Goal: Information Seeking & Learning: Learn about a topic

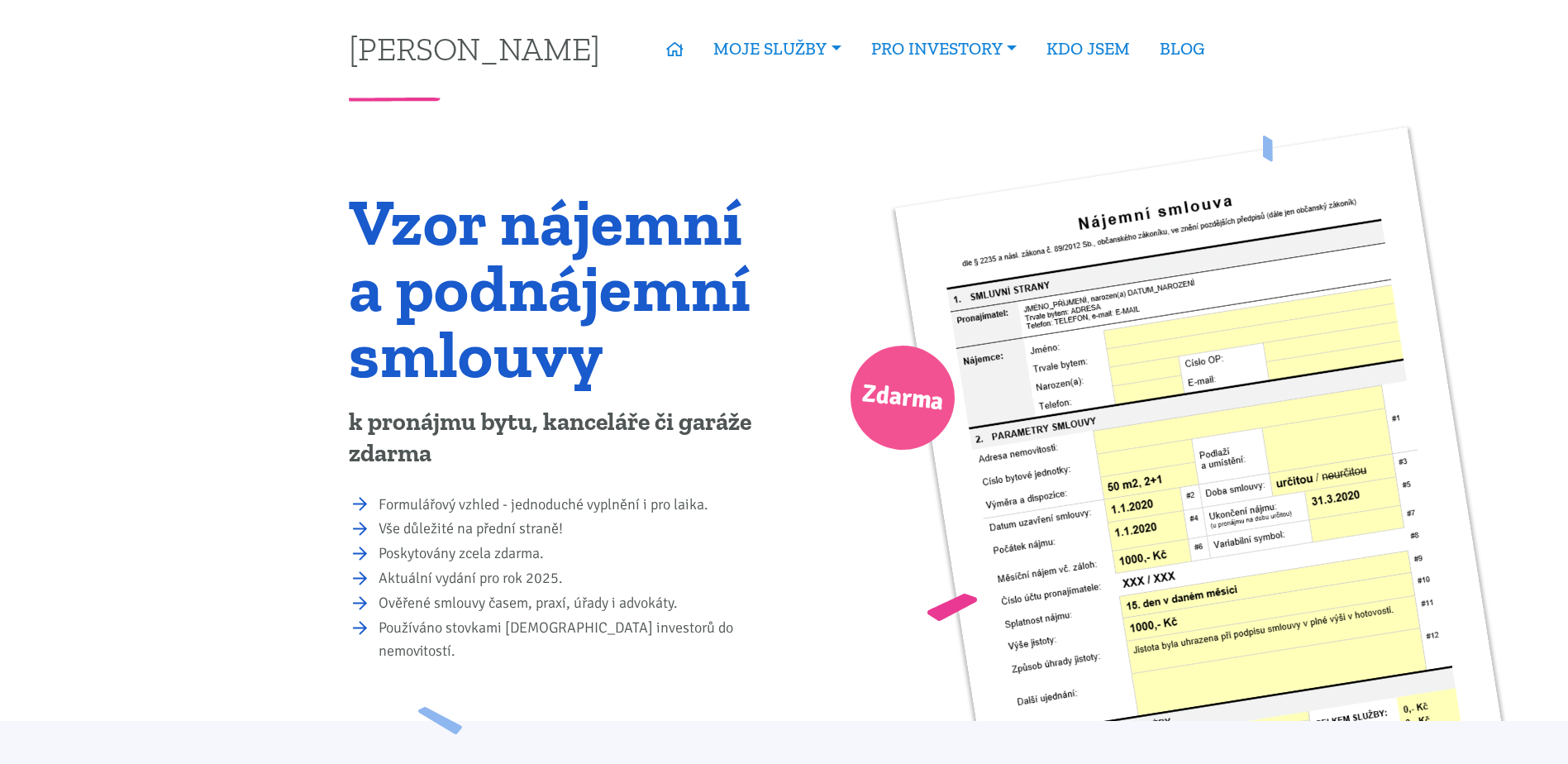
click at [920, 393] on span "Zdarma" at bounding box center [903, 397] width 86 height 52
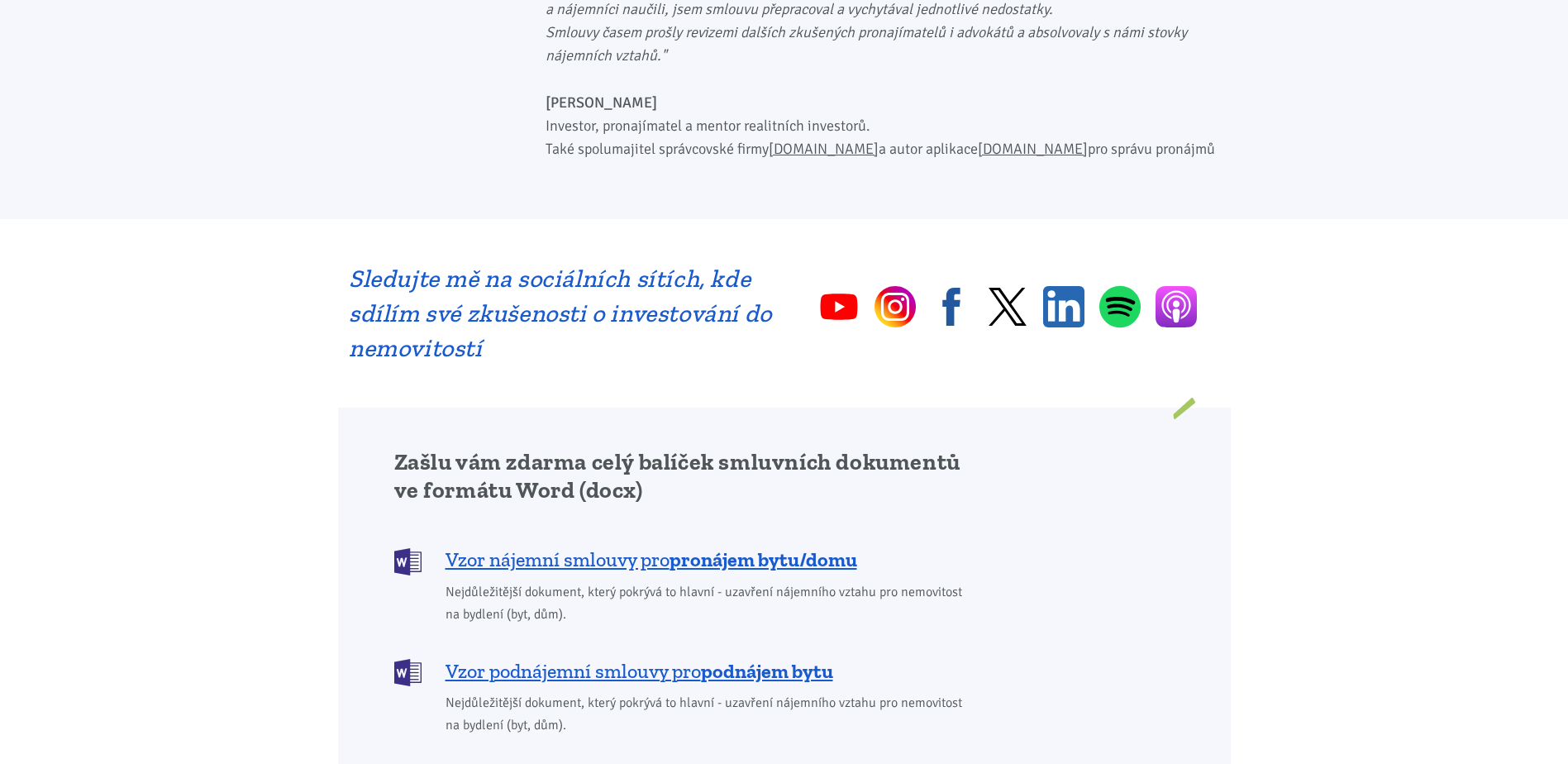
scroll to position [992, 0]
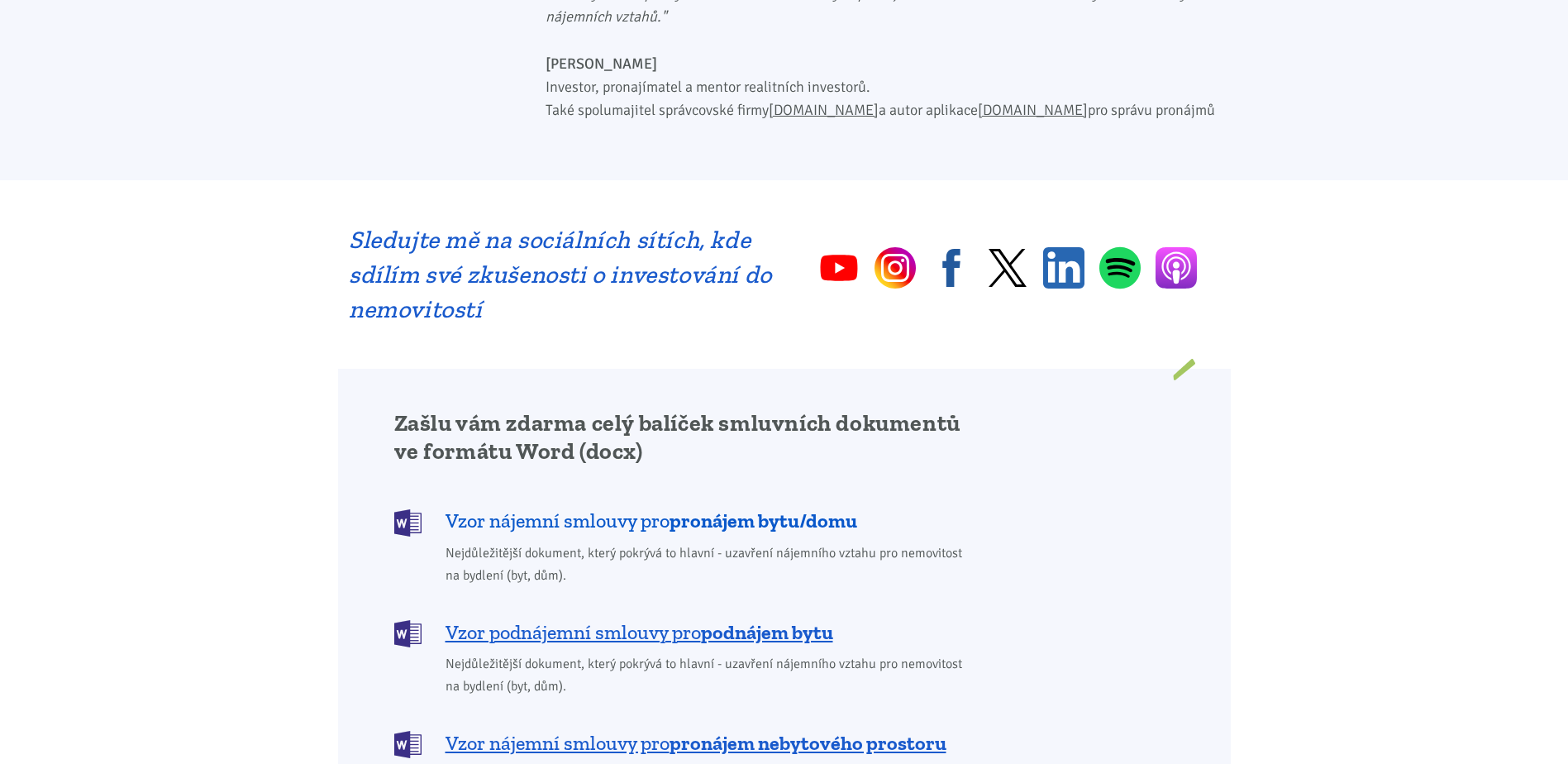
click at [706, 508] on b "pronájem bytu/domu" at bounding box center [763, 520] width 187 height 24
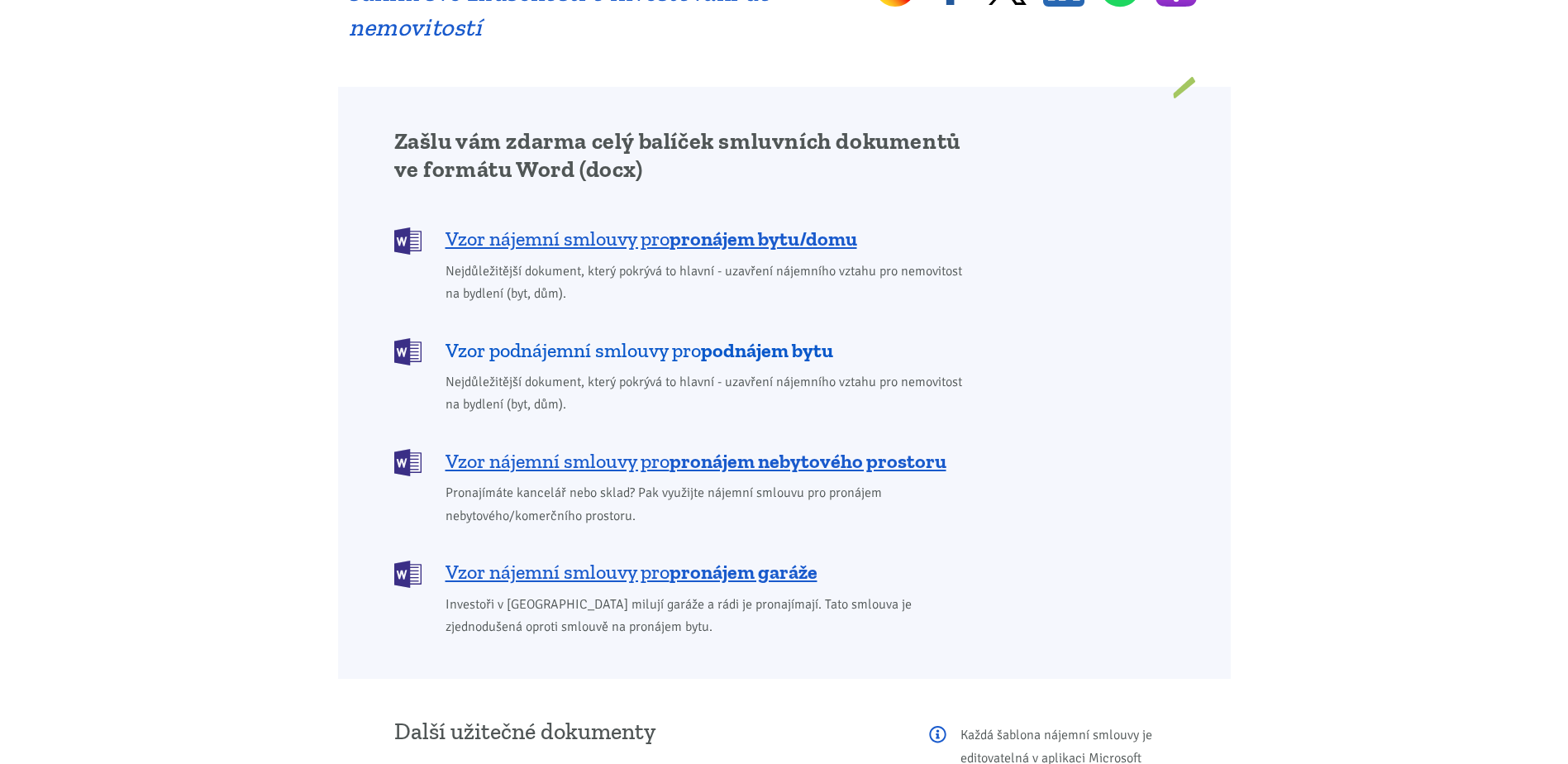
scroll to position [1273, 0]
click at [637, 227] on span "Vzor nájemní smlouvy pro pronájem bytu/domu" at bounding box center [651, 240] width 411 height 26
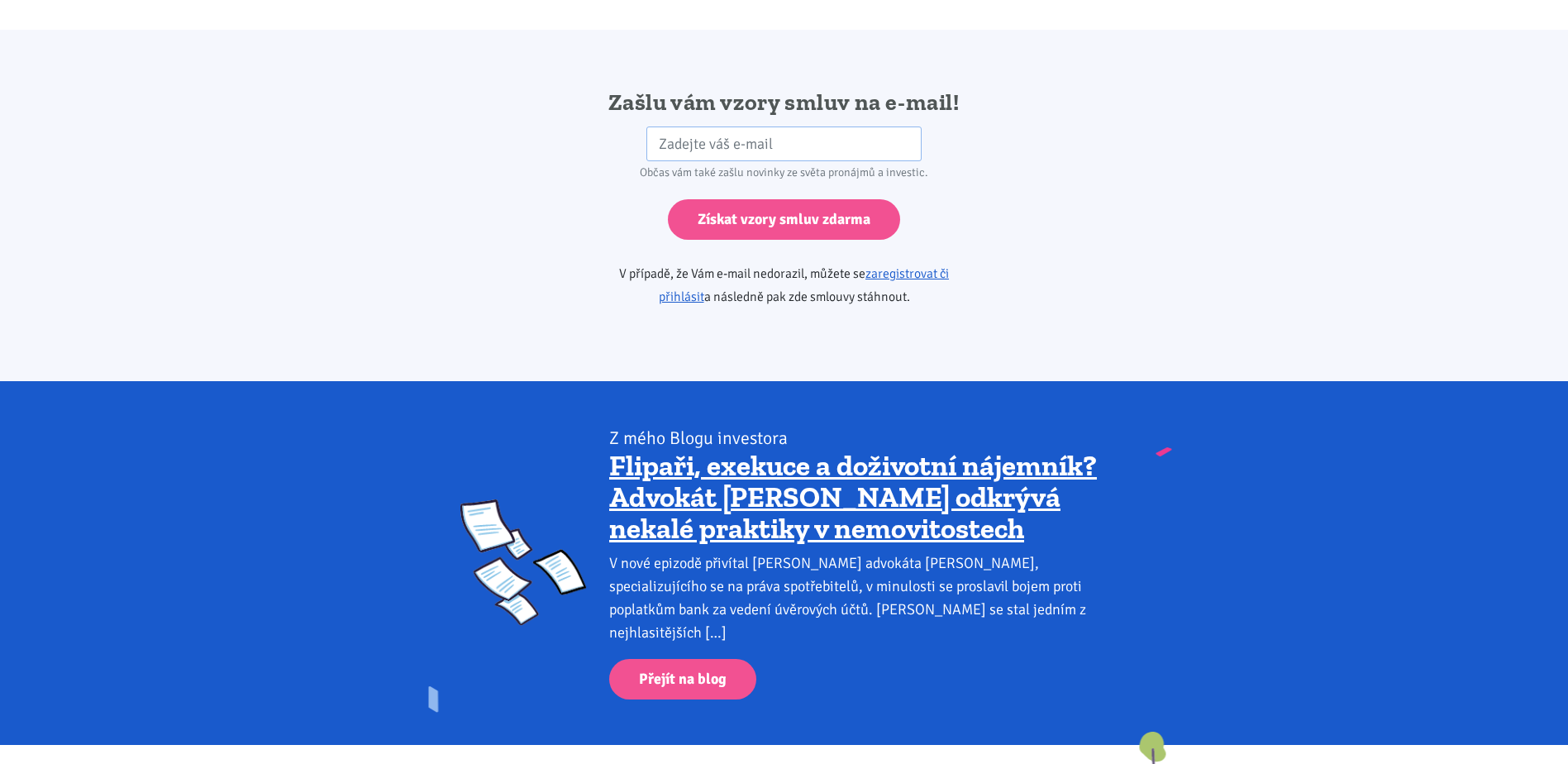
scroll to position [2761, 0]
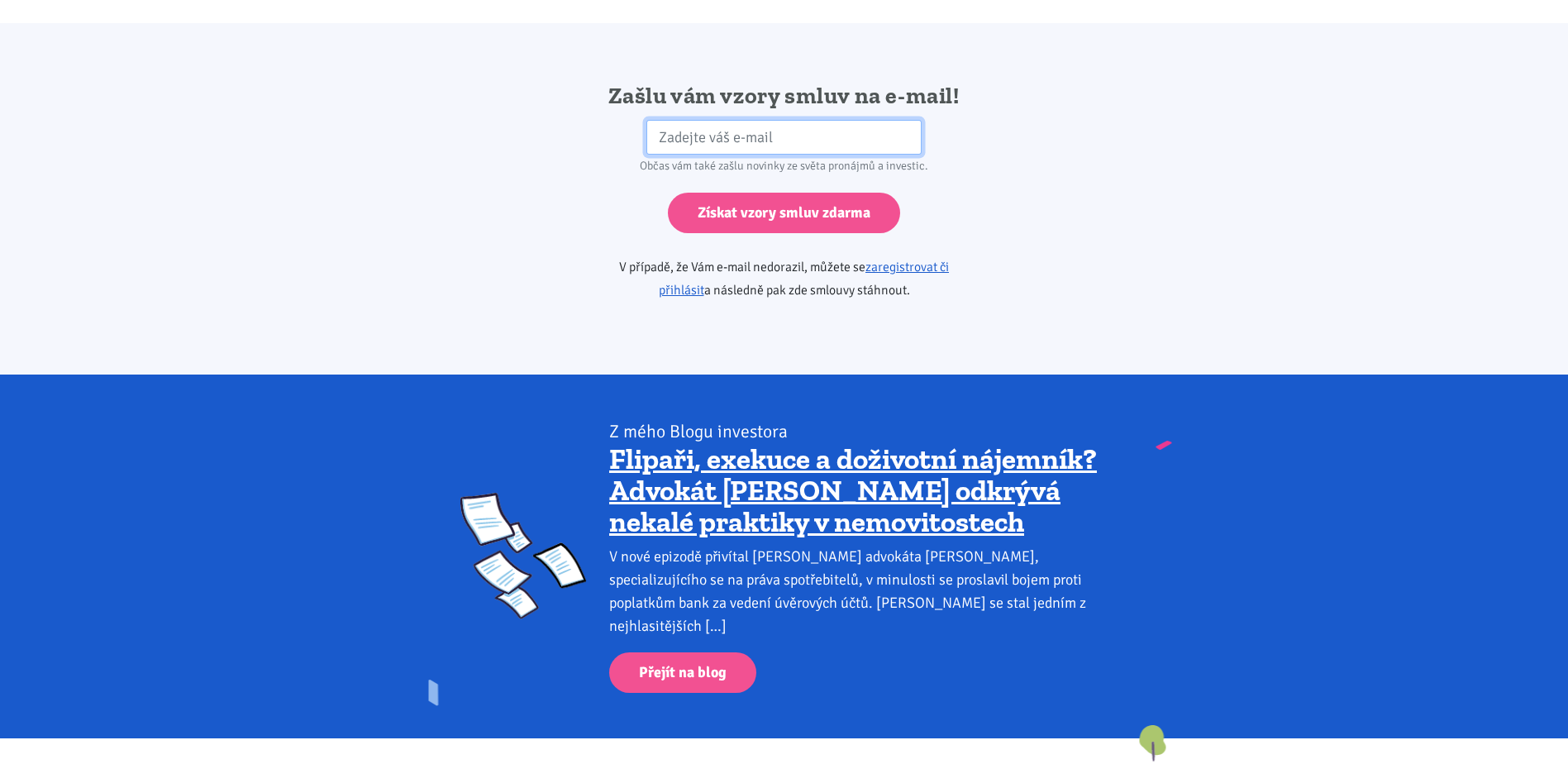
click at [803, 126] on input "email" at bounding box center [783, 137] width 275 height 35
type input "[EMAIL_ADDRESS][DOMAIN_NAME]"
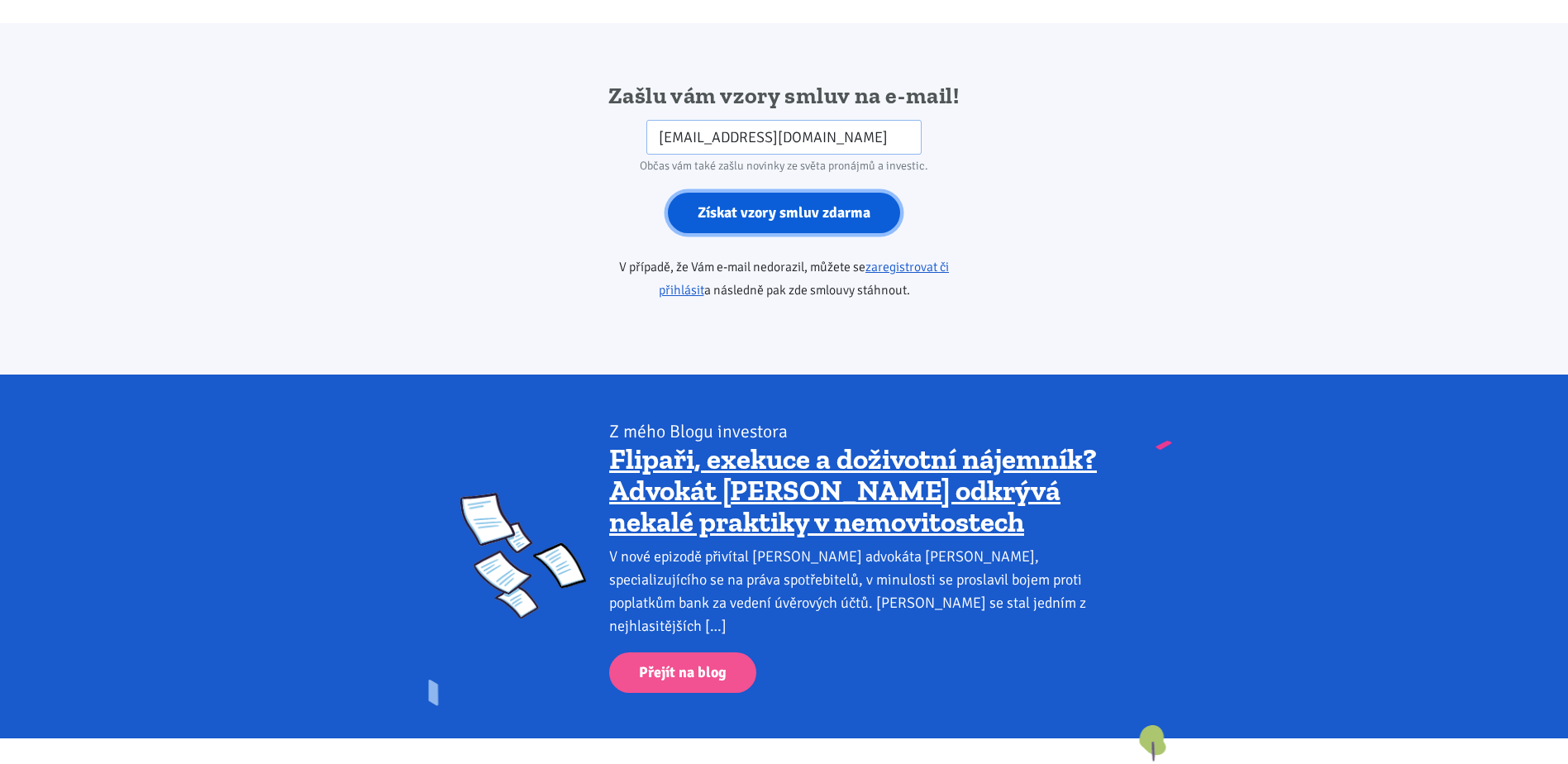
click at [776, 193] on input "Získat vzory smluv zdarma" at bounding box center [784, 213] width 232 height 40
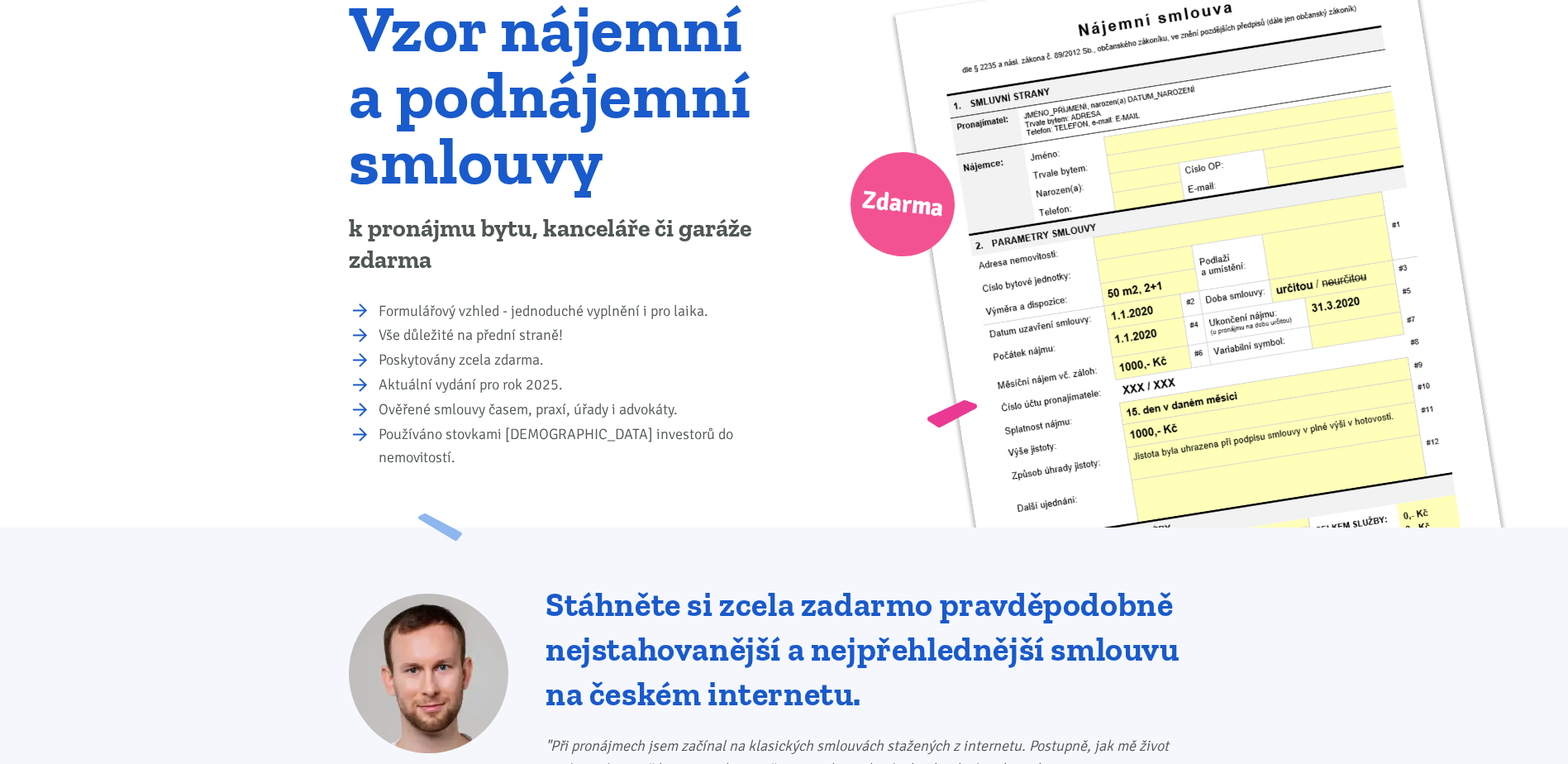
scroll to position [0, 0]
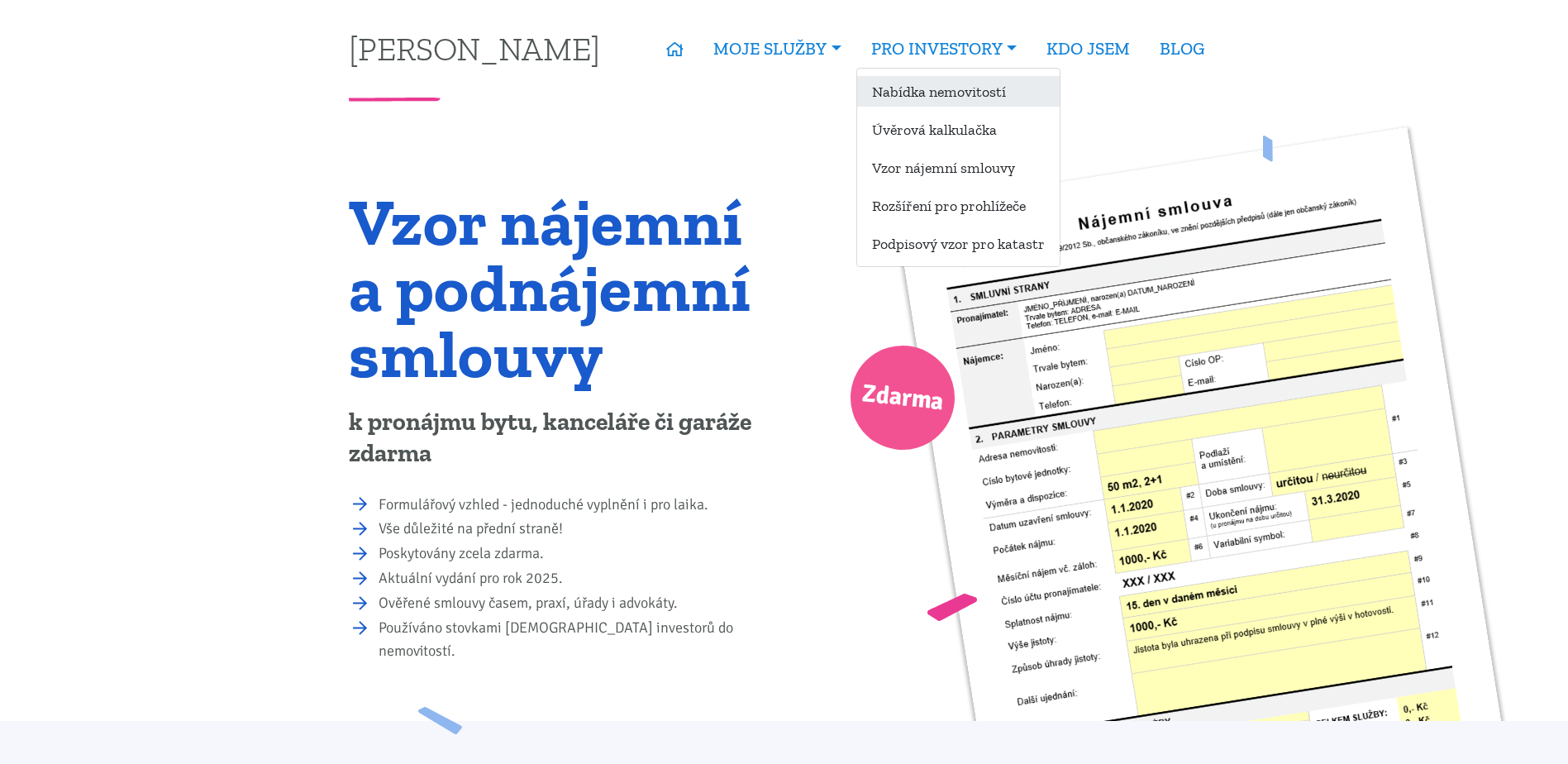
click at [956, 91] on link "Nabídka nemovitostí" at bounding box center [958, 91] width 202 height 31
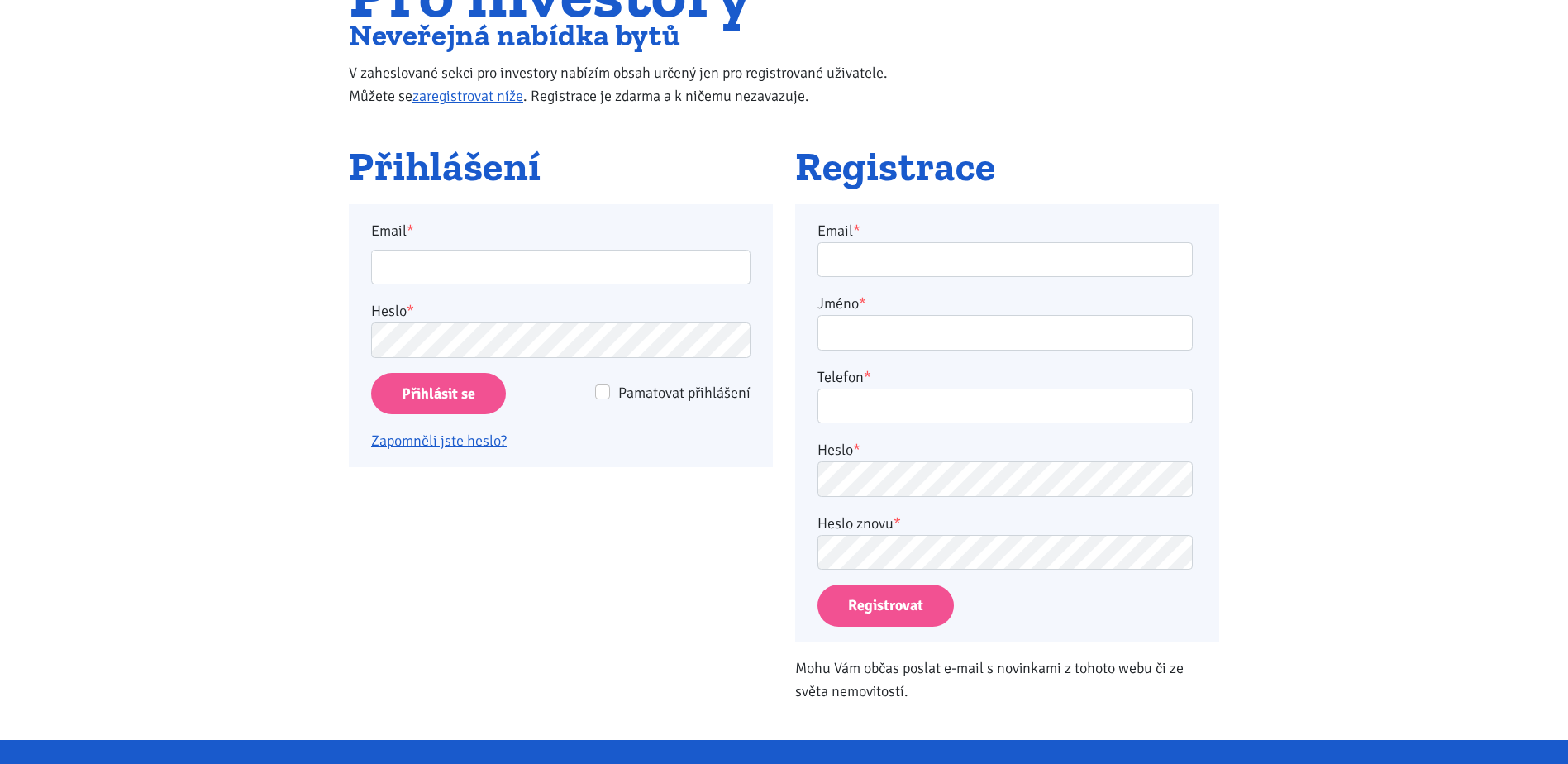
scroll to position [248, 0]
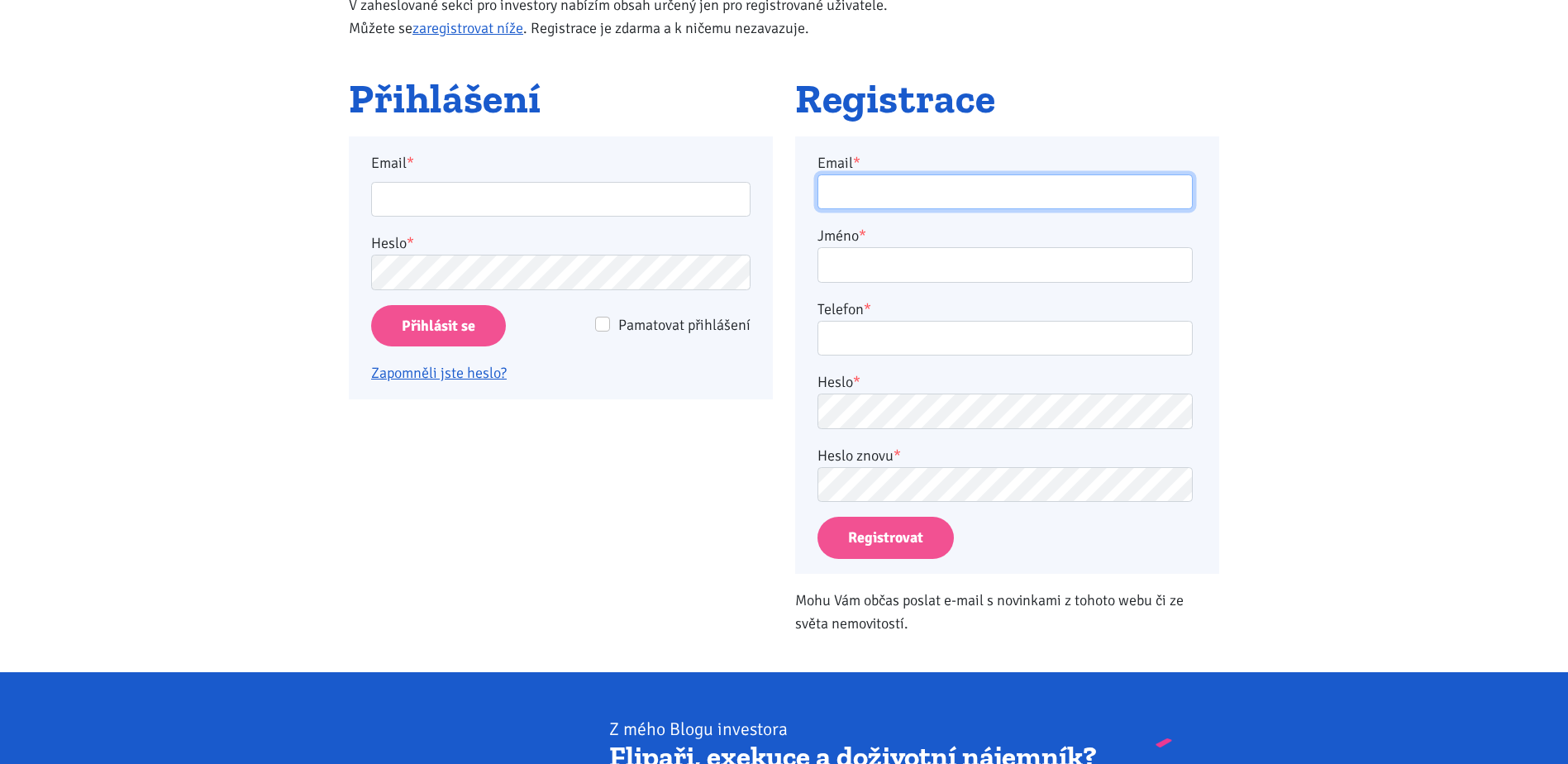
click at [944, 203] on input "Email *" at bounding box center [1005, 192] width 375 height 35
type input "kuba.kavalir@seznam.cz"
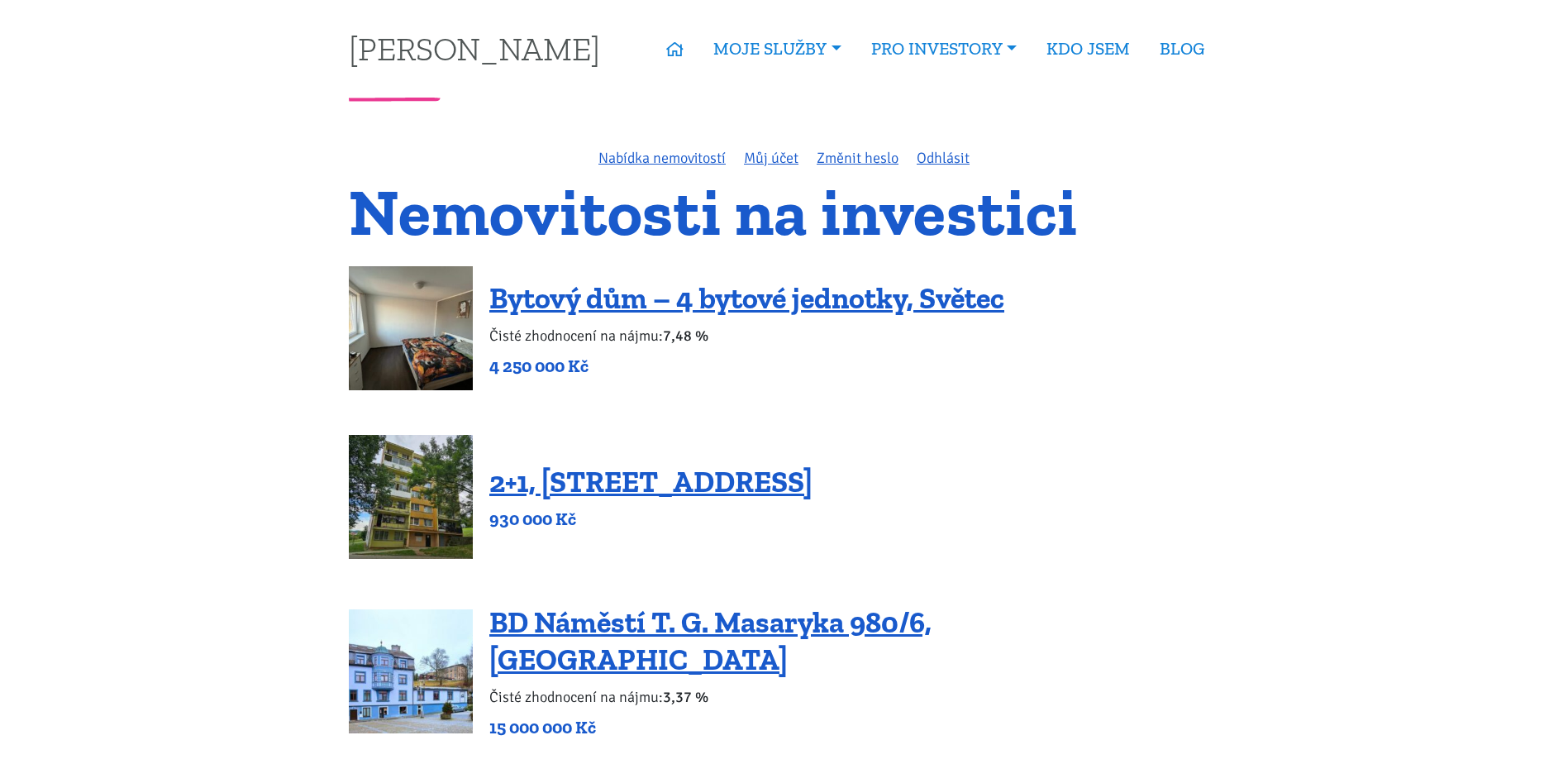
click at [660, 185] on h1 "Nemovitosti na investici" at bounding box center [784, 212] width 870 height 55
click at [780, 160] on link "Můj účet" at bounding box center [771, 157] width 54 height 18
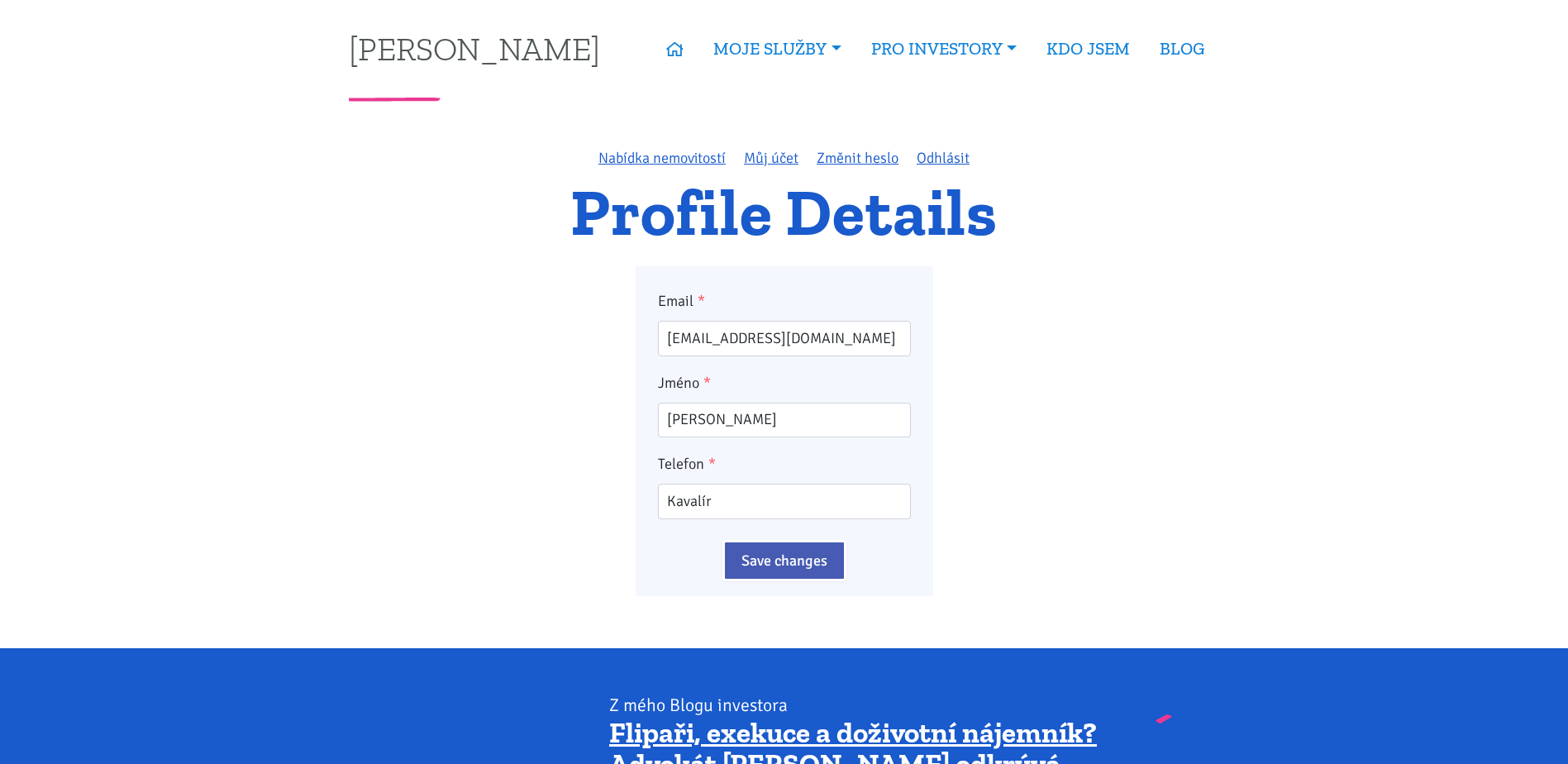
click at [703, 159] on link "Nabídka nemovitostí" at bounding box center [662, 157] width 127 height 18
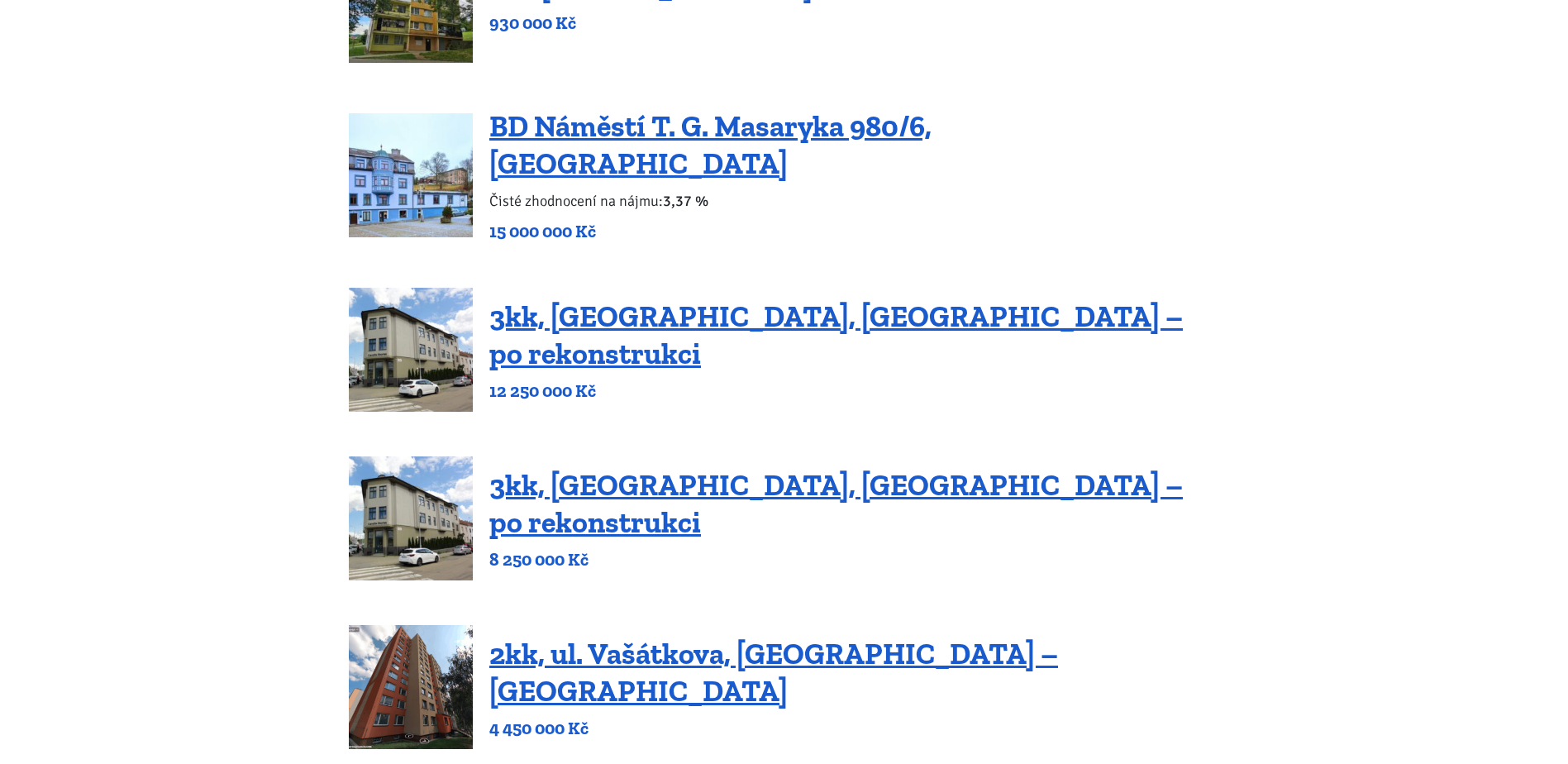
scroll to position [578, 0]
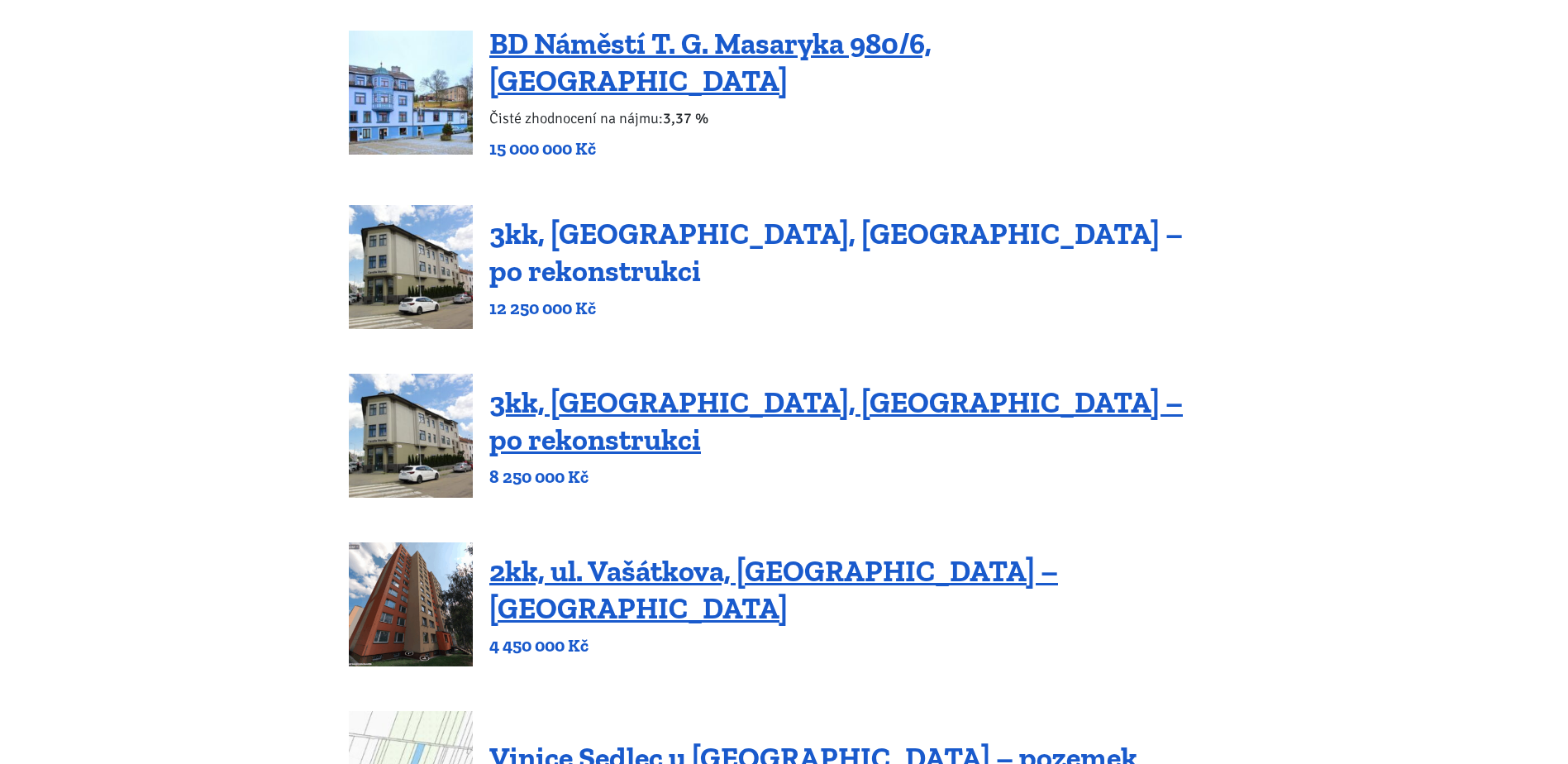
click at [653, 244] on link "3kk, [GEOGRAPHIC_DATA], [GEOGRAPHIC_DATA] – po rekonstrukci" at bounding box center [836, 251] width 693 height 73
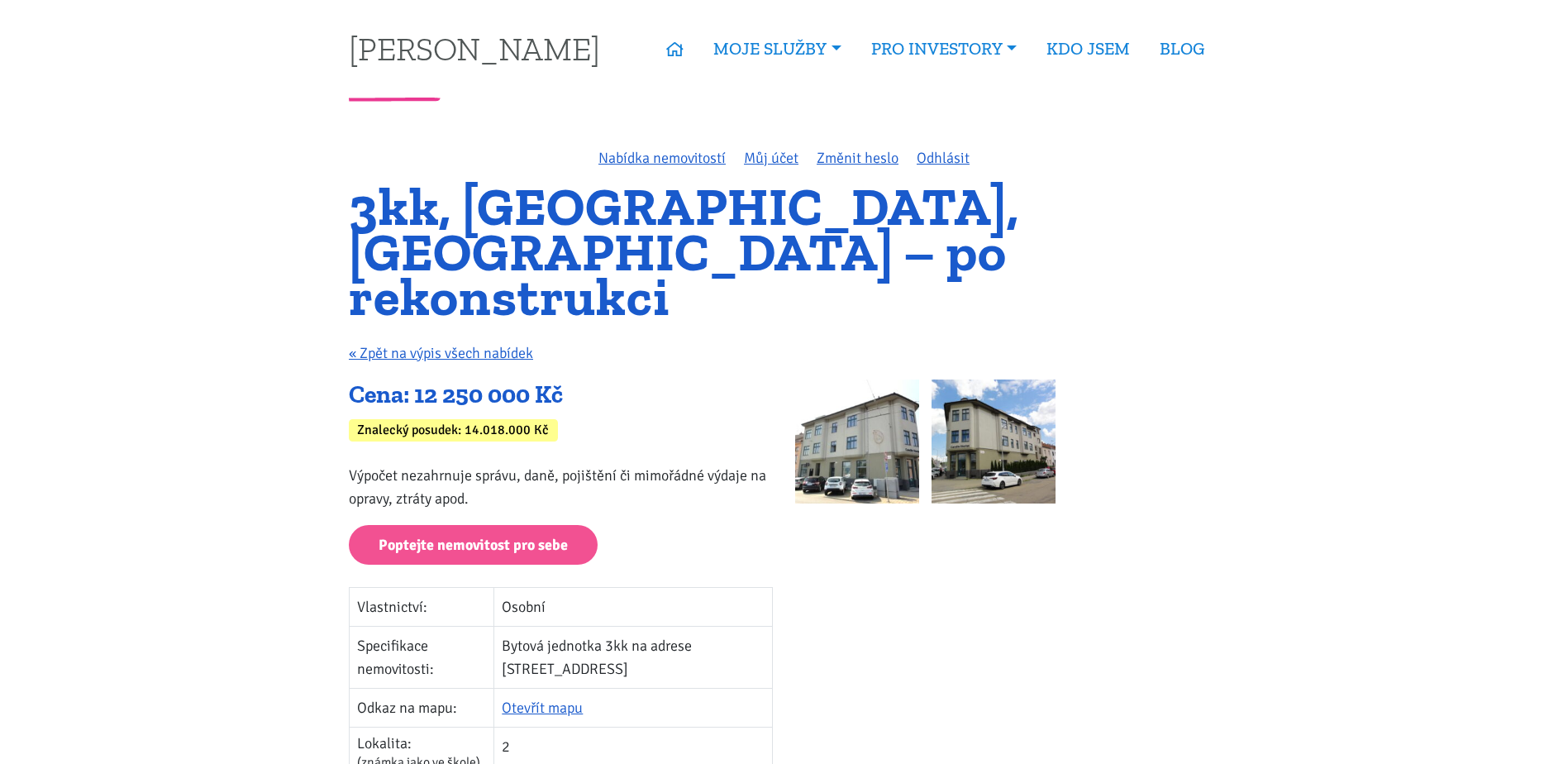
click at [821, 411] on img at bounding box center [857, 441] width 124 height 124
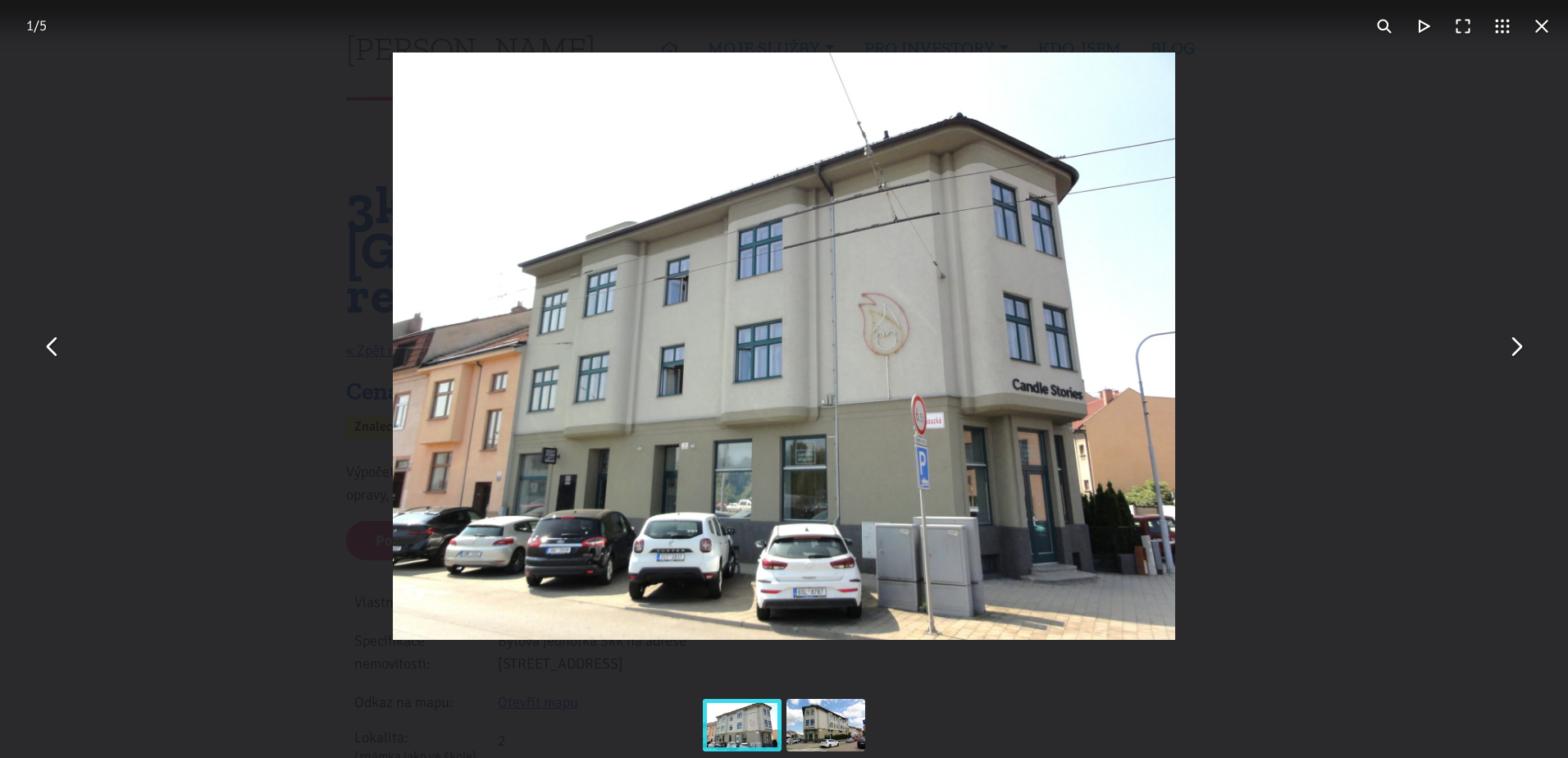
click at [1518, 352] on button "You can close this modal content with the ESC key" at bounding box center [1515, 345] width 39 height 39
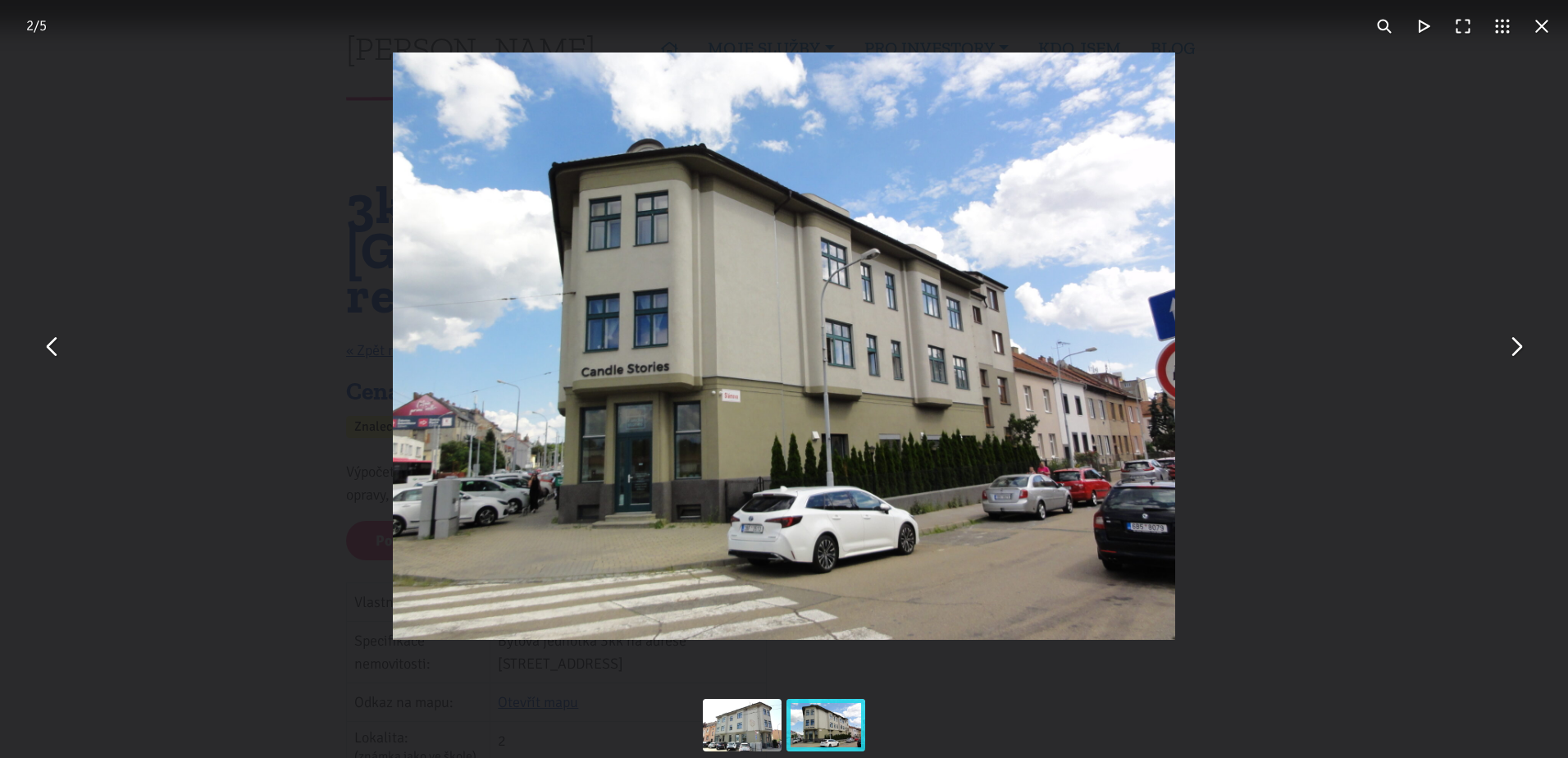
click at [1534, 30] on button "You can close this modal content with the ESC key" at bounding box center [1541, 26] width 39 height 39
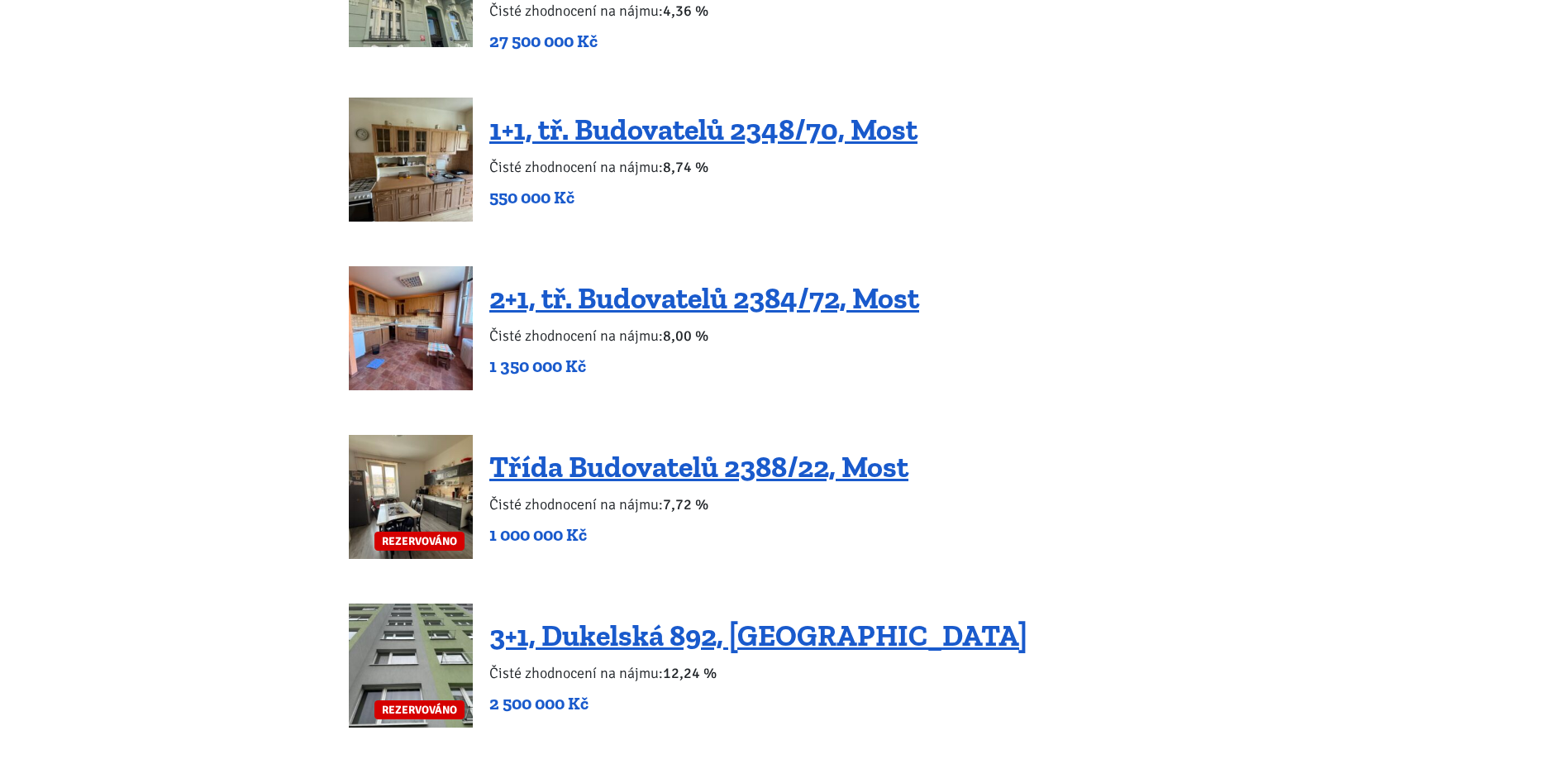
scroll to position [3060, 0]
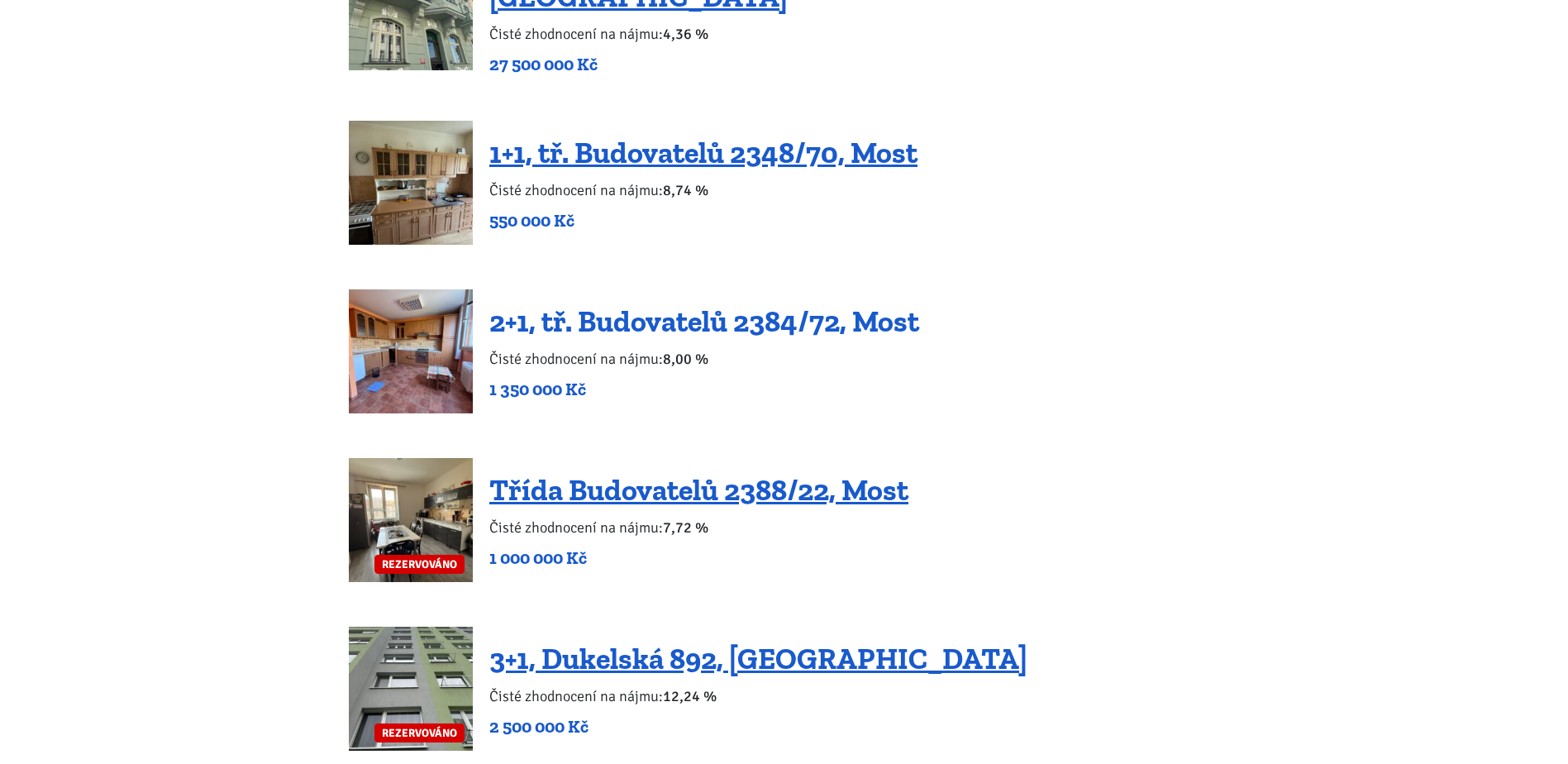
click at [581, 303] on link "2+1, tř. Budovatelů 2384/72, Most" at bounding box center [704, 321] width 430 height 35
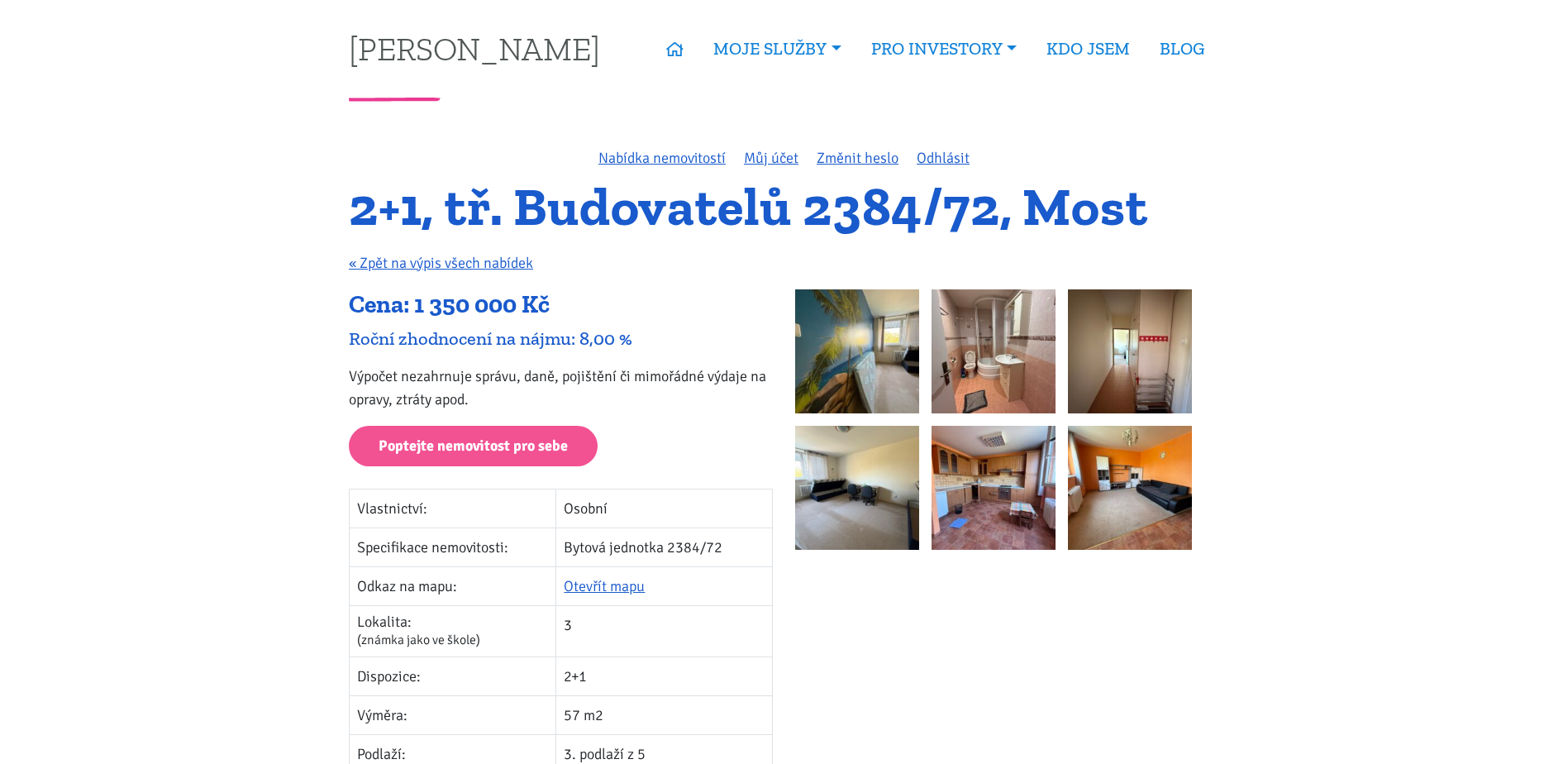
click at [849, 377] on img at bounding box center [857, 351] width 124 height 124
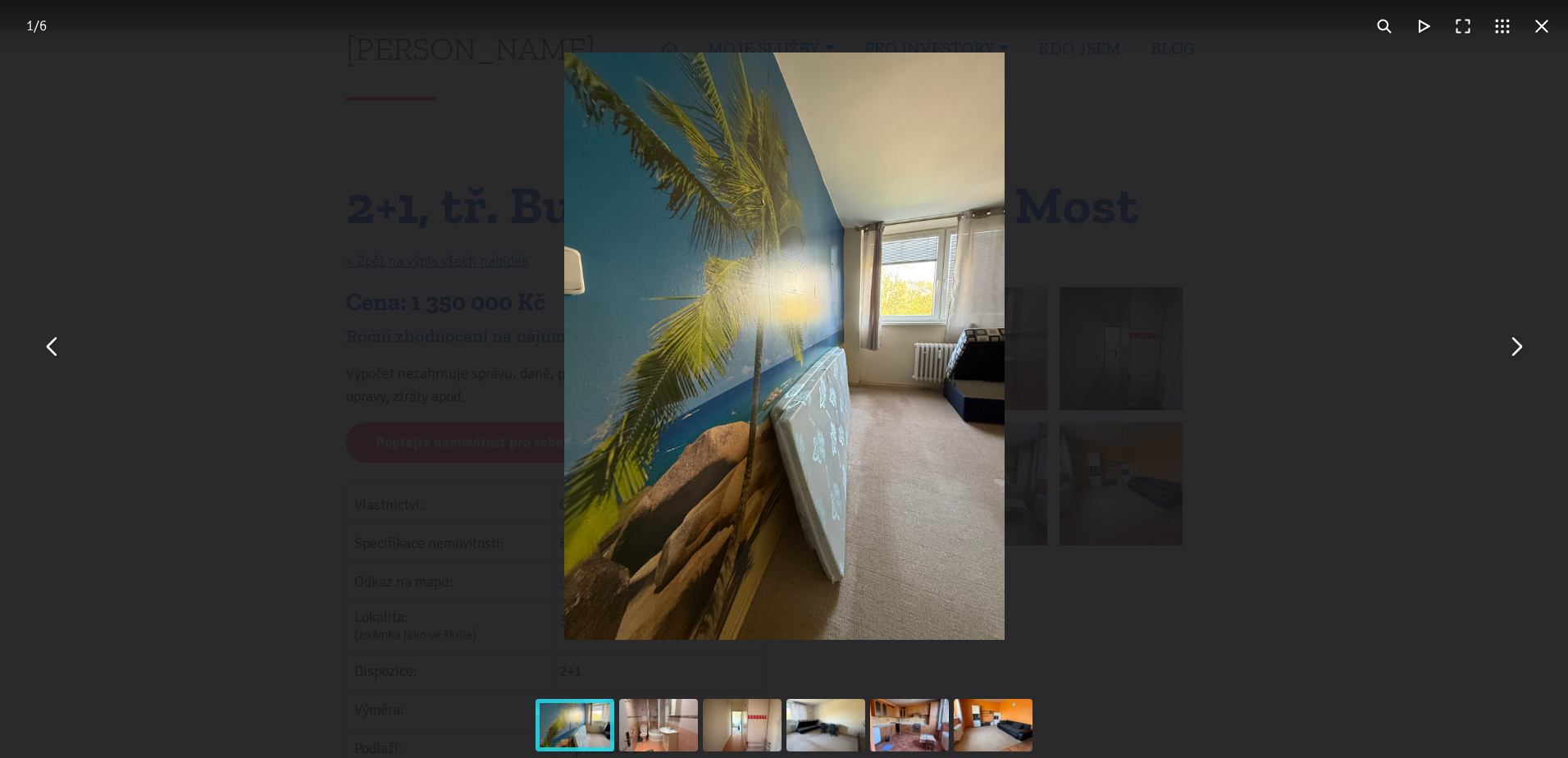
click at [1535, 359] on div "You can close this modal content with the ESC key" at bounding box center [784, 346] width 1568 height 693
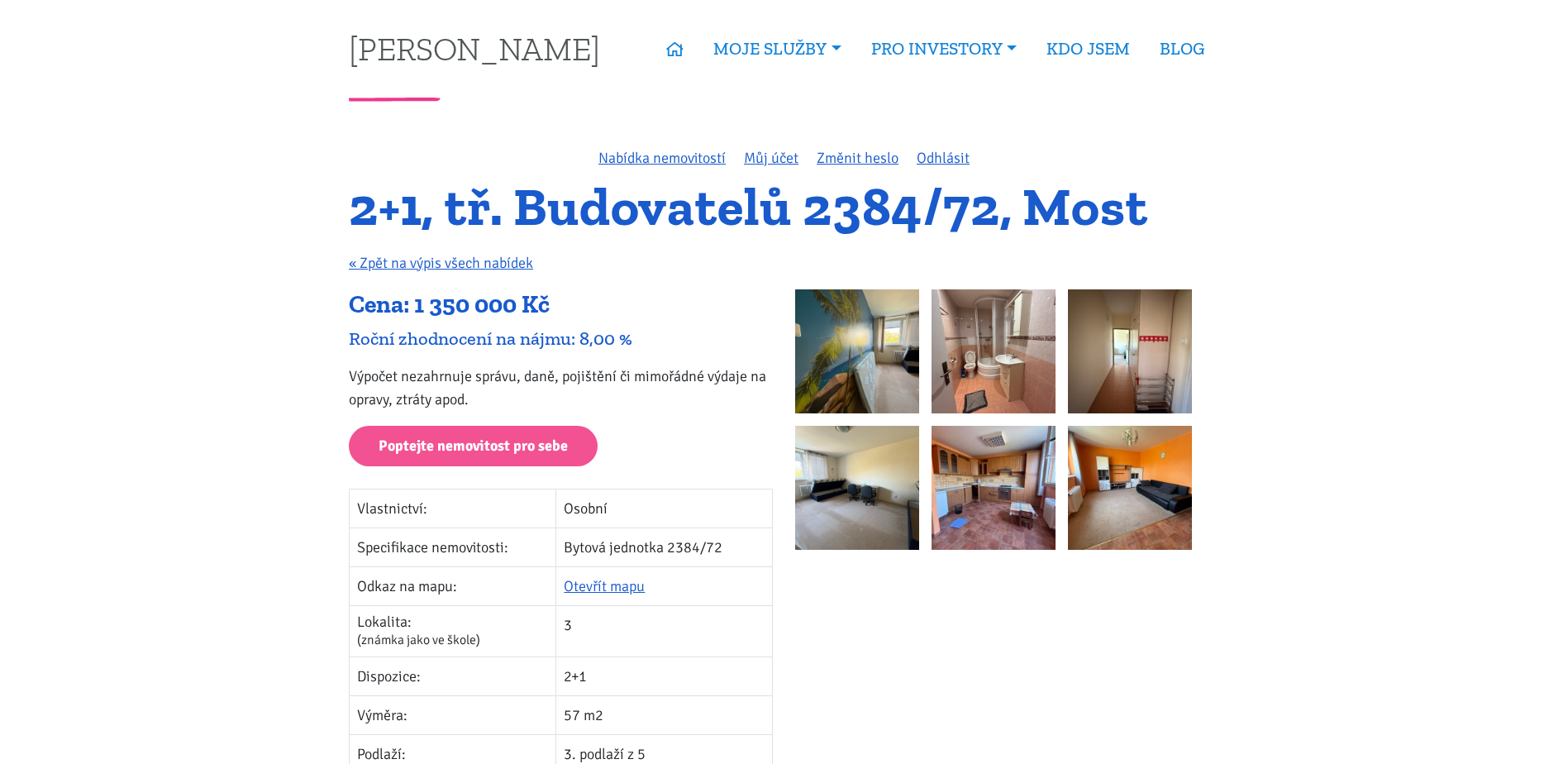
drag, startPoint x: 775, startPoint y: 353, endPoint x: 802, endPoint y: 351, distance: 27.1
click at [827, 351] on img at bounding box center [857, 351] width 124 height 124
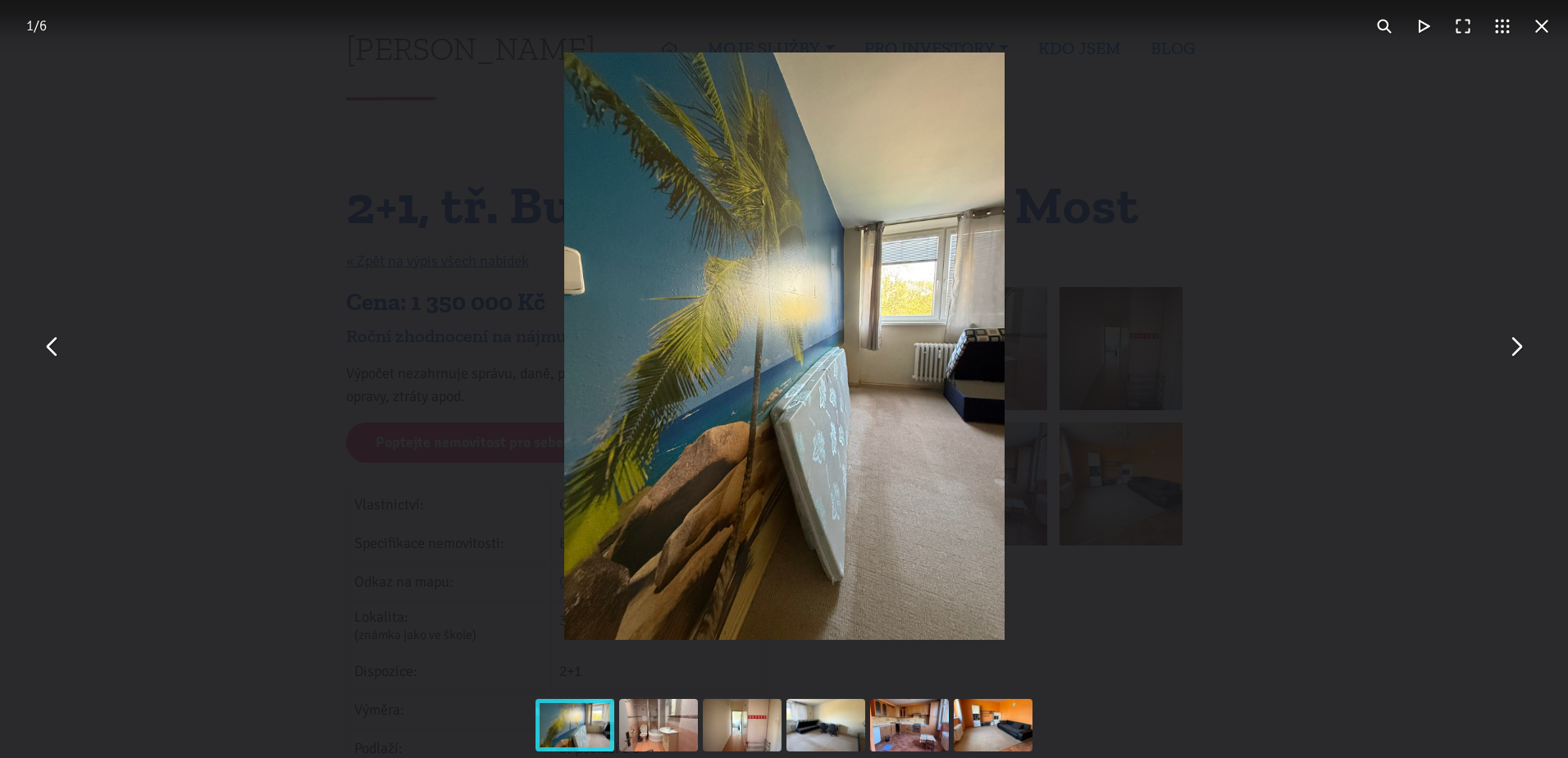
click at [1515, 355] on button "You can close this modal content with the ESC key" at bounding box center [1515, 345] width 39 height 39
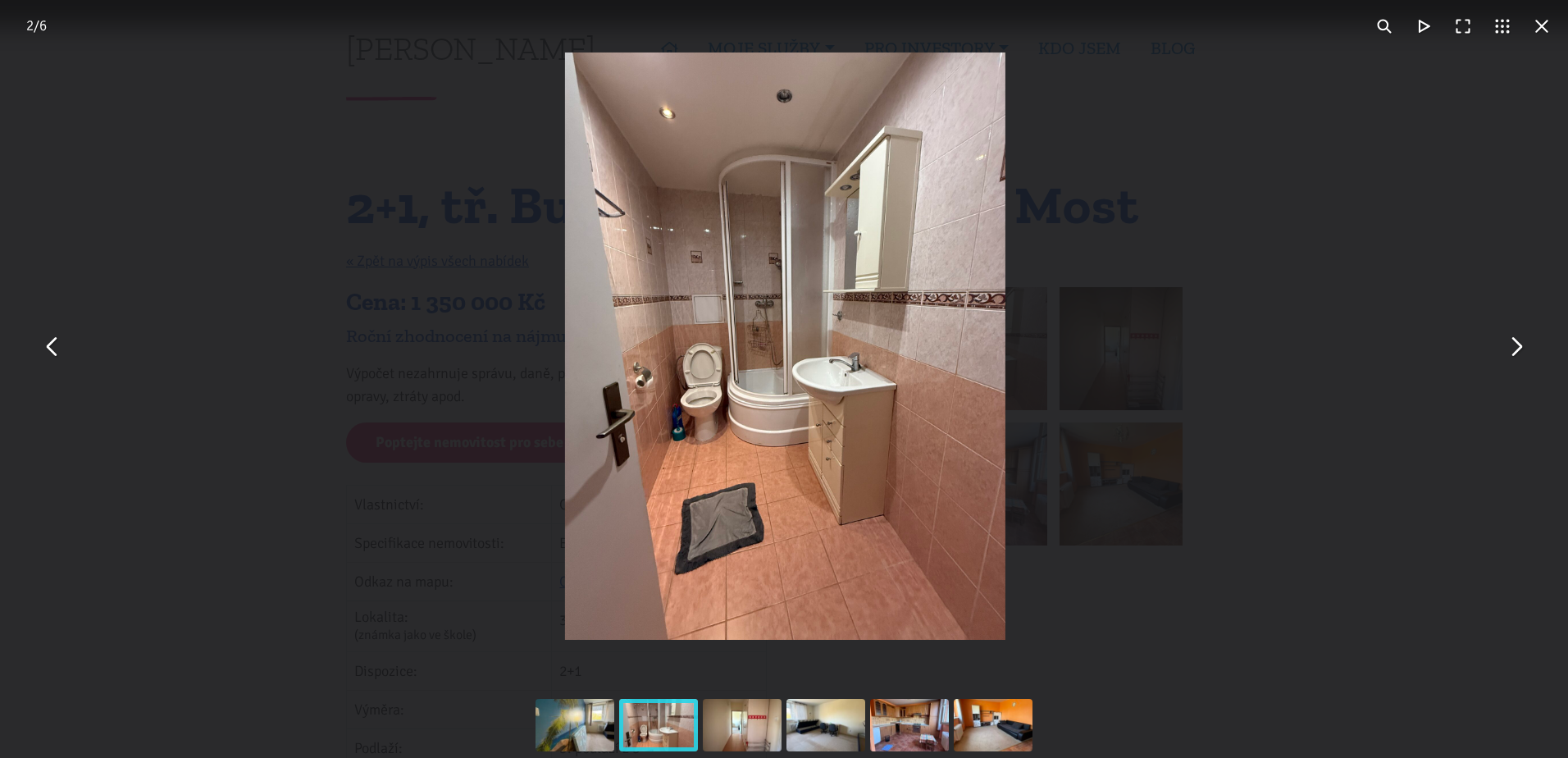
click at [1515, 355] on button "You can close this modal content with the ESC key" at bounding box center [1515, 345] width 39 height 39
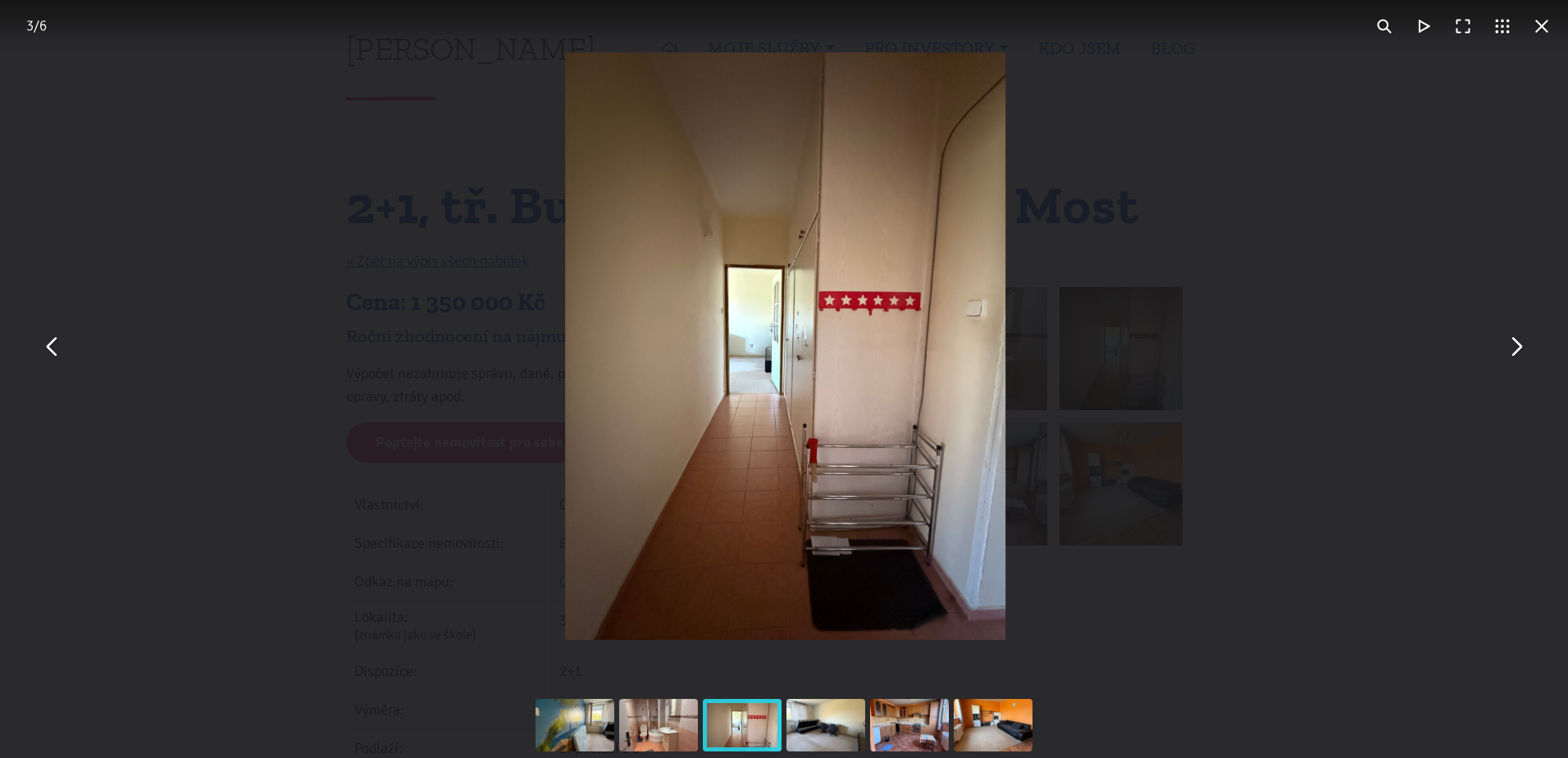
click at [1515, 355] on button "You can close this modal content with the ESC key" at bounding box center [1515, 345] width 39 height 39
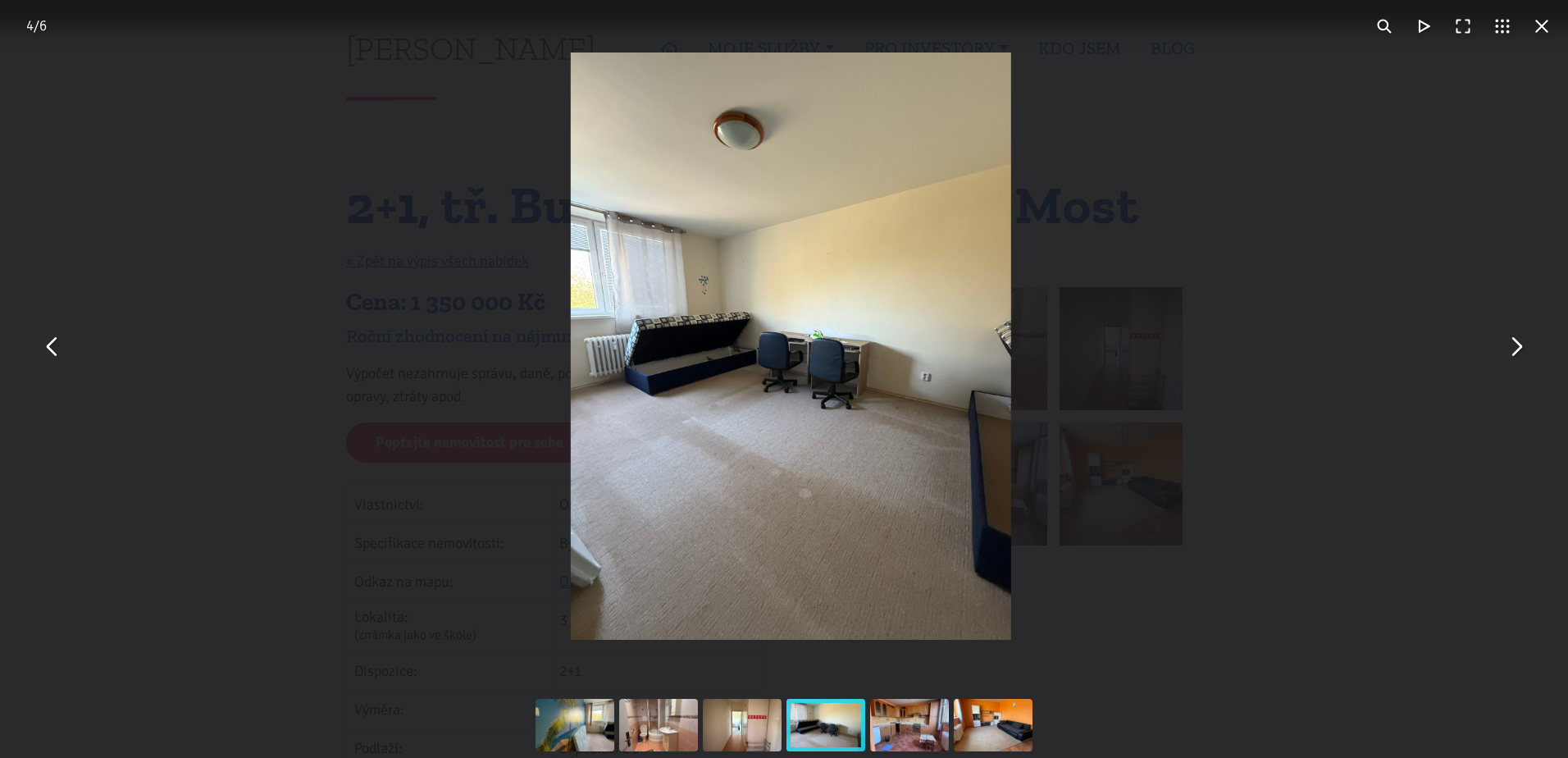
click at [1515, 355] on button "You can close this modal content with the ESC key" at bounding box center [1515, 345] width 39 height 39
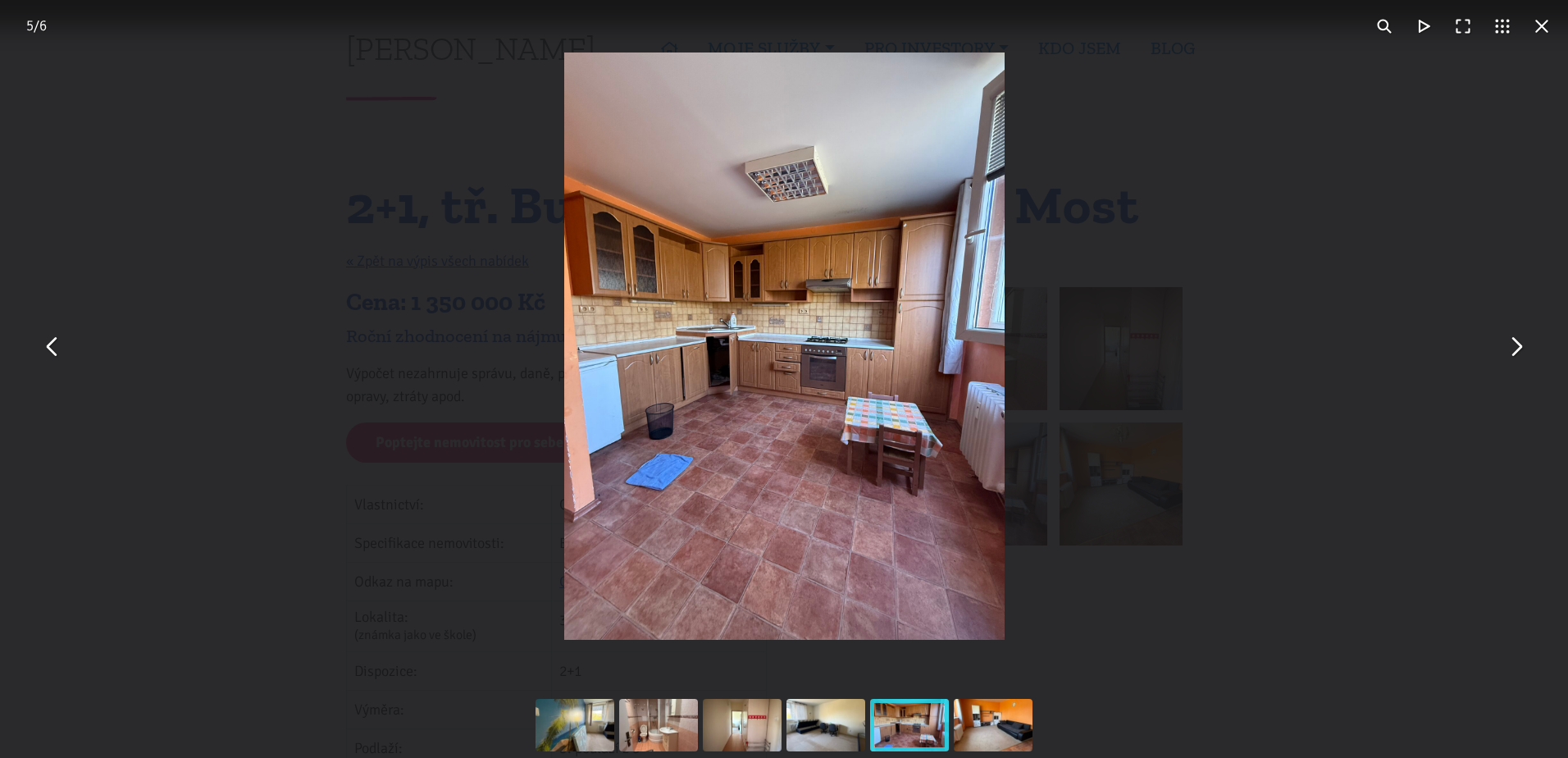
click at [1514, 355] on button "You can close this modal content with the ESC key" at bounding box center [1515, 345] width 39 height 39
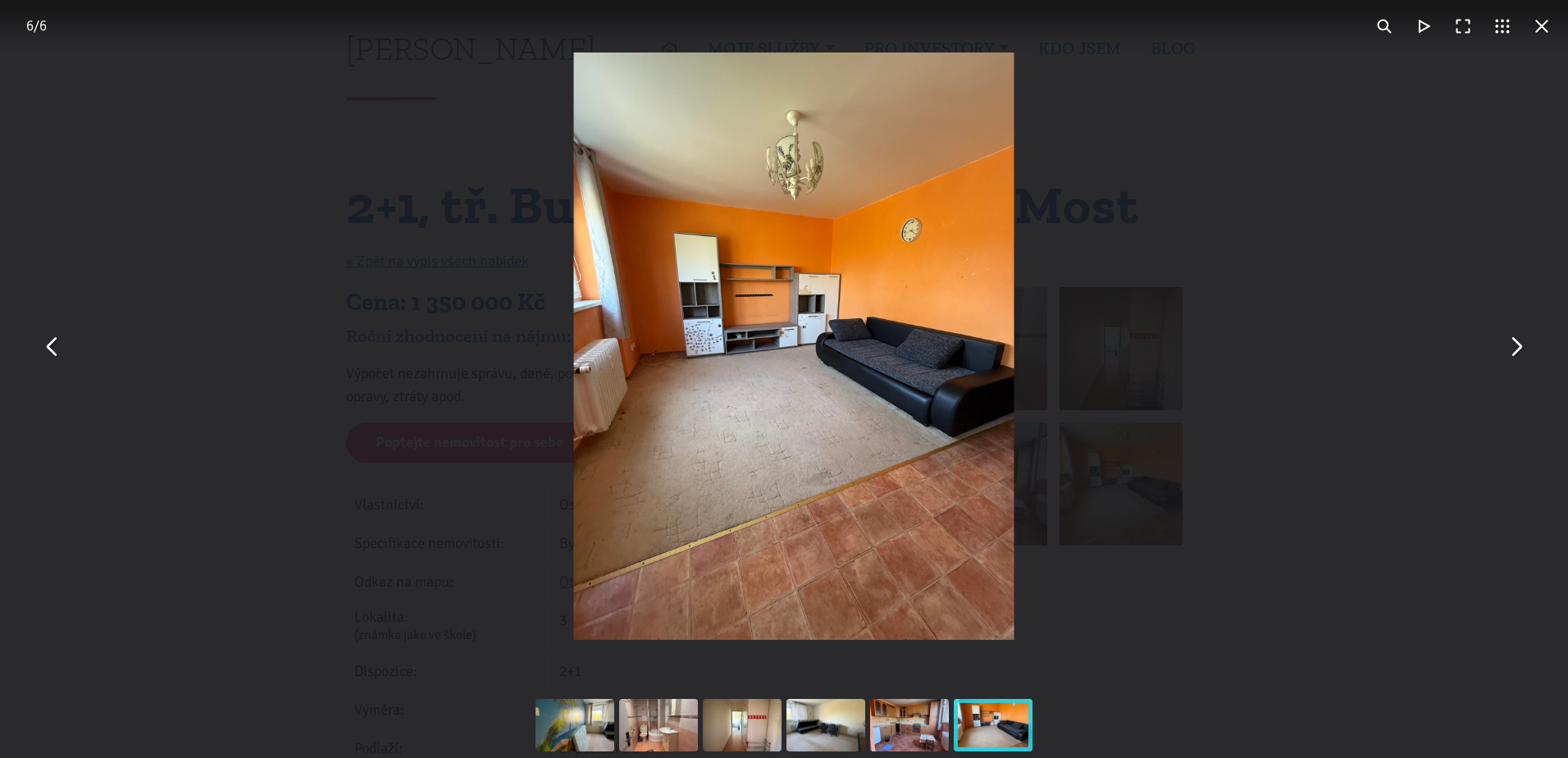
click at [1511, 355] on button "You can close this modal content with the ESC key" at bounding box center [1515, 345] width 39 height 39
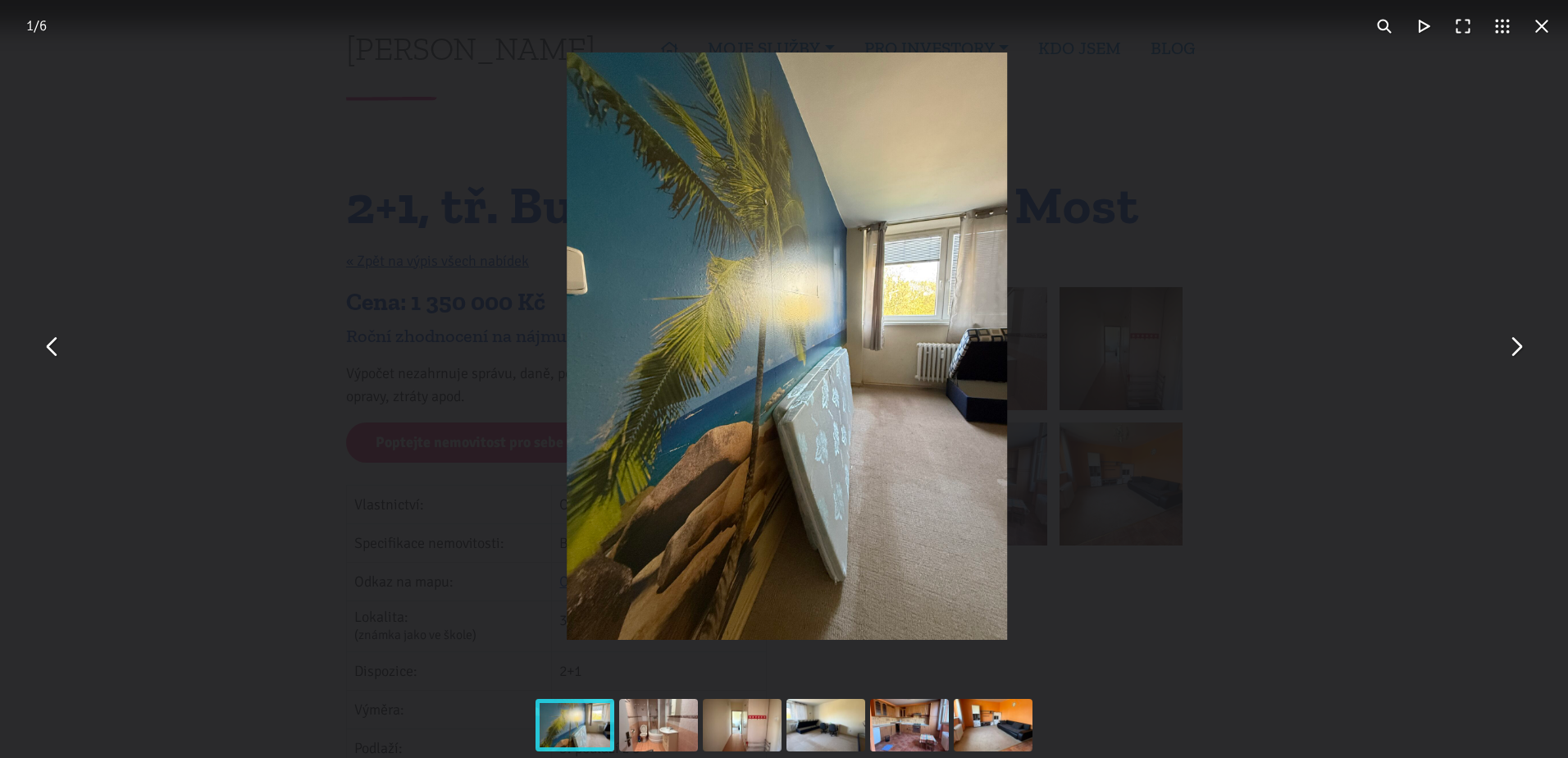
click at [1511, 355] on button "You can close this modal content with the ESC key" at bounding box center [1515, 345] width 39 height 39
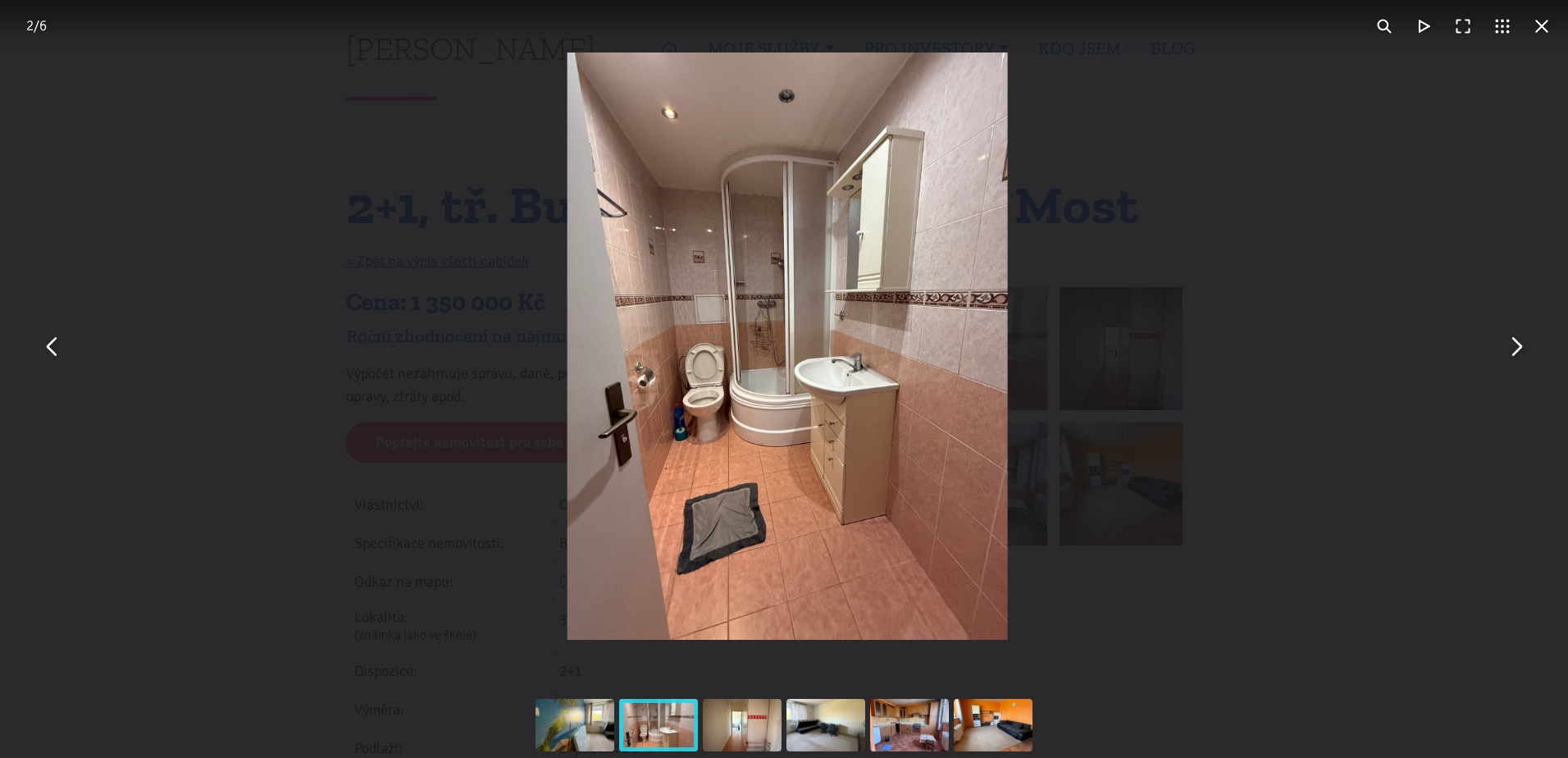
click at [1544, 32] on button "You can close this modal content with the ESC key" at bounding box center [1541, 26] width 39 height 39
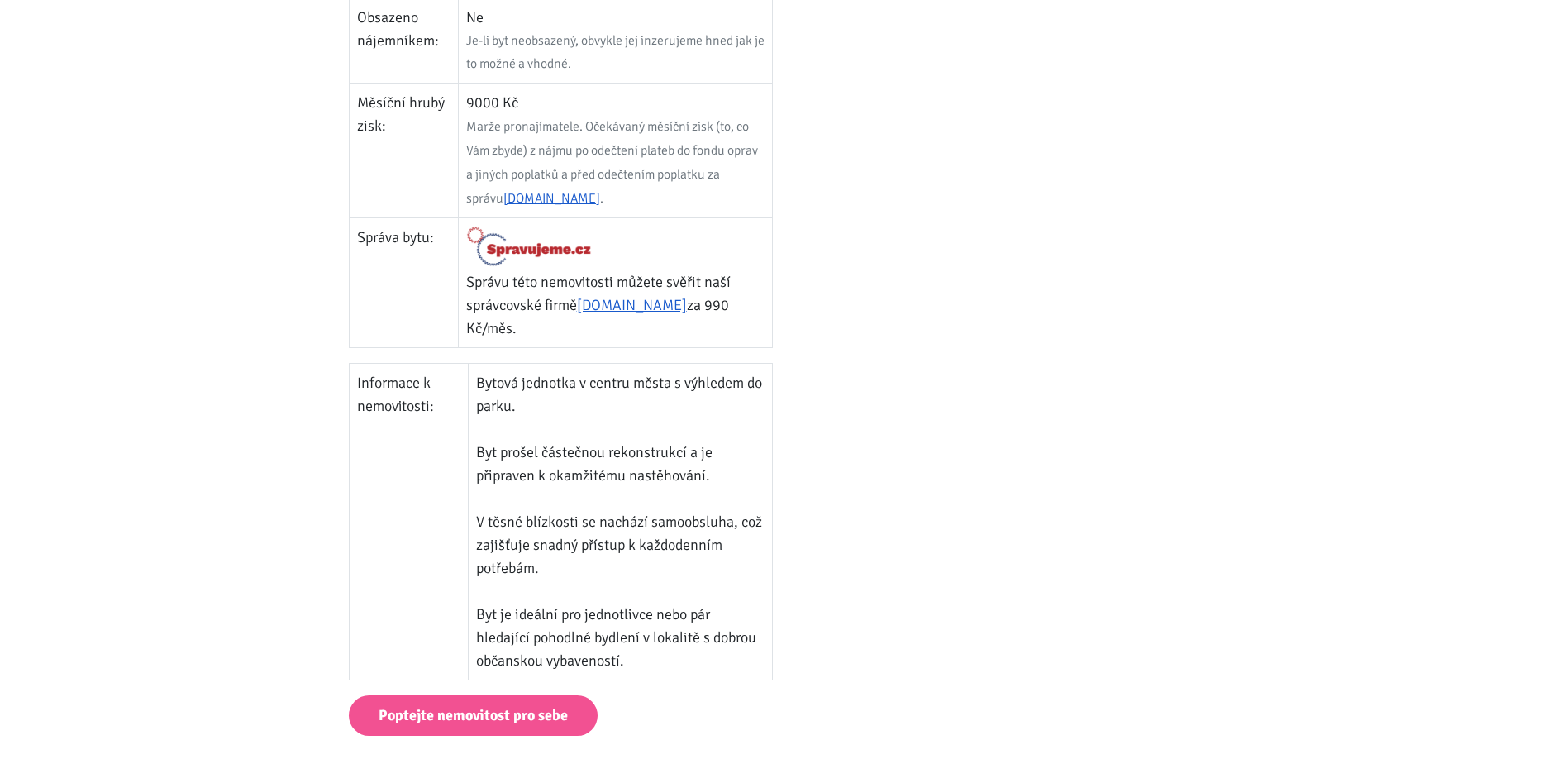
scroll to position [578, 0]
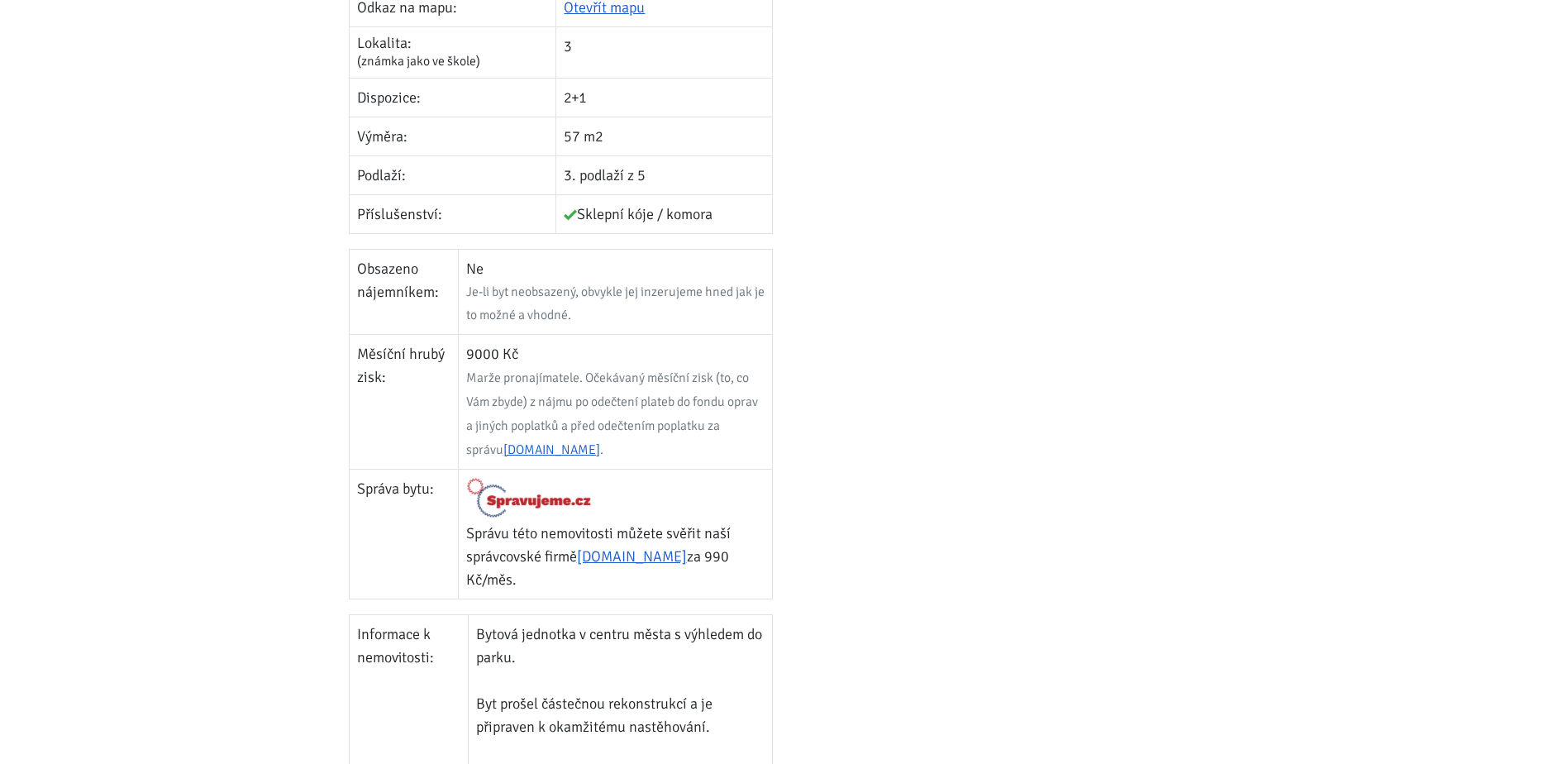
click at [526, 507] on img at bounding box center [529, 498] width 127 height 41
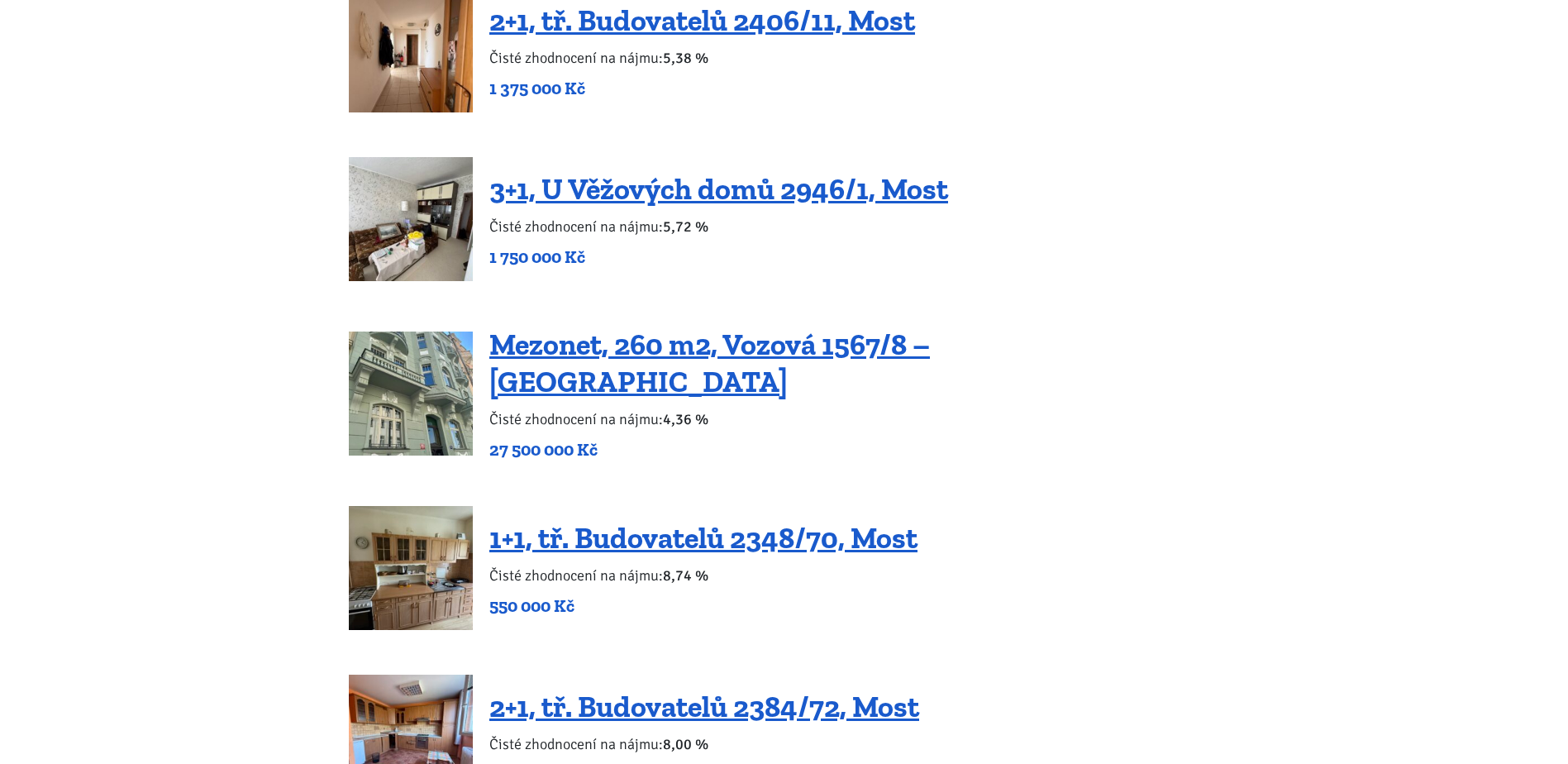
scroll to position [2563, 0]
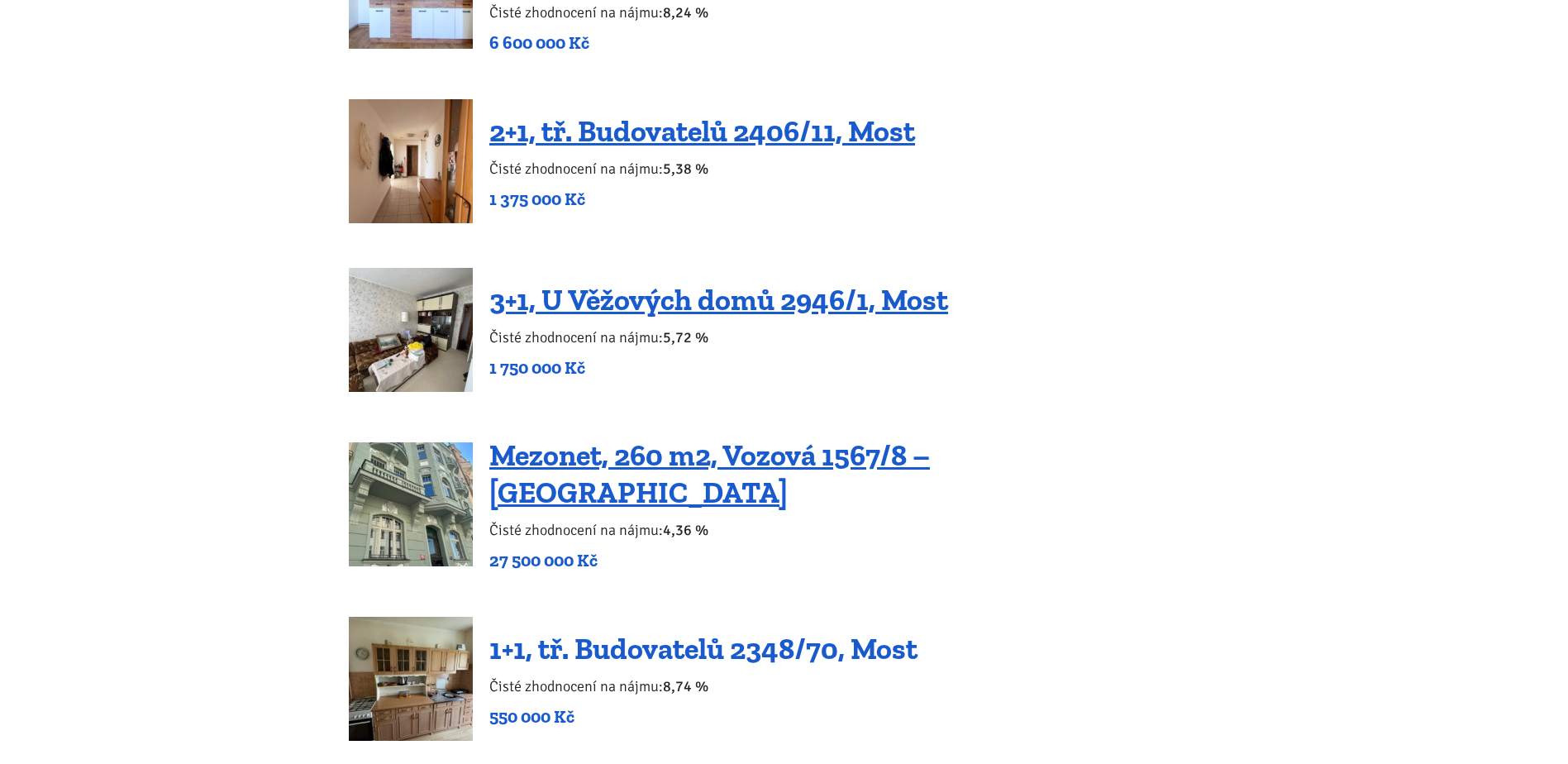
click at [628, 631] on link "1+1, tř. Budovatelů 2348/70, Most" at bounding box center [703, 649] width 428 height 35
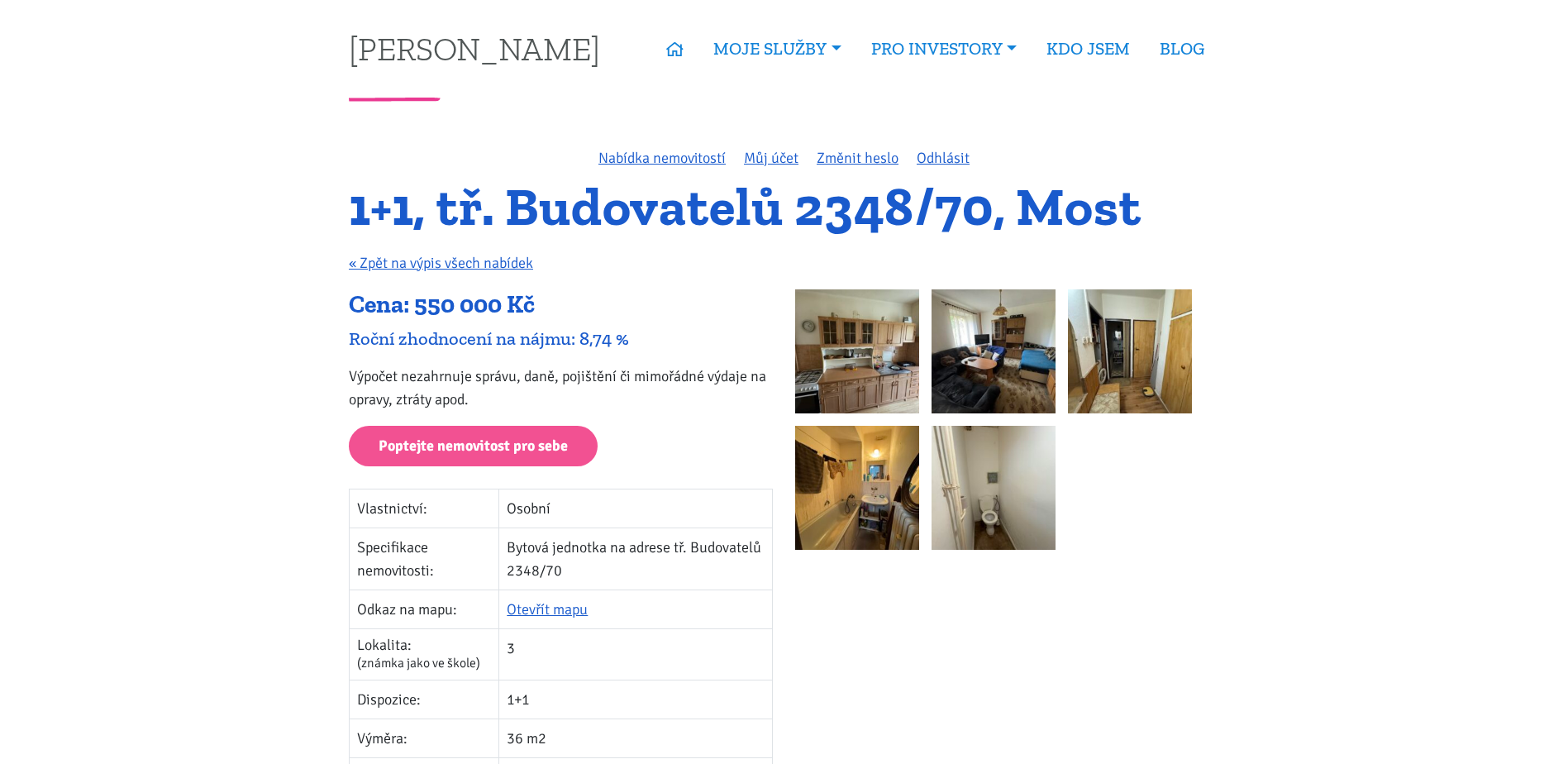
click at [492, 340] on div "Roční zhodnocení na nájmu: 8,74 %" at bounding box center [561, 338] width 424 height 22
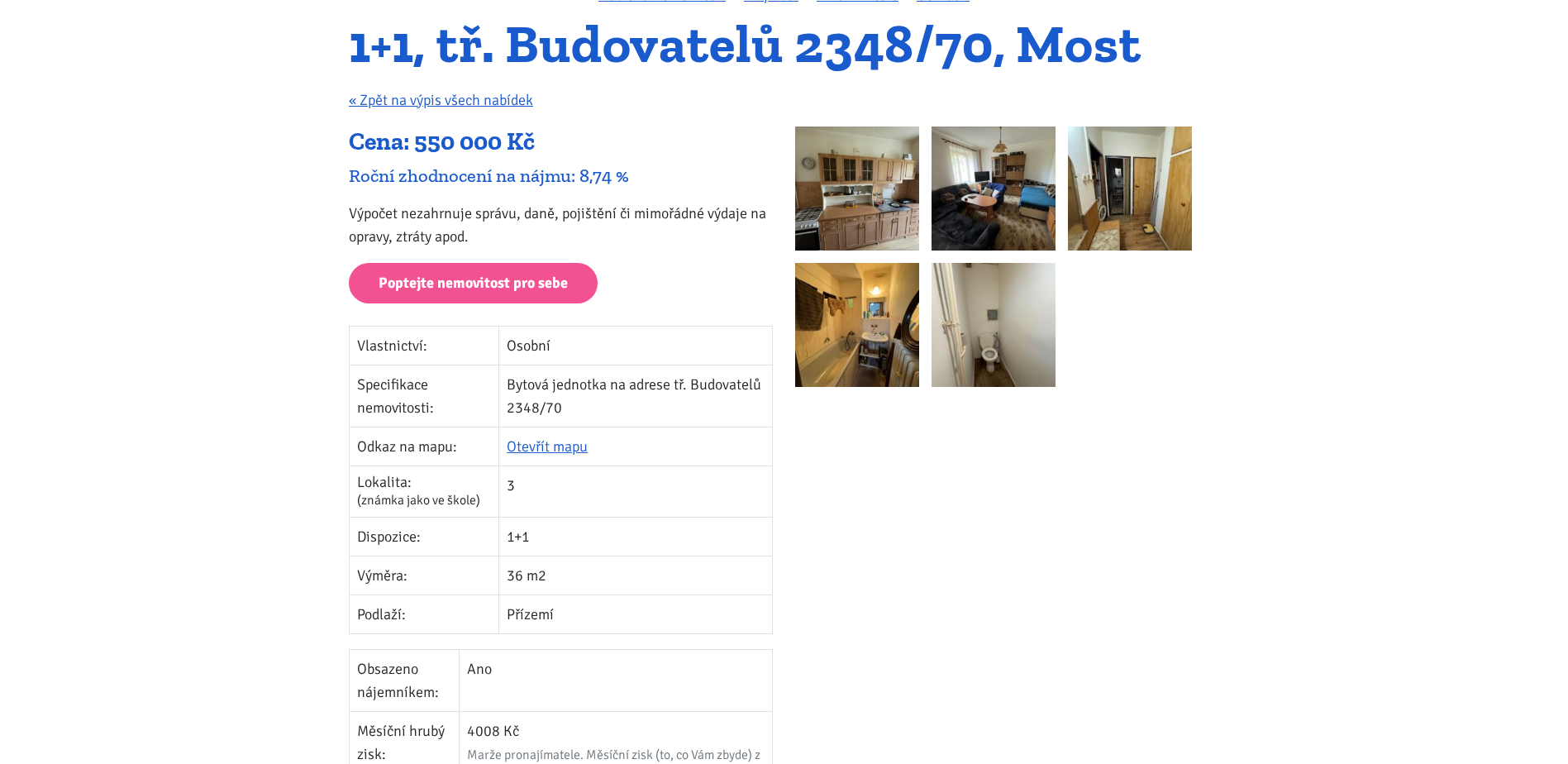
scroll to position [83, 0]
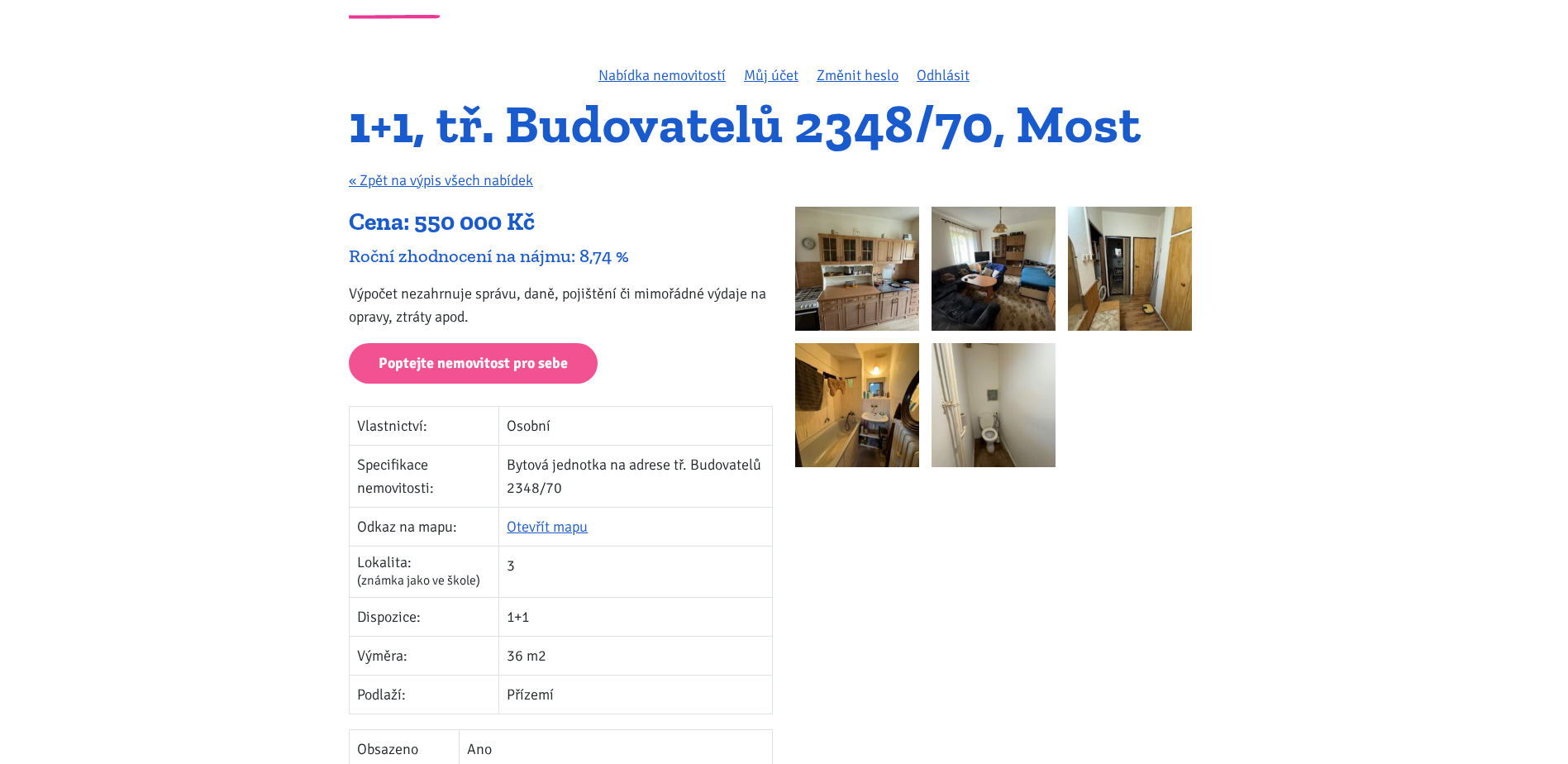
click at [852, 276] on img at bounding box center [857, 268] width 124 height 124
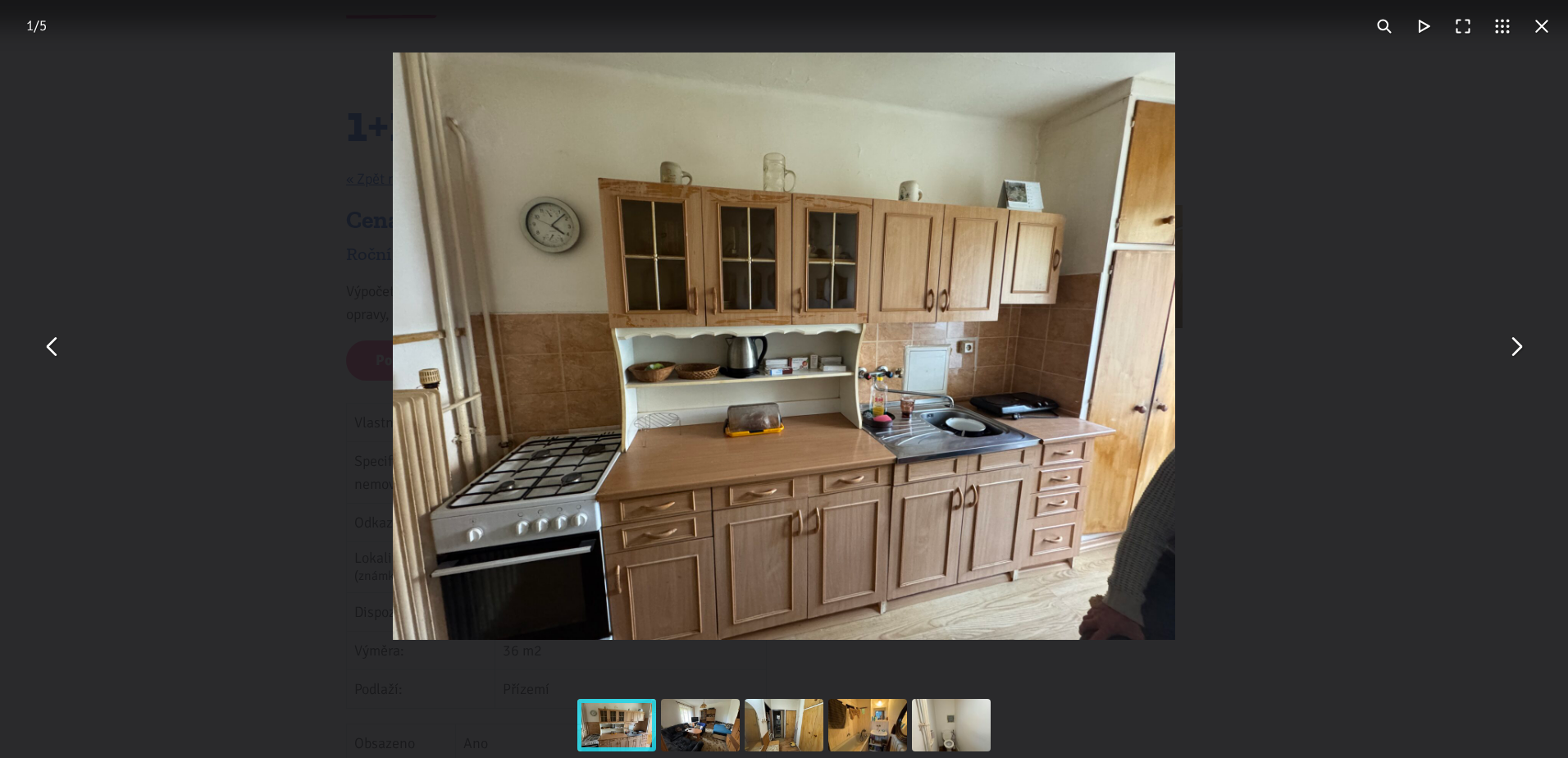
click at [1544, 350] on div "You can close this modal content with the ESC key" at bounding box center [784, 346] width 1568 height 693
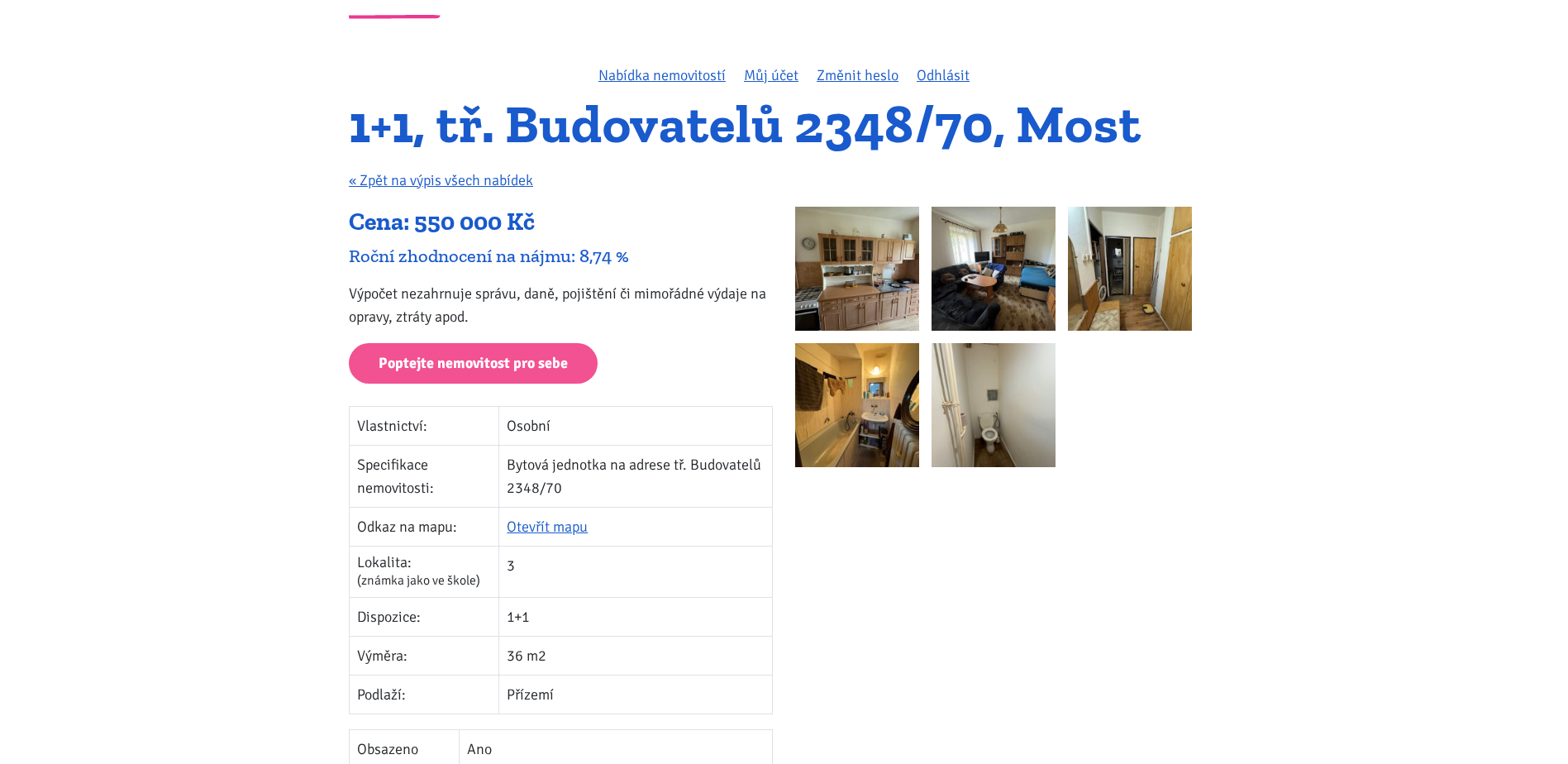
click at [911, 284] on img at bounding box center [857, 268] width 124 height 124
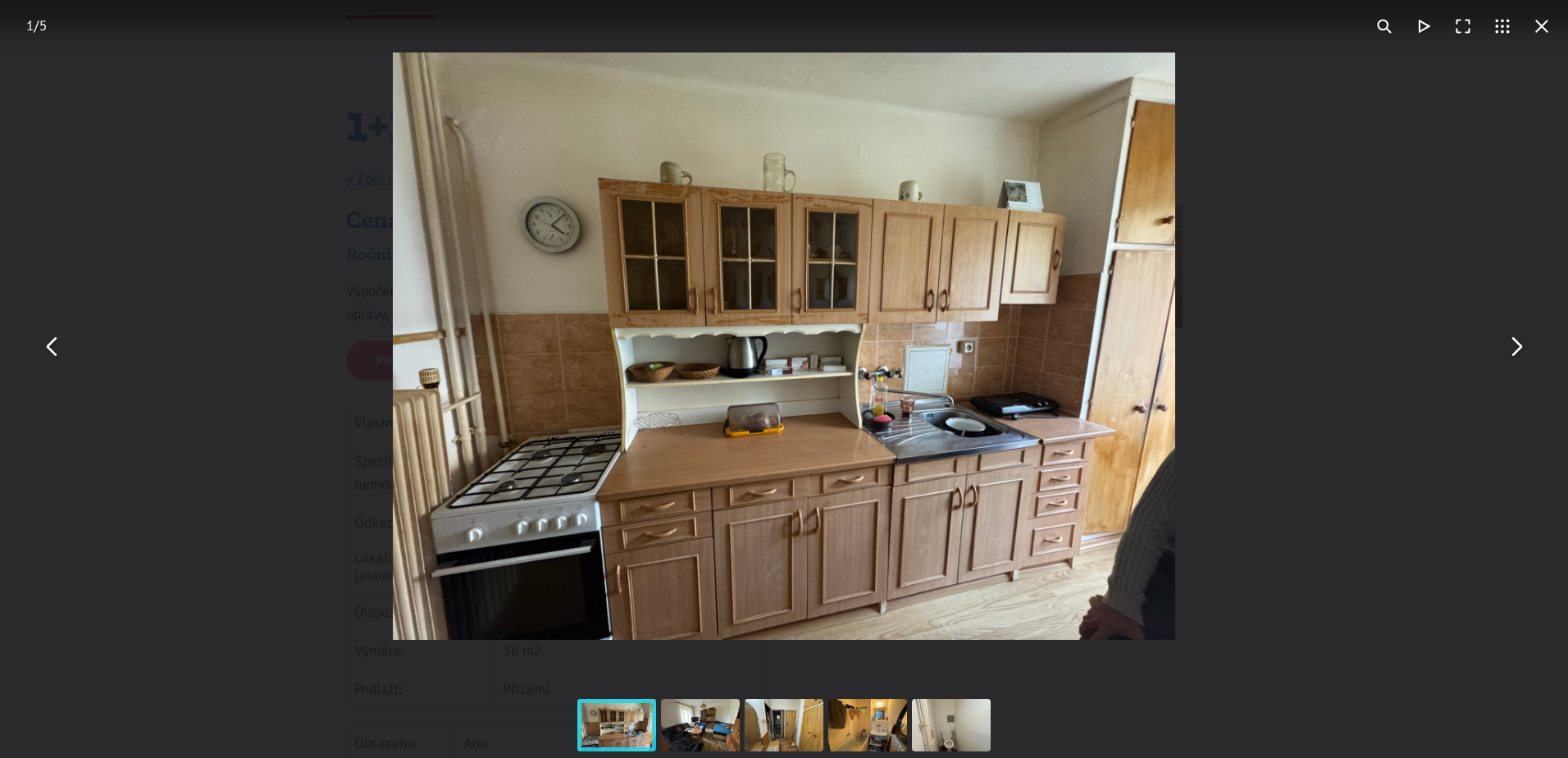
click at [1511, 347] on button "You can close this modal content with the ESC key" at bounding box center [1515, 345] width 39 height 39
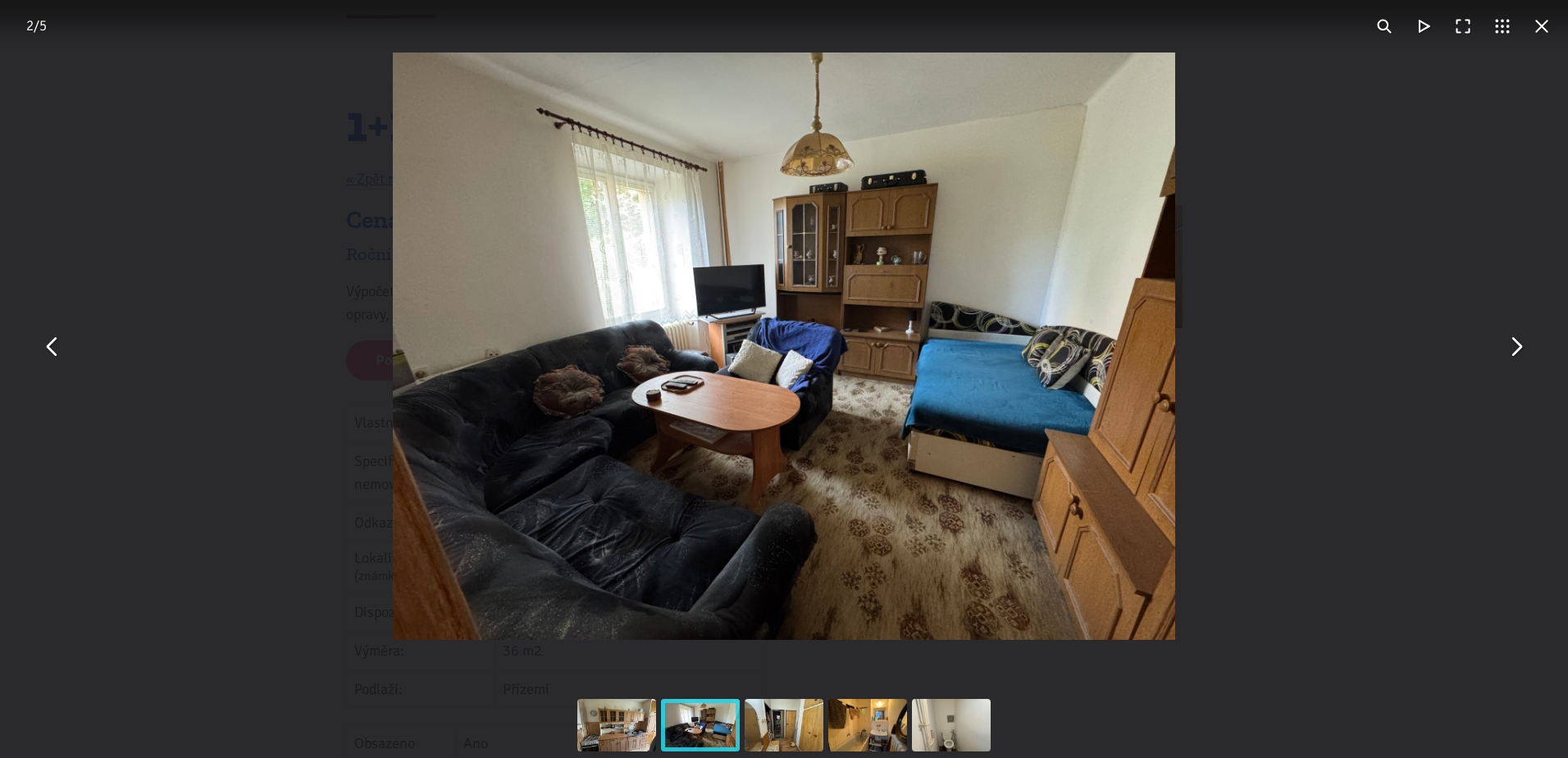
click at [1511, 348] on button "You can close this modal content with the ESC key" at bounding box center [1515, 345] width 39 height 39
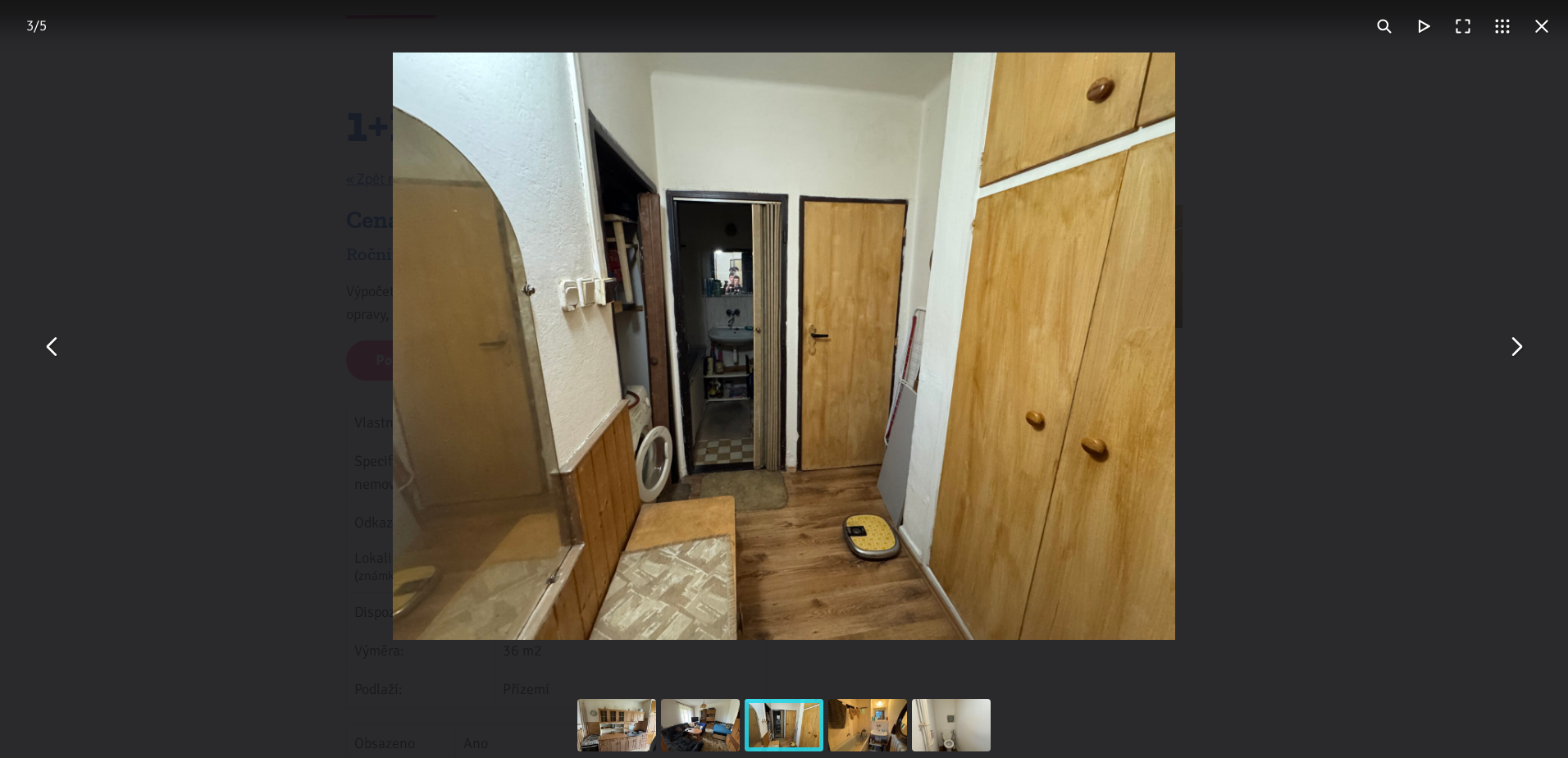
click at [1507, 348] on button "You can close this modal content with the ESC key" at bounding box center [1515, 345] width 39 height 39
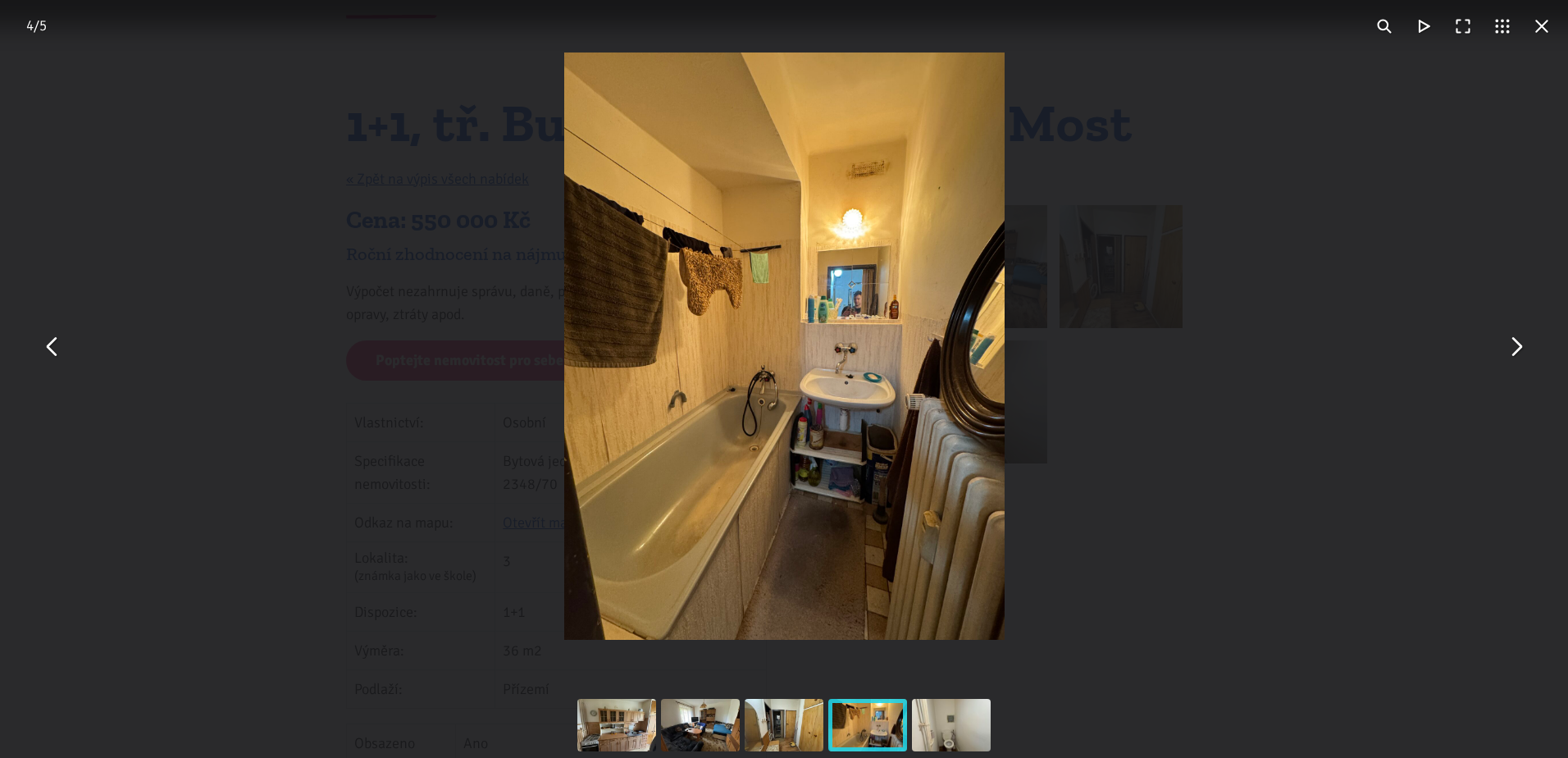
click at [1503, 348] on button "You can close this modal content with the ESC key" at bounding box center [1515, 345] width 39 height 39
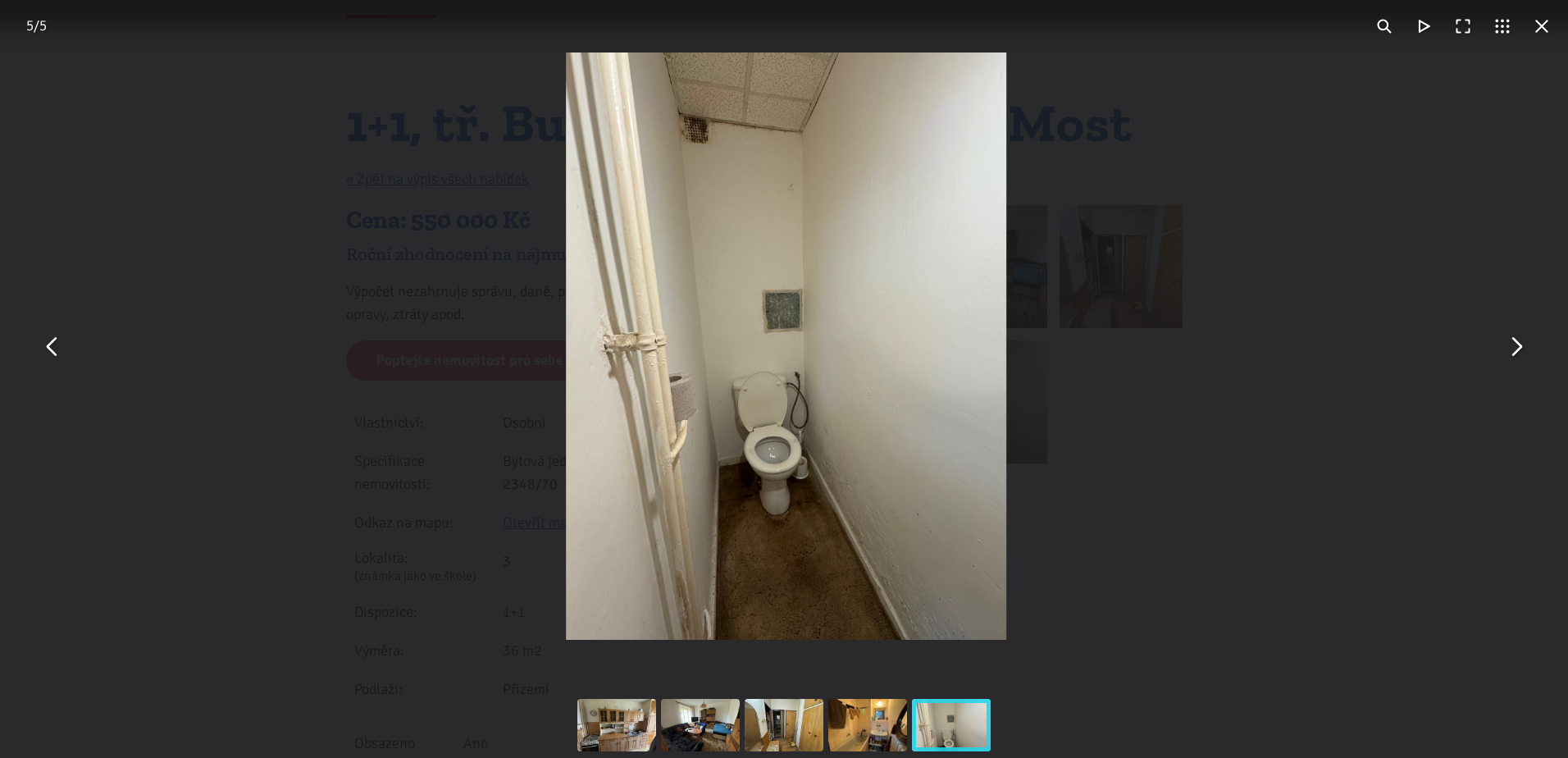
click at [1503, 348] on button "You can close this modal content with the ESC key" at bounding box center [1515, 345] width 39 height 39
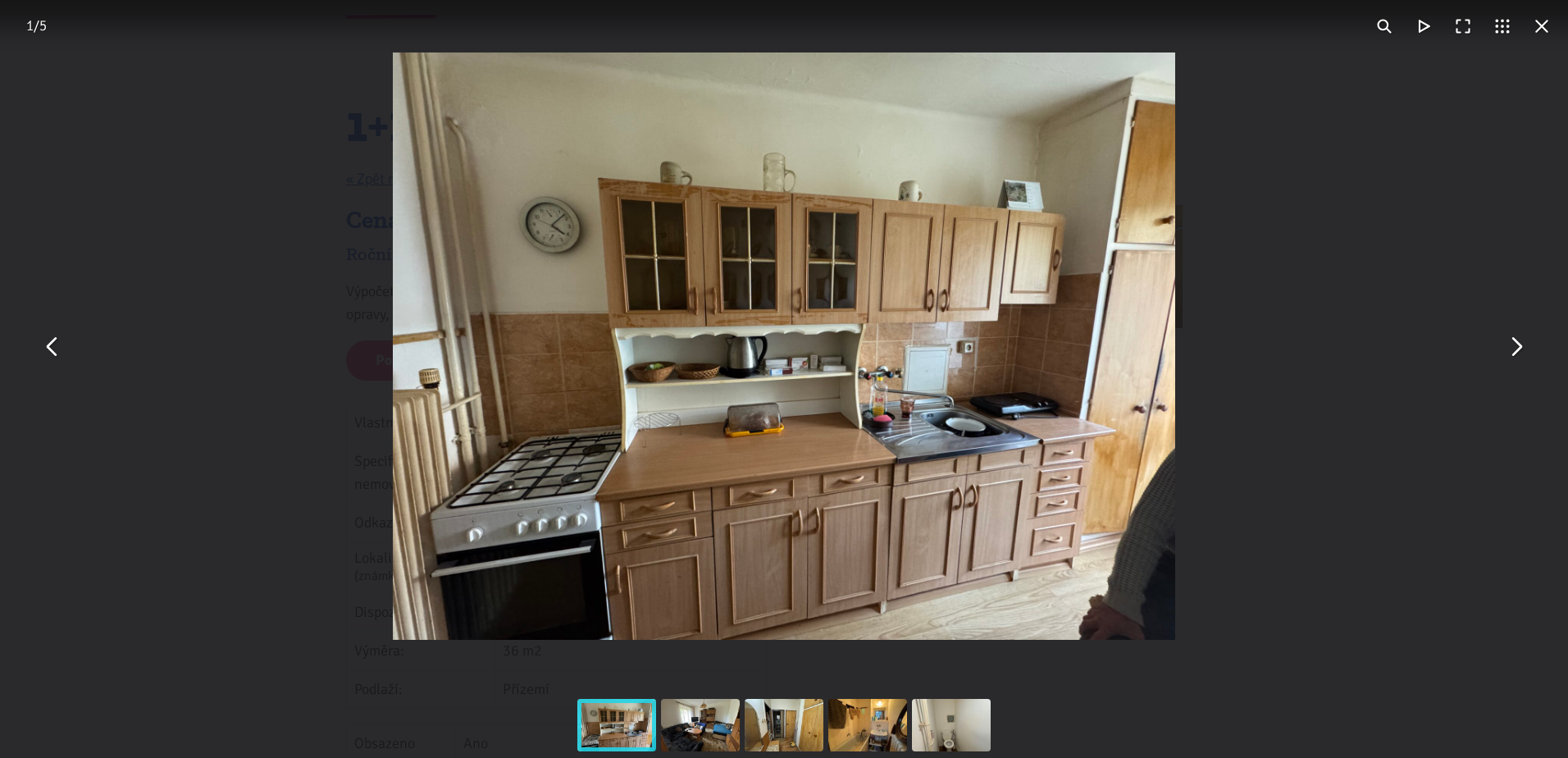
click at [1544, 35] on button "You can close this modal content with the ESC key" at bounding box center [1541, 26] width 39 height 39
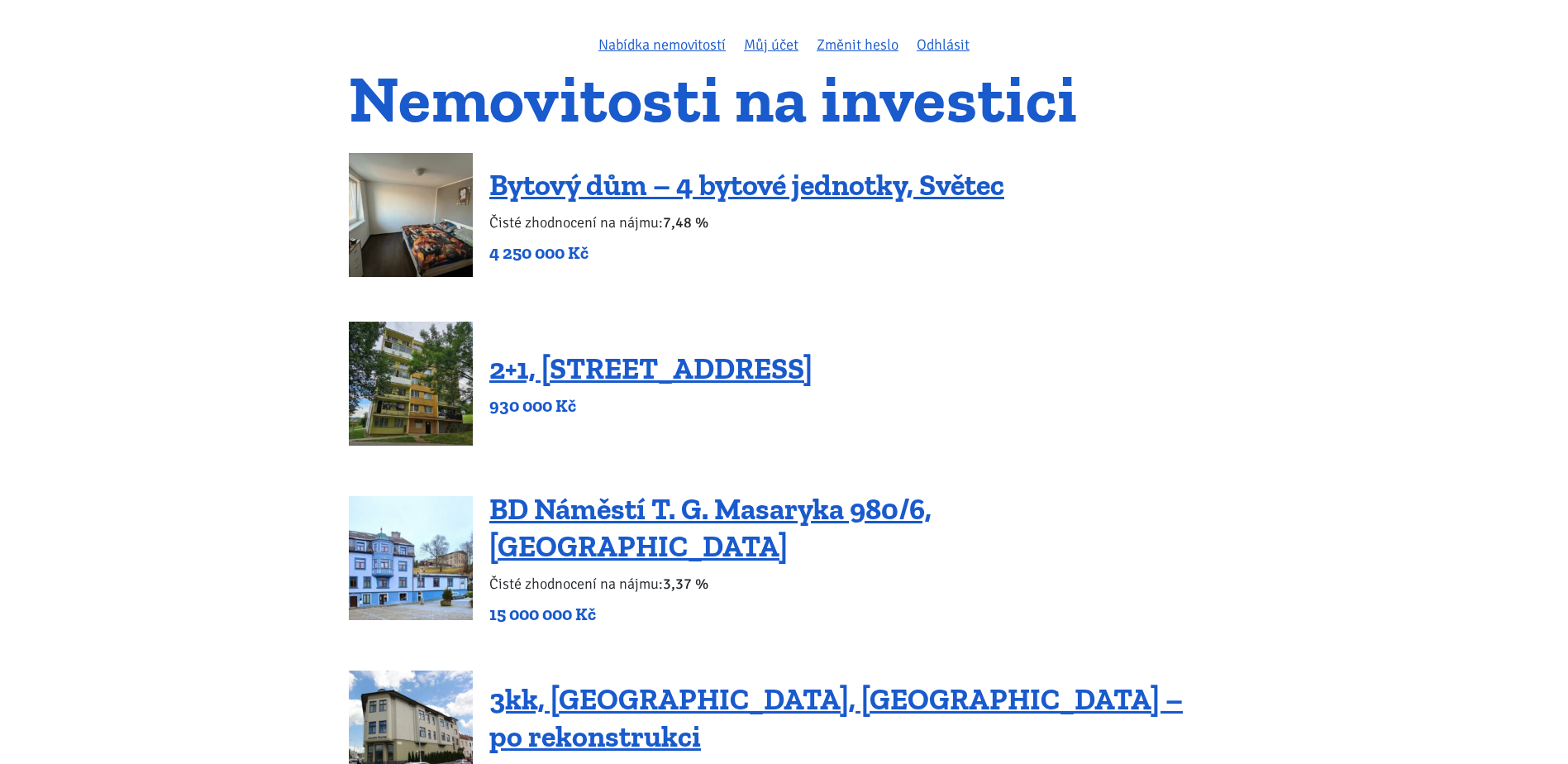
scroll to position [83, 0]
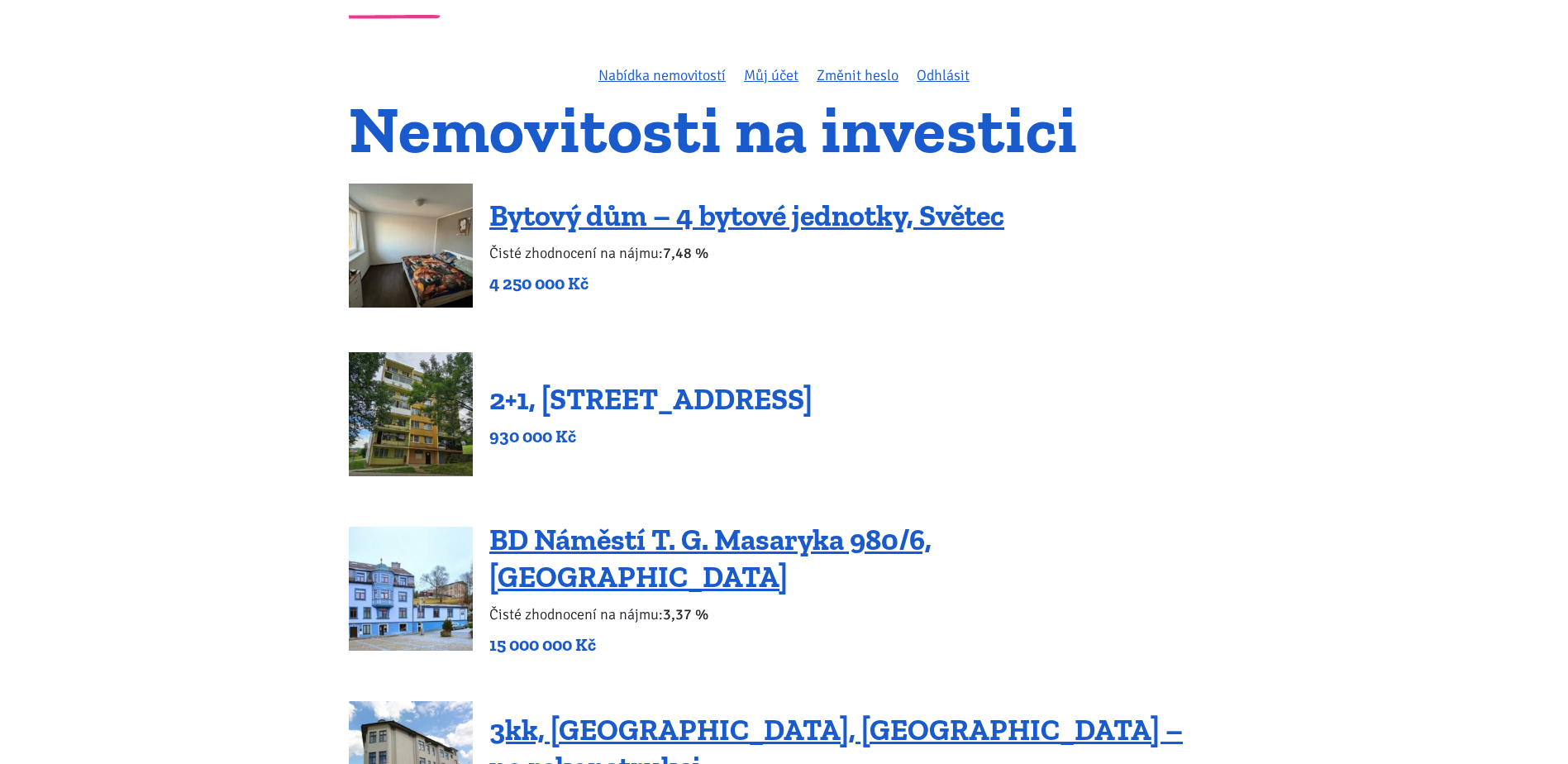
click at [666, 407] on link "2+1, [STREET_ADDRESS]" at bounding box center [651, 399] width 323 height 35
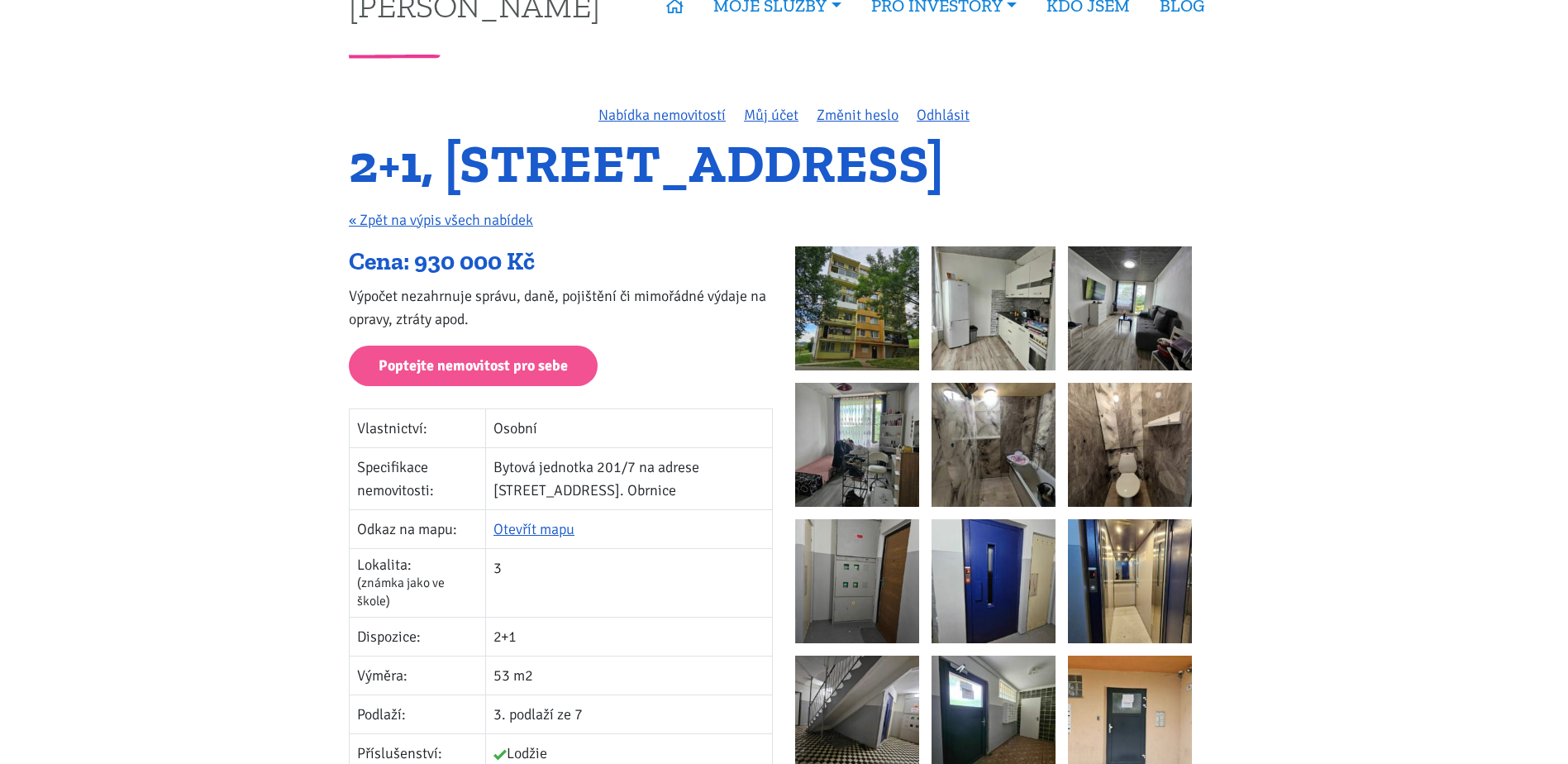
scroll to position [83, 0]
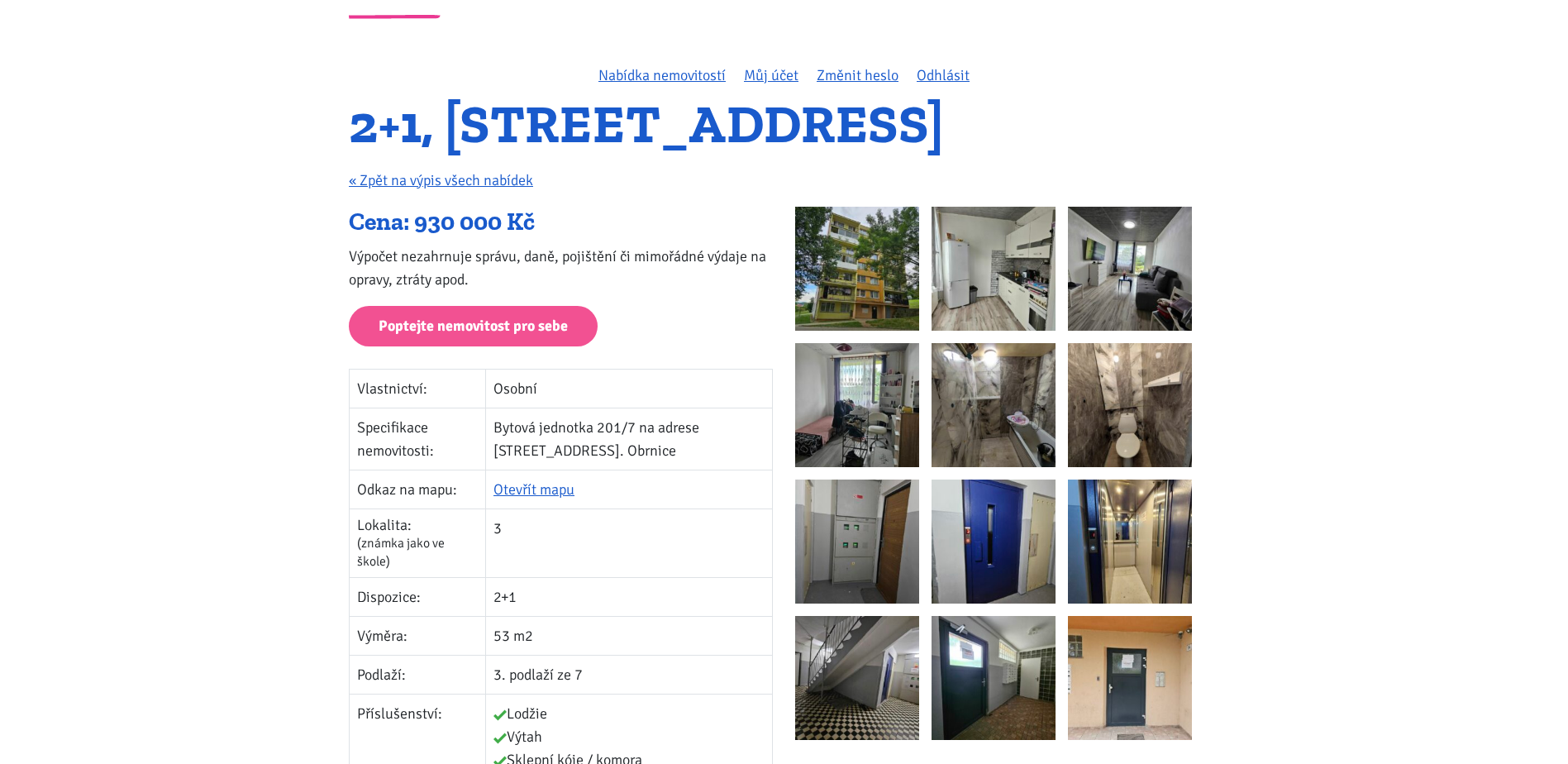
click at [806, 303] on img at bounding box center [857, 268] width 124 height 124
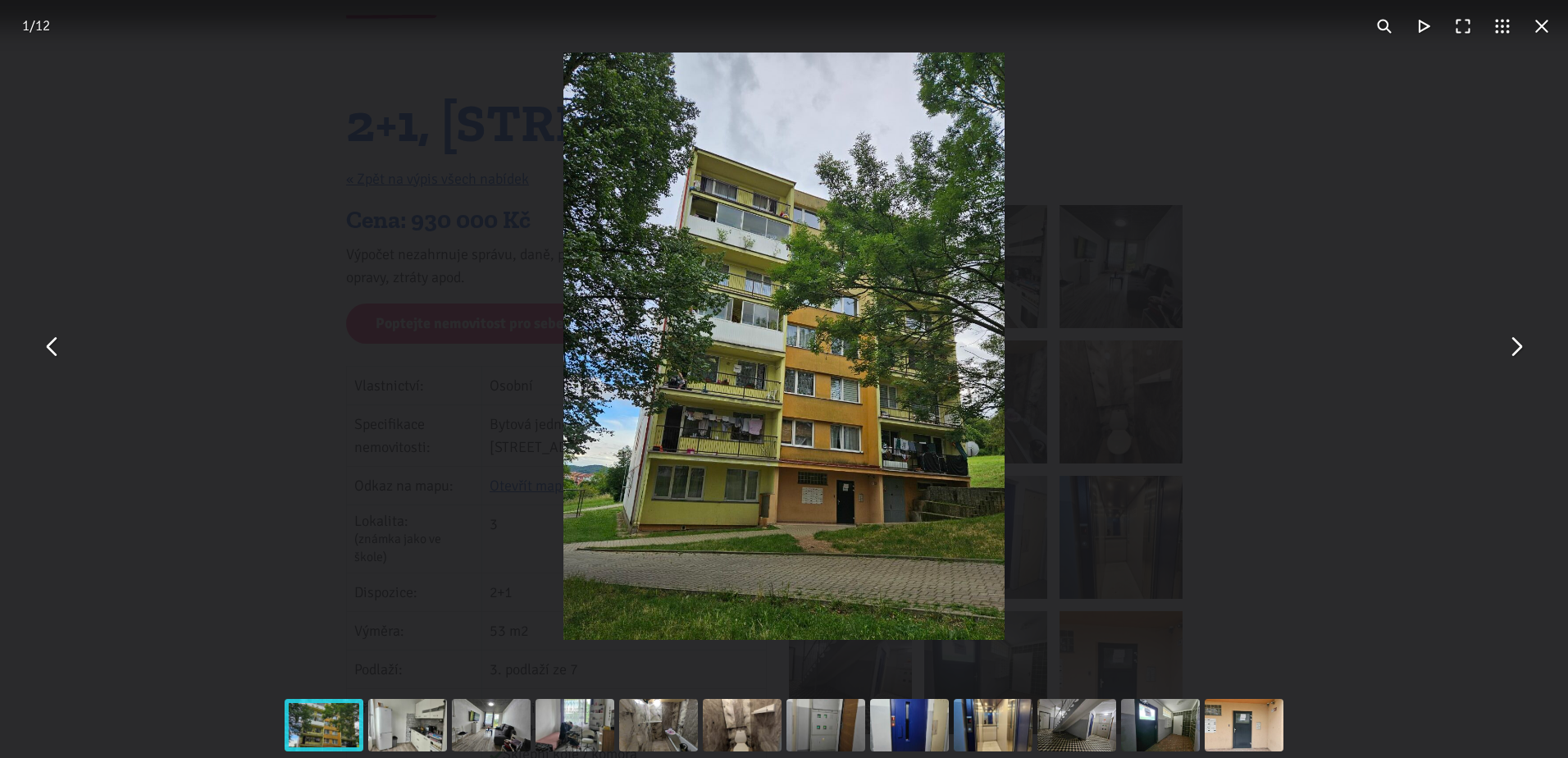
click at [1523, 346] on button "You can close this modal content with the ESC key" at bounding box center [1515, 345] width 39 height 39
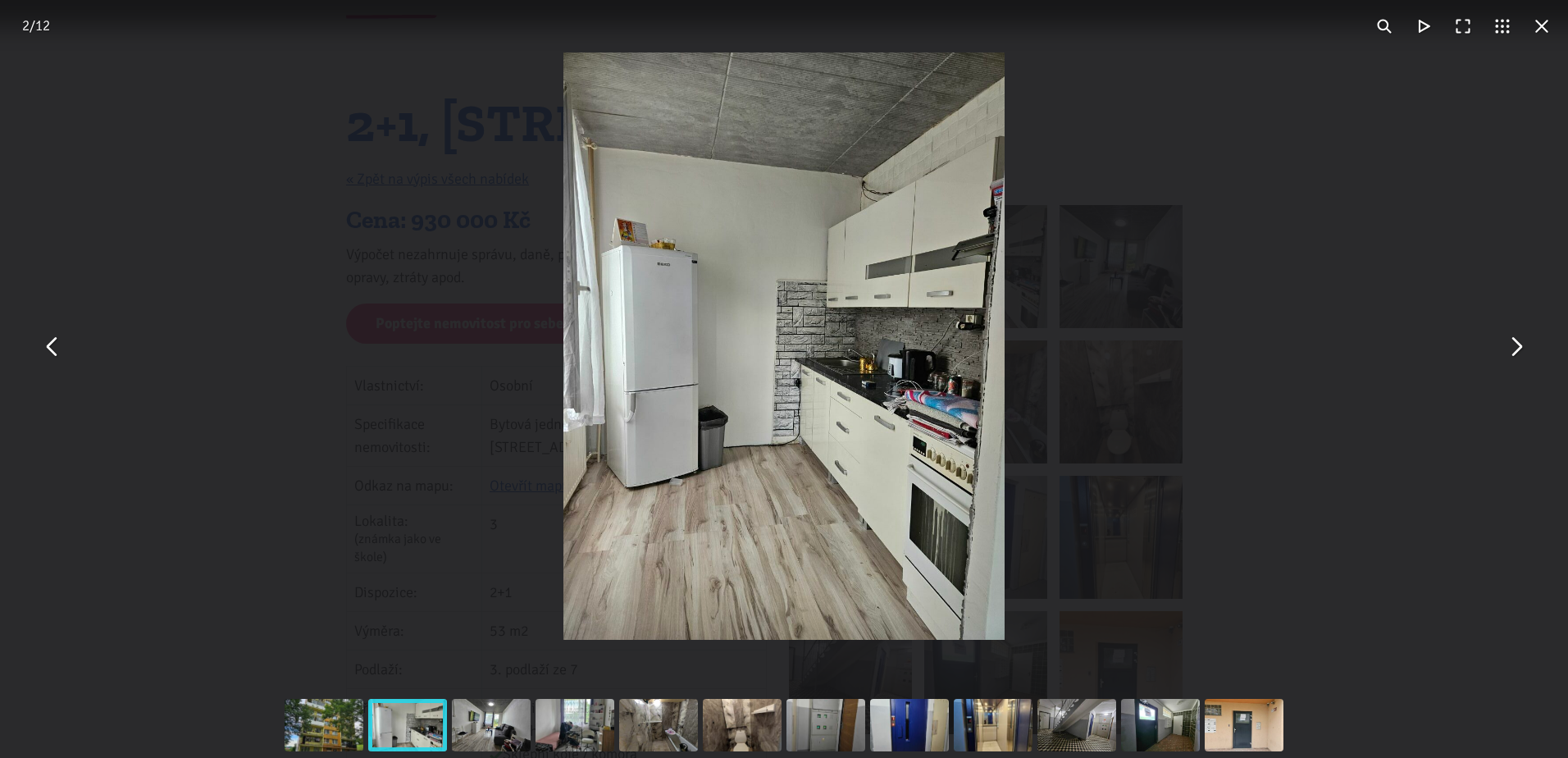
click at [1522, 346] on button "You can close this modal content with the ESC key" at bounding box center [1515, 345] width 39 height 39
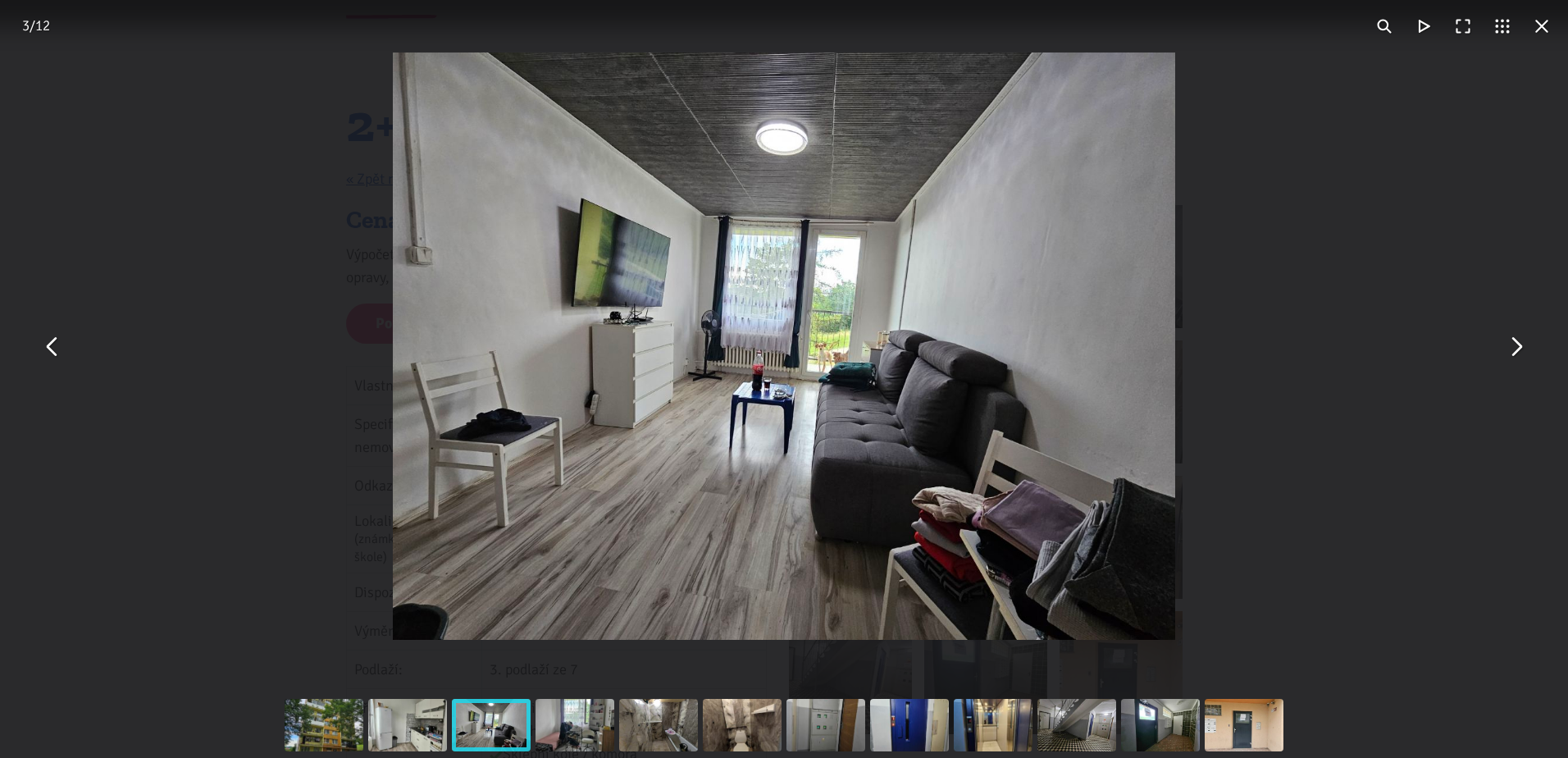
click at [1520, 345] on button "You can close this modal content with the ESC key" at bounding box center [1515, 345] width 39 height 39
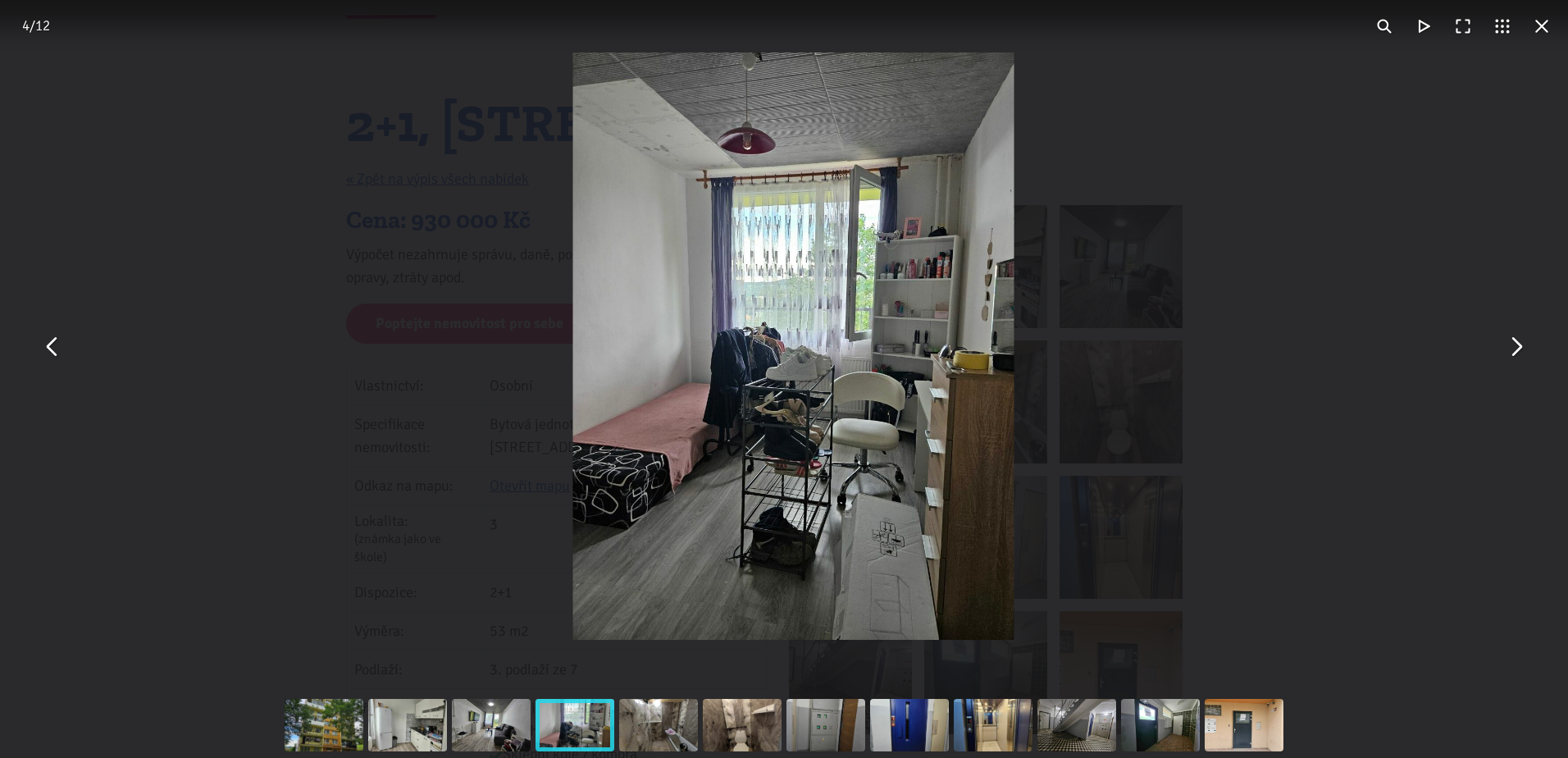
click at [1520, 345] on button "You can close this modal content with the ESC key" at bounding box center [1515, 345] width 39 height 39
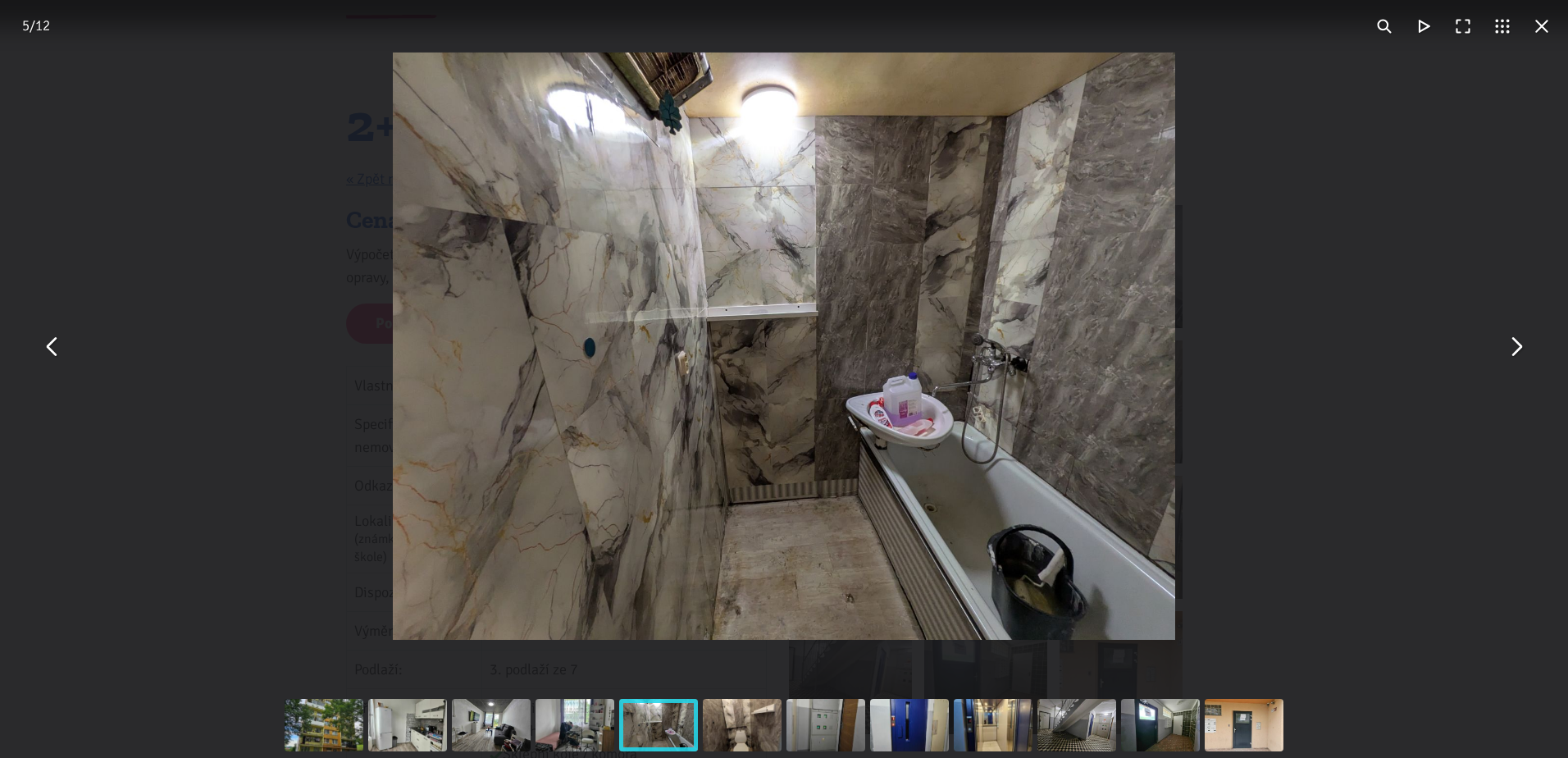
click at [1514, 345] on button "You can close this modal content with the ESC key" at bounding box center [1515, 345] width 39 height 39
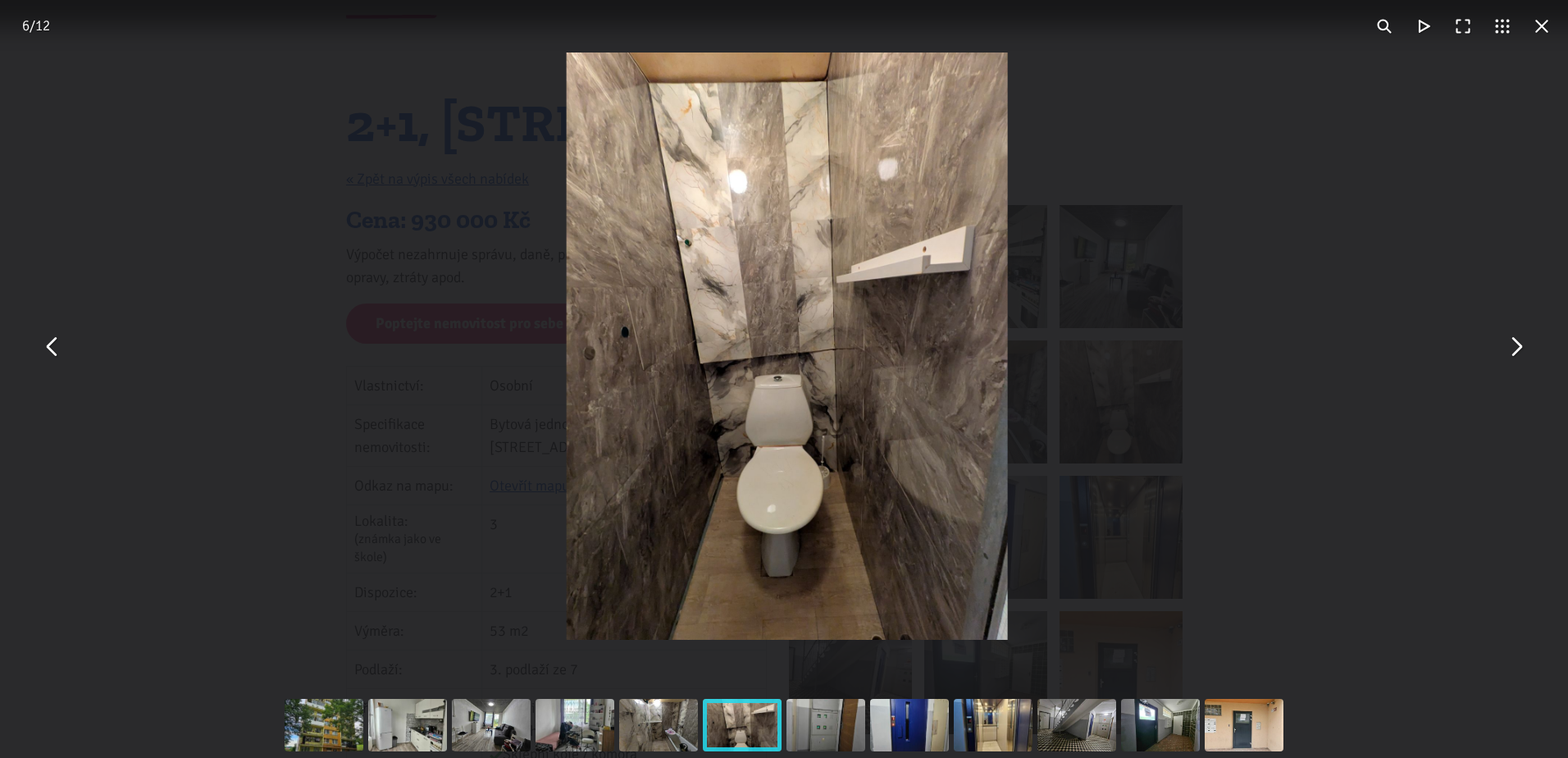
click at [1514, 345] on button "You can close this modal content with the ESC key" at bounding box center [1515, 345] width 39 height 39
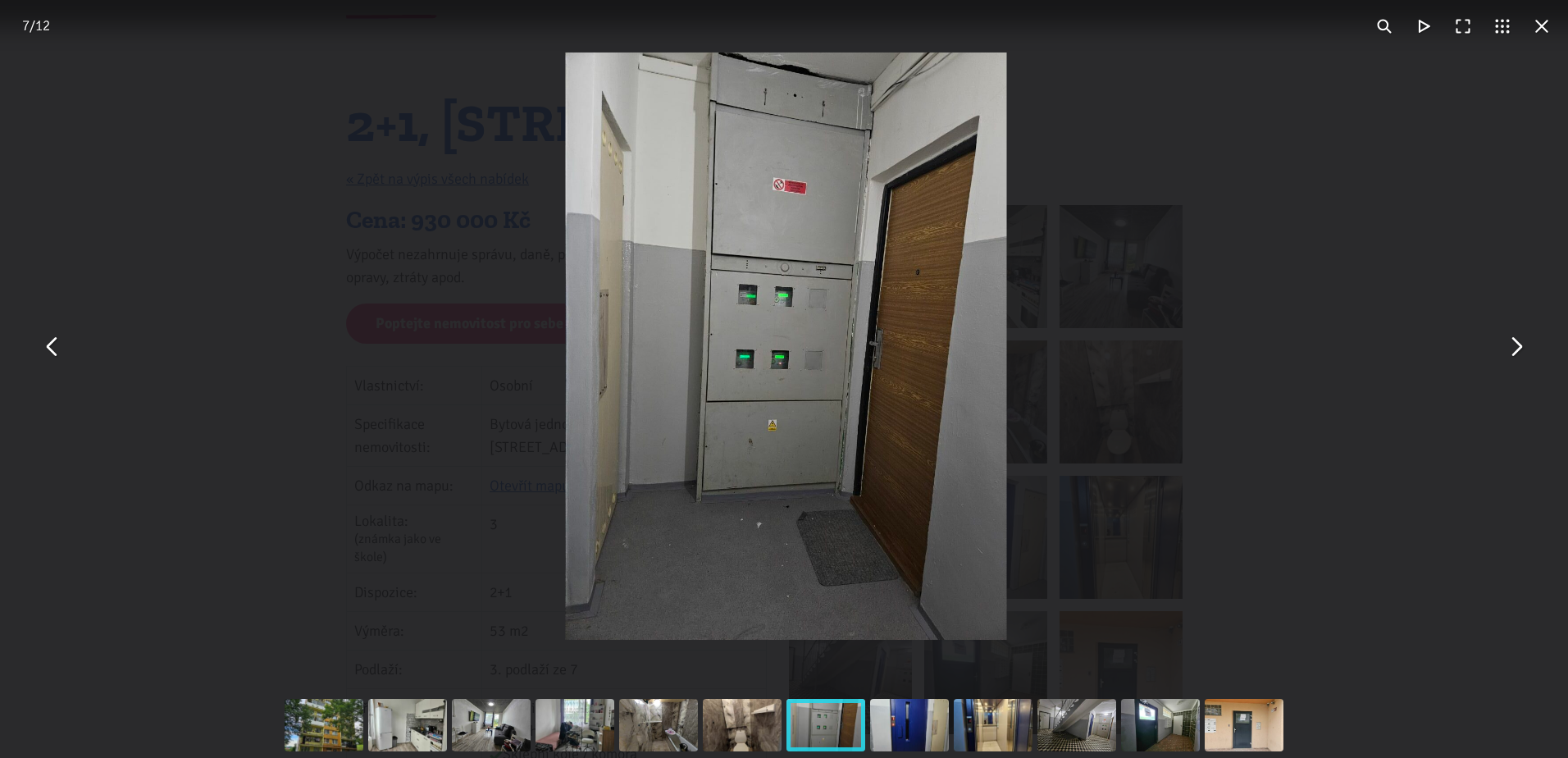
click at [1510, 345] on button "You can close this modal content with the ESC key" at bounding box center [1515, 345] width 39 height 39
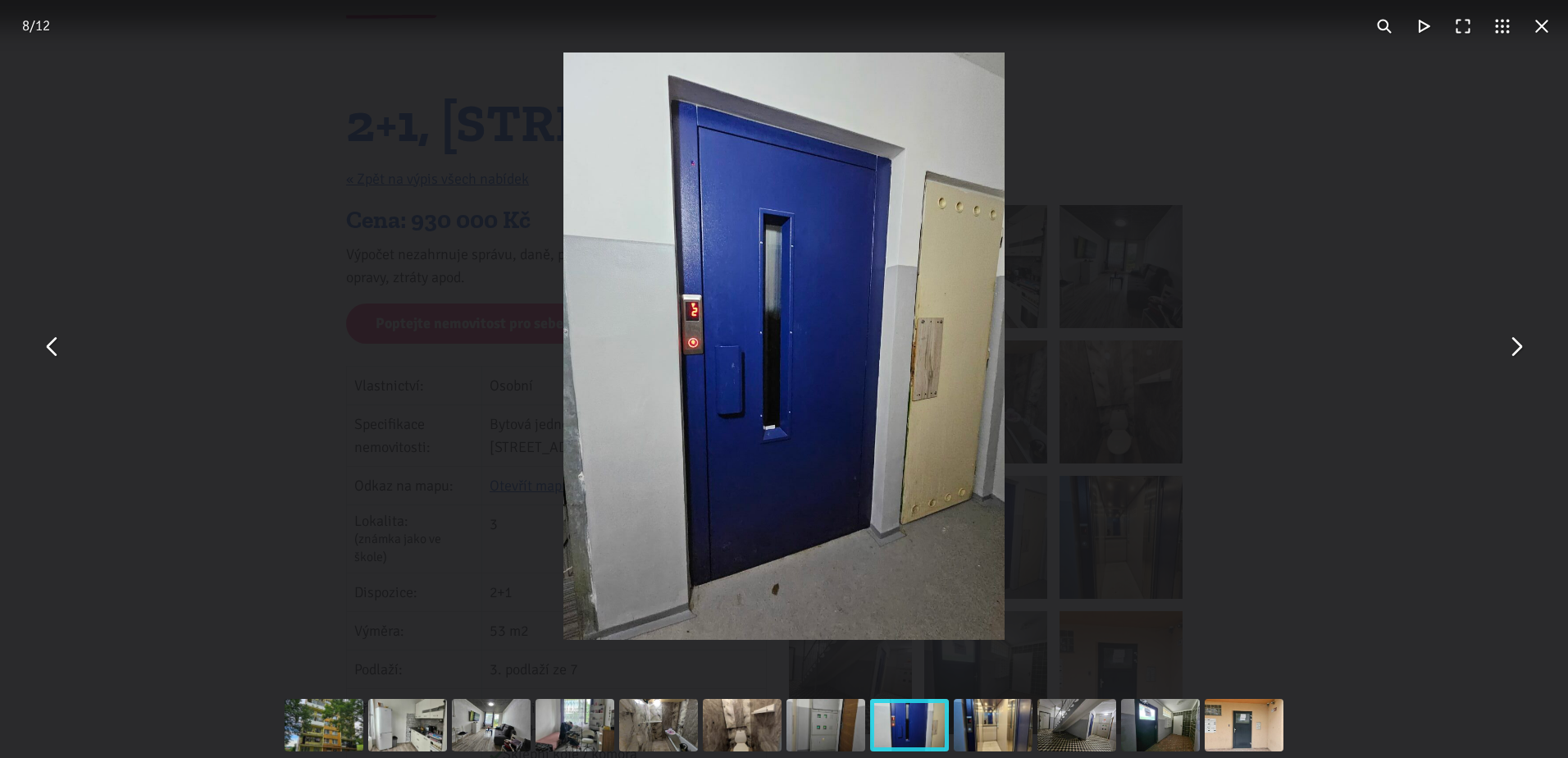
click at [1535, 38] on button "You can close this modal content with the ESC key" at bounding box center [1541, 26] width 39 height 39
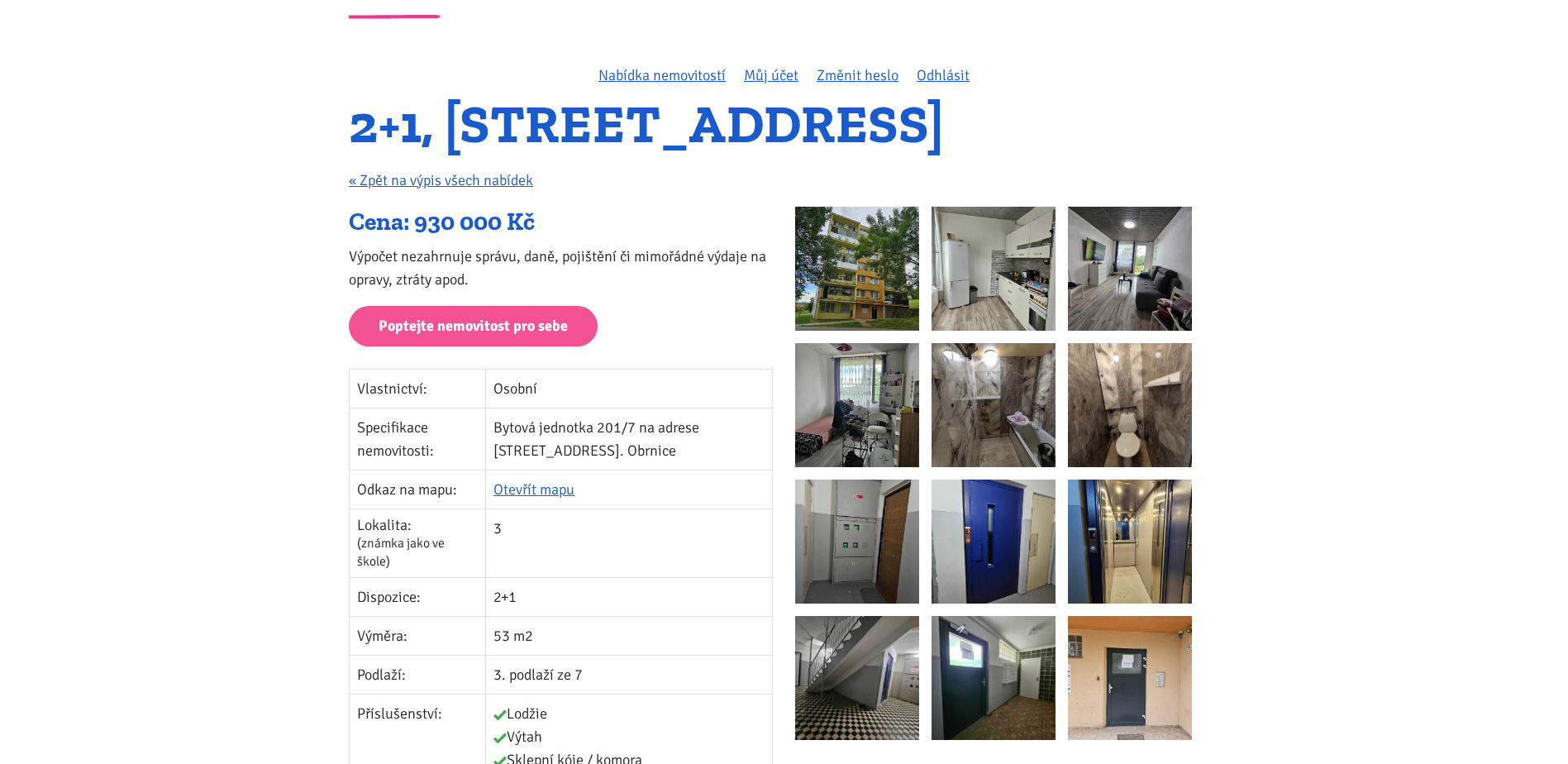
drag, startPoint x: 104, startPoint y: 1, endPoint x: 238, endPoint y: 469, distance: 486.8
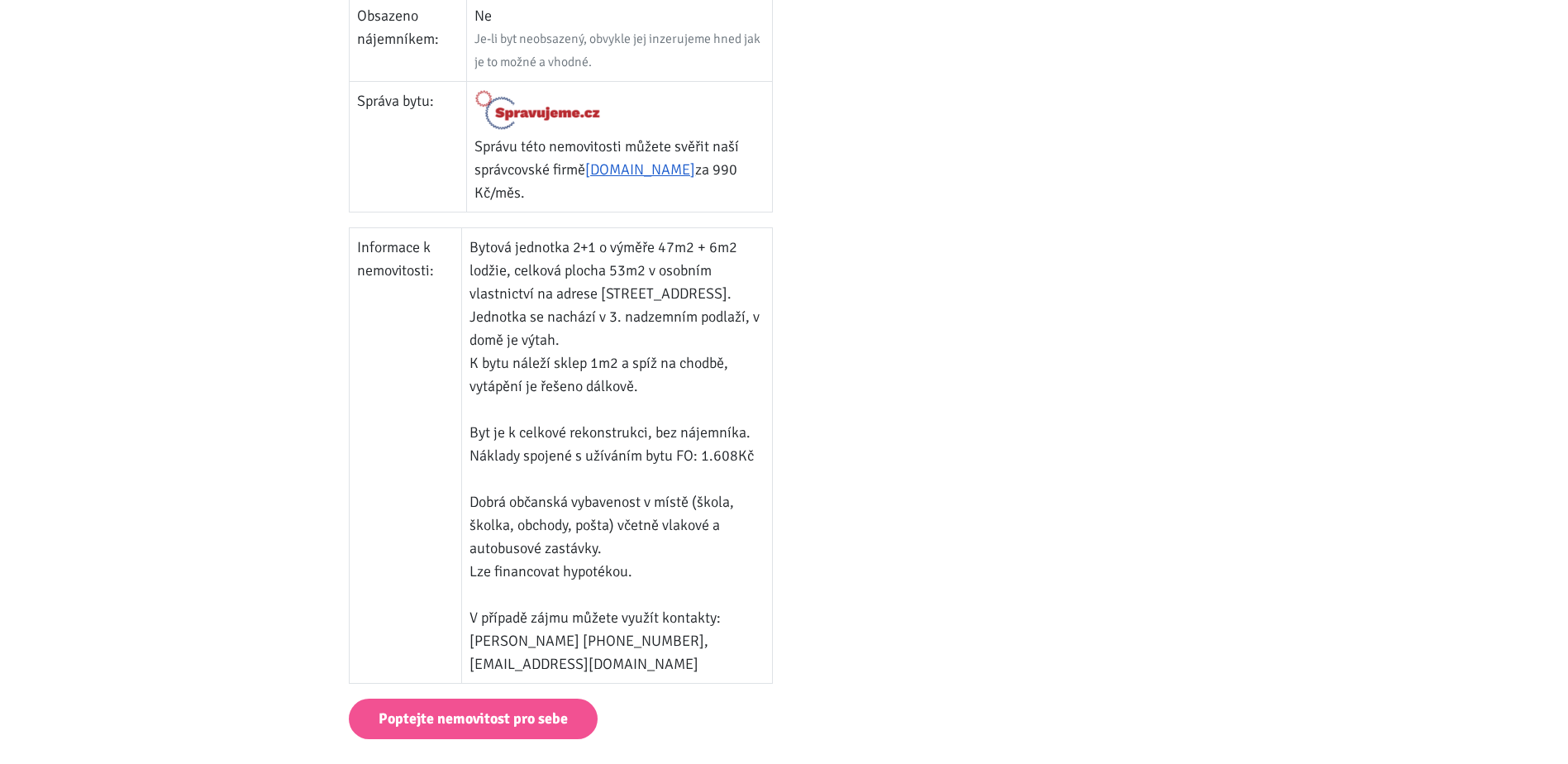
scroll to position [1075, 0]
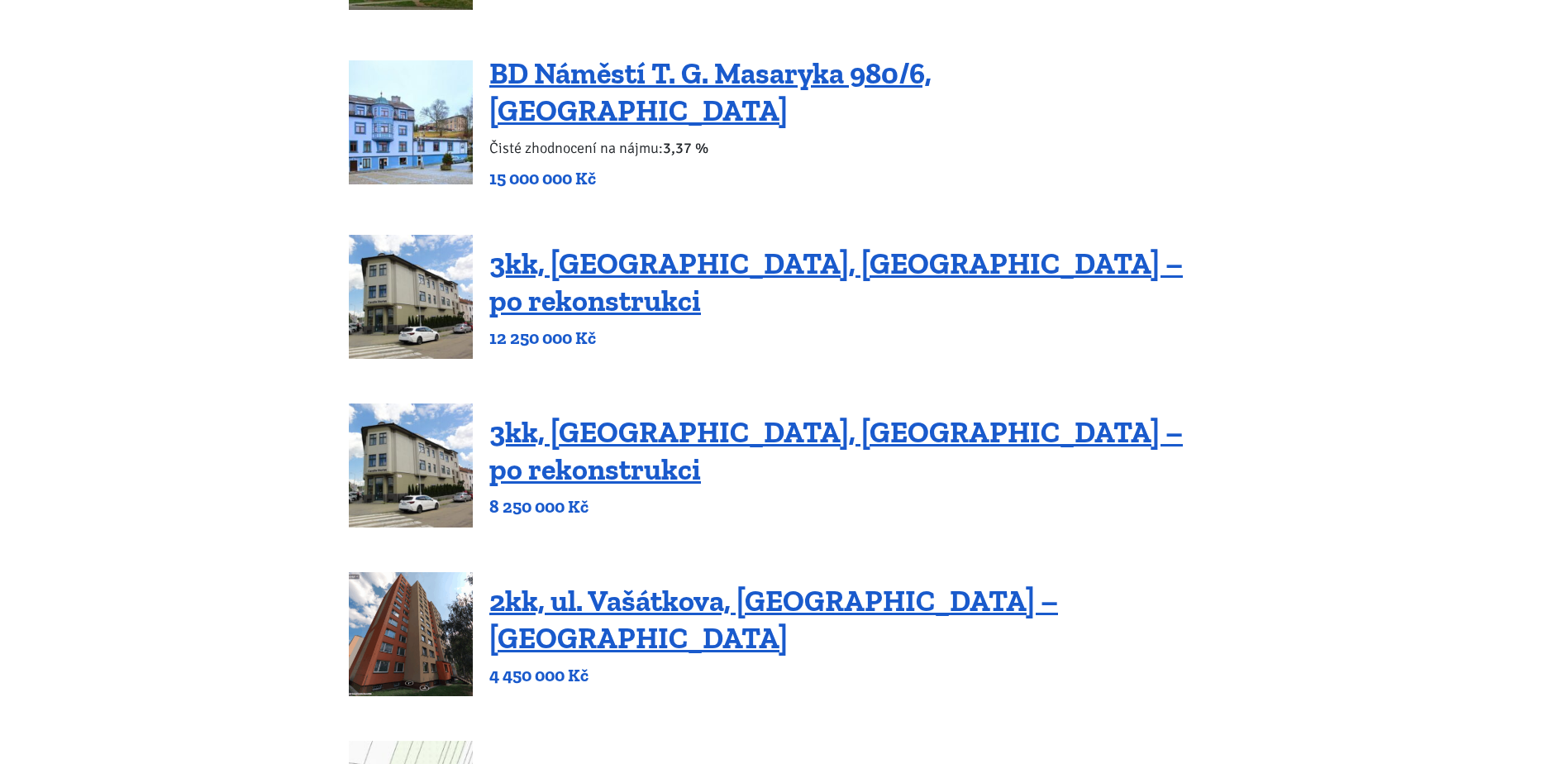
scroll to position [578, 0]
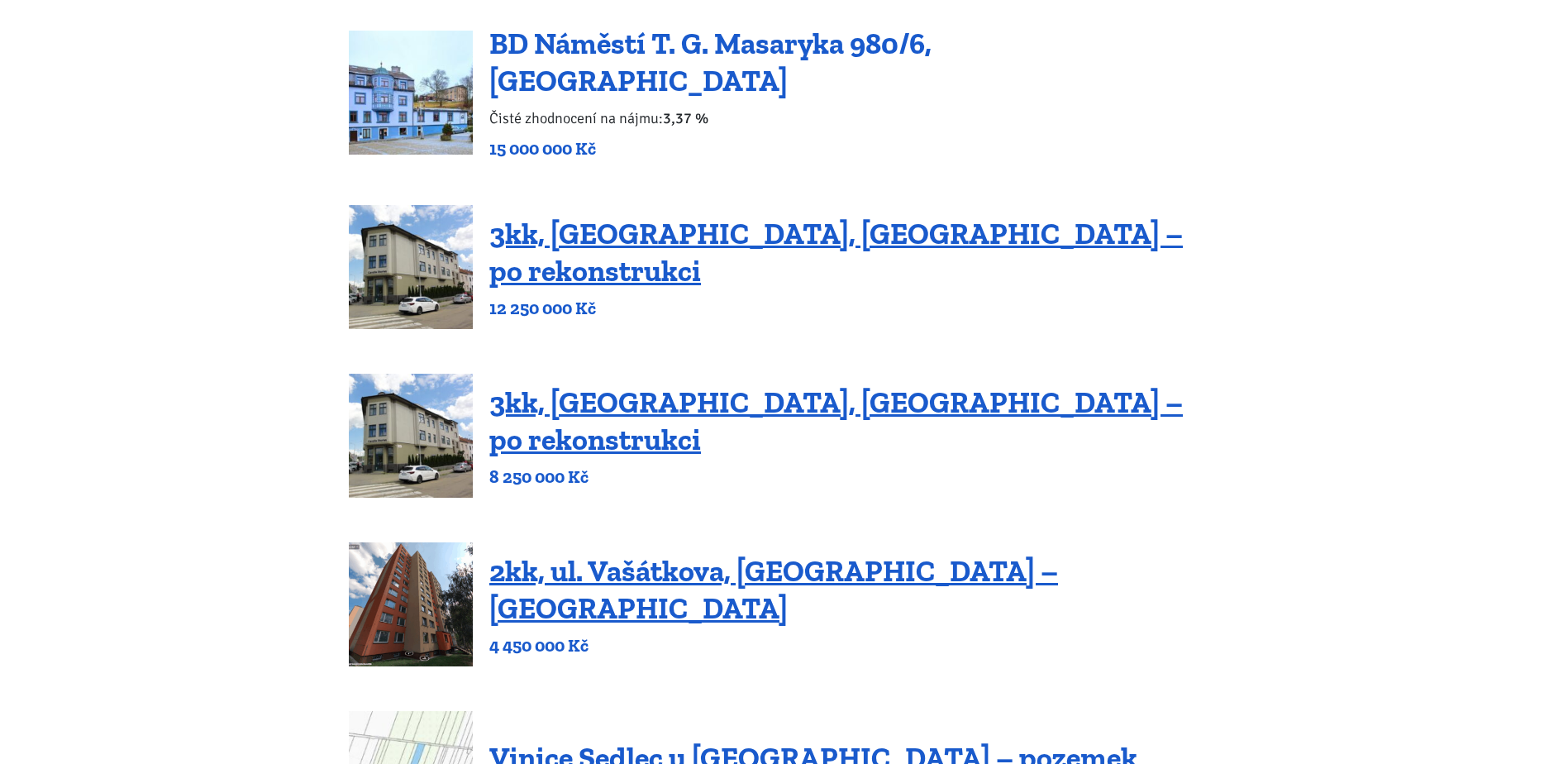
click at [641, 69] on link "BD Náměstí T. G. Masaryka 980/6, Vejprty" at bounding box center [710, 62] width 442 height 73
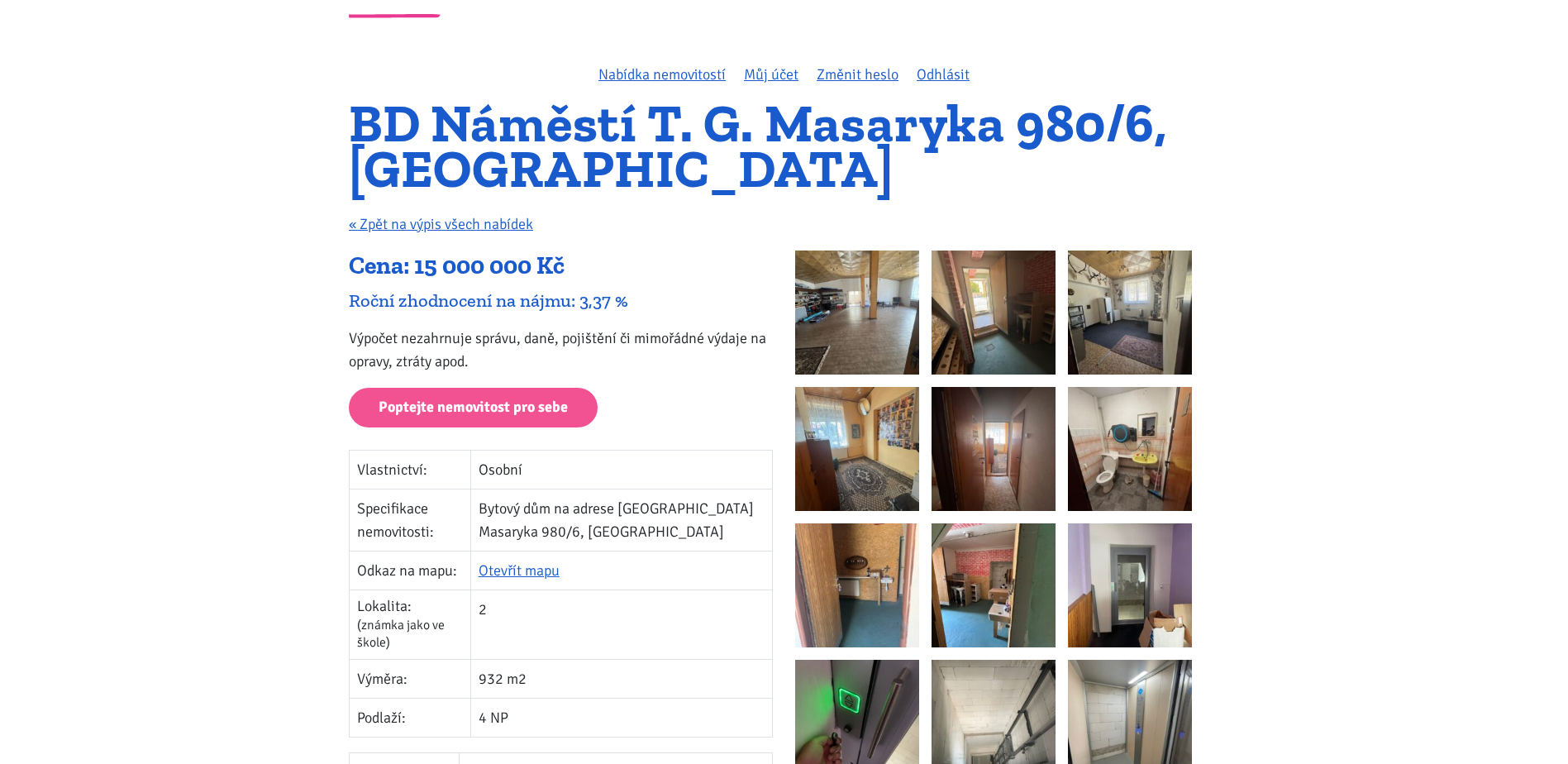
scroll to position [83, 0]
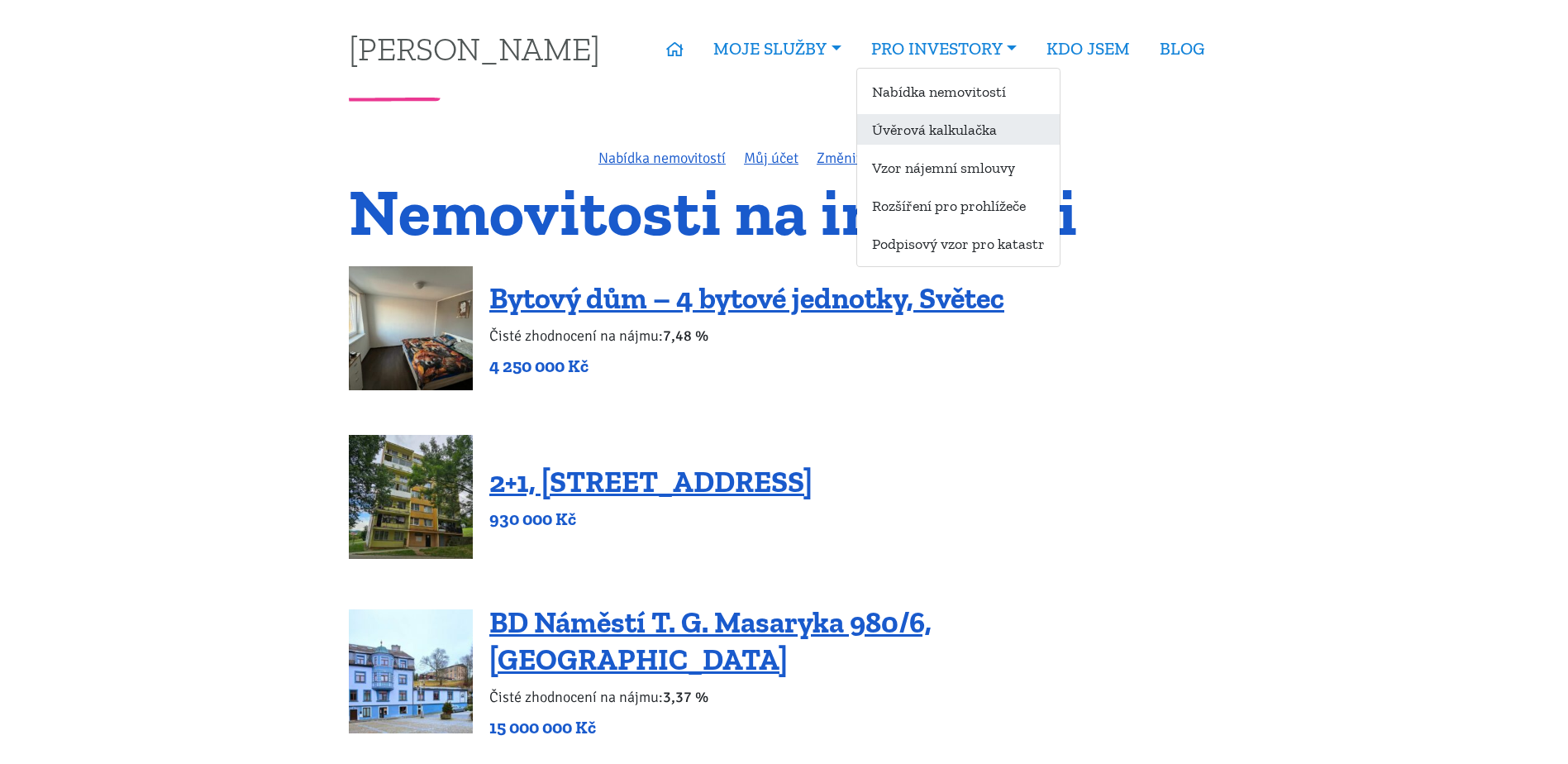
click at [942, 130] on link "Úvěrová kalkulačka" at bounding box center [958, 129] width 202 height 31
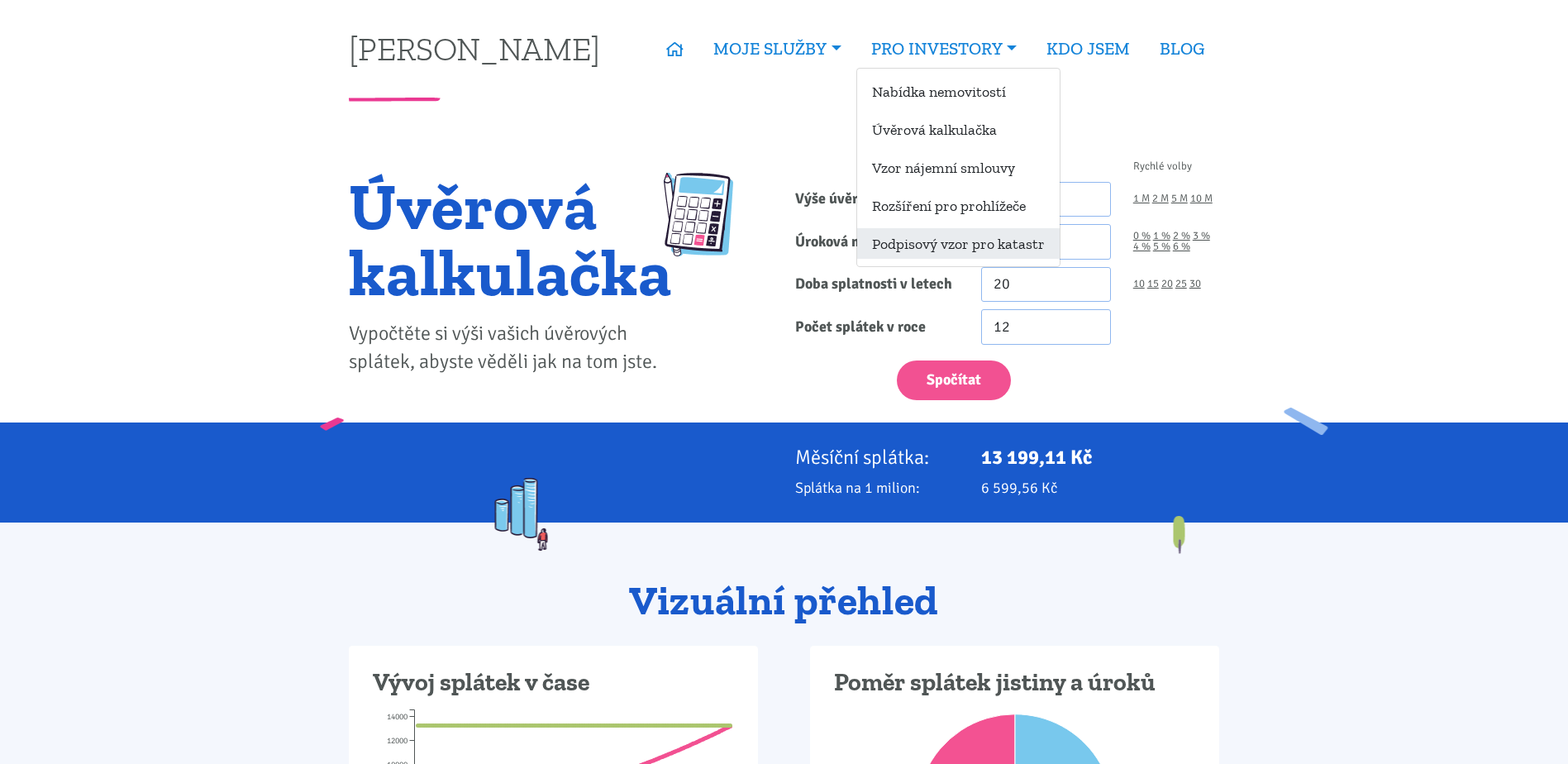
click at [936, 243] on link "Podpisový vzor pro katastr" at bounding box center [958, 244] width 202 height 31
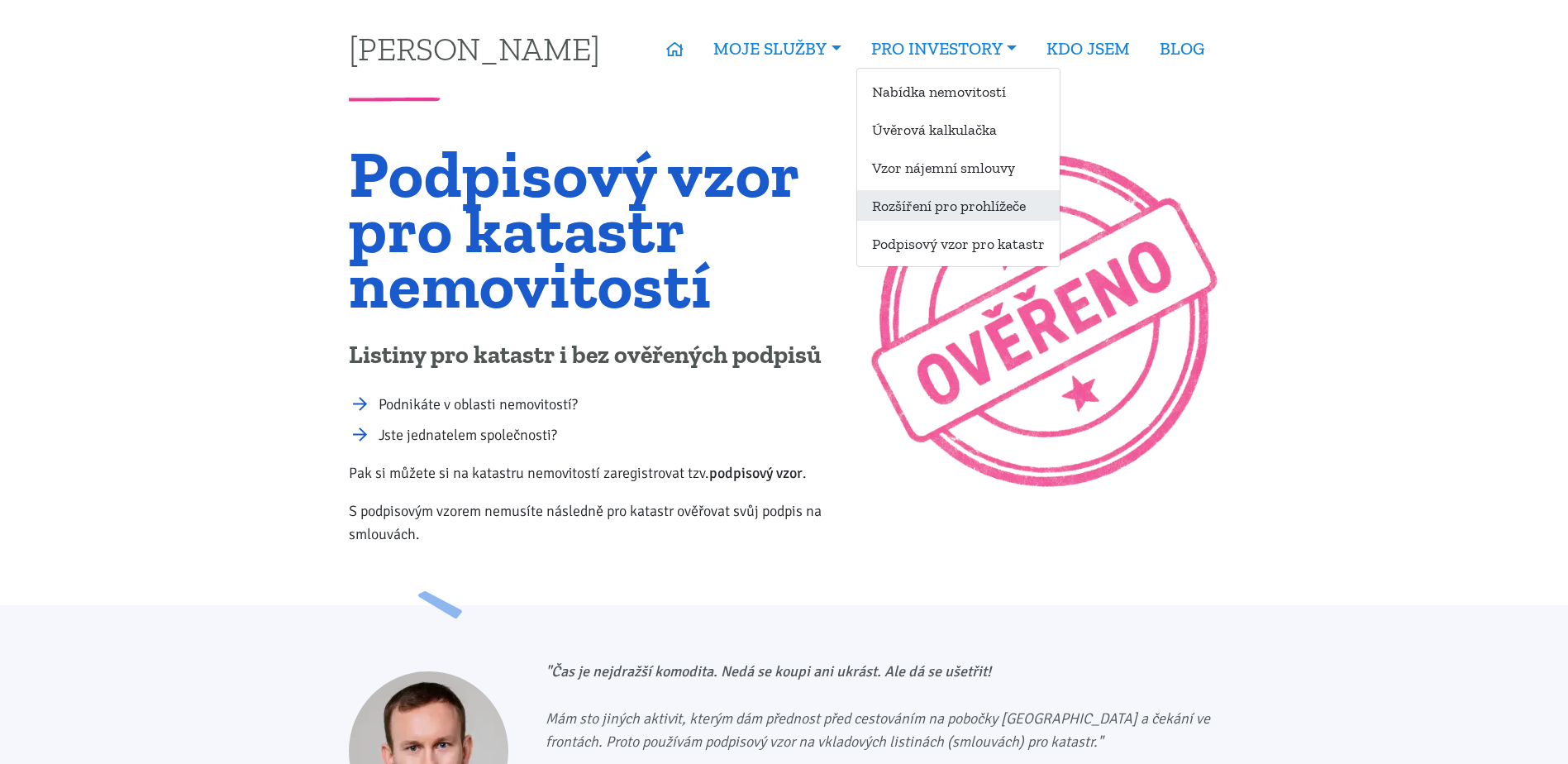
click at [933, 205] on link "Rozšíření pro prohlížeče" at bounding box center [958, 205] width 202 height 31
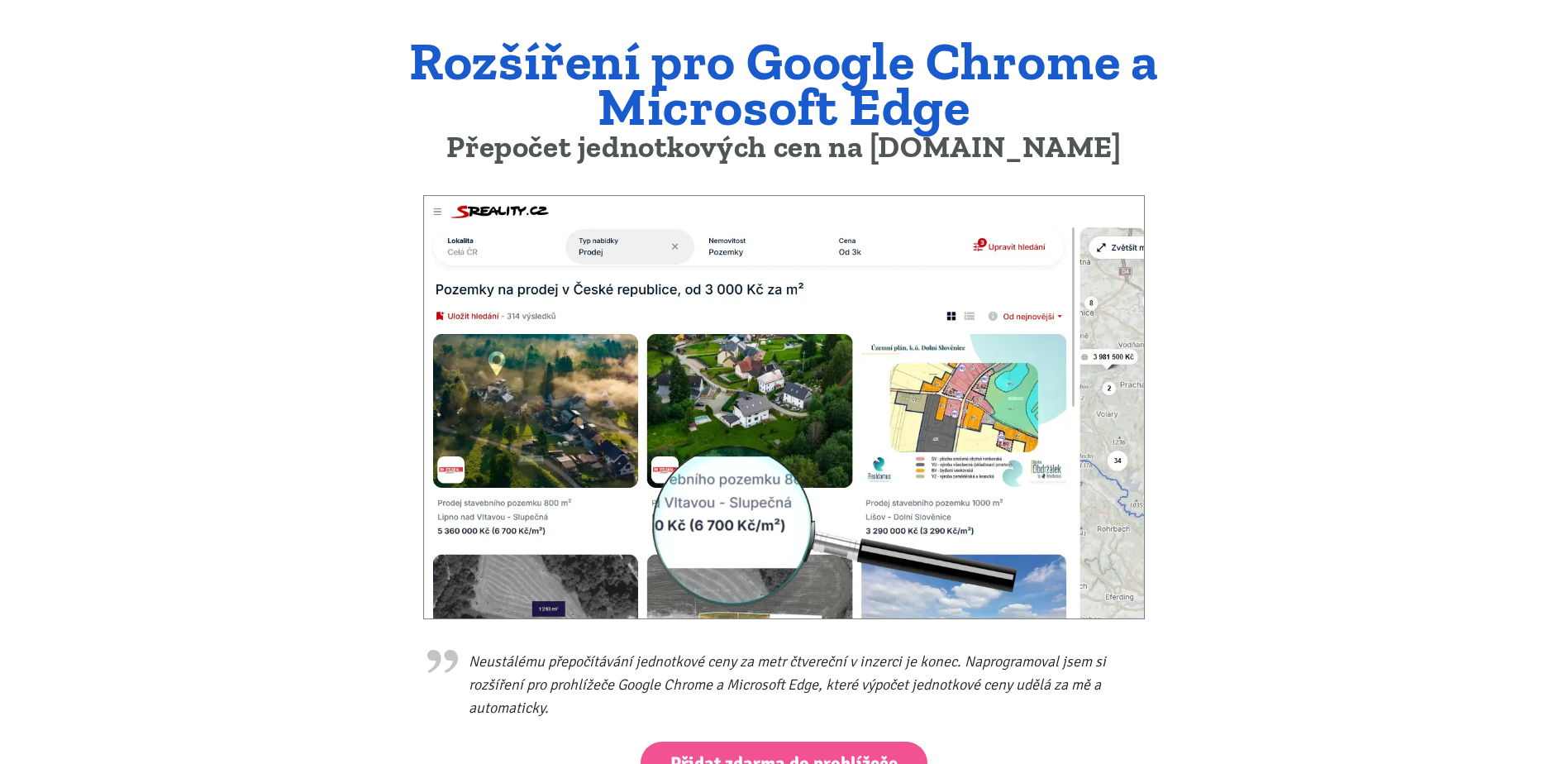
scroll to position [496, 0]
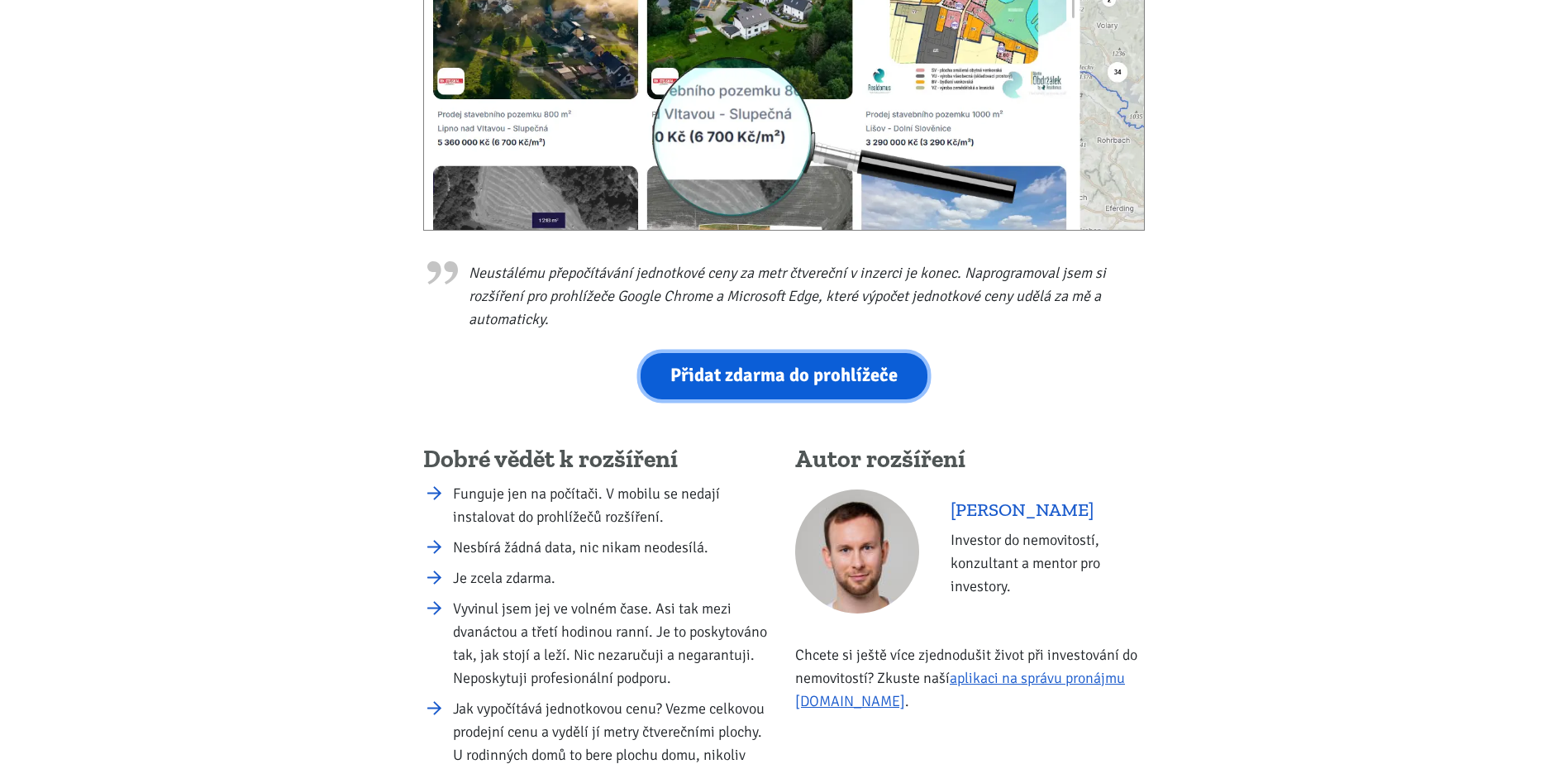
click at [679, 379] on link "Přidat zdarma do prohlížeče" at bounding box center [784, 376] width 287 height 46
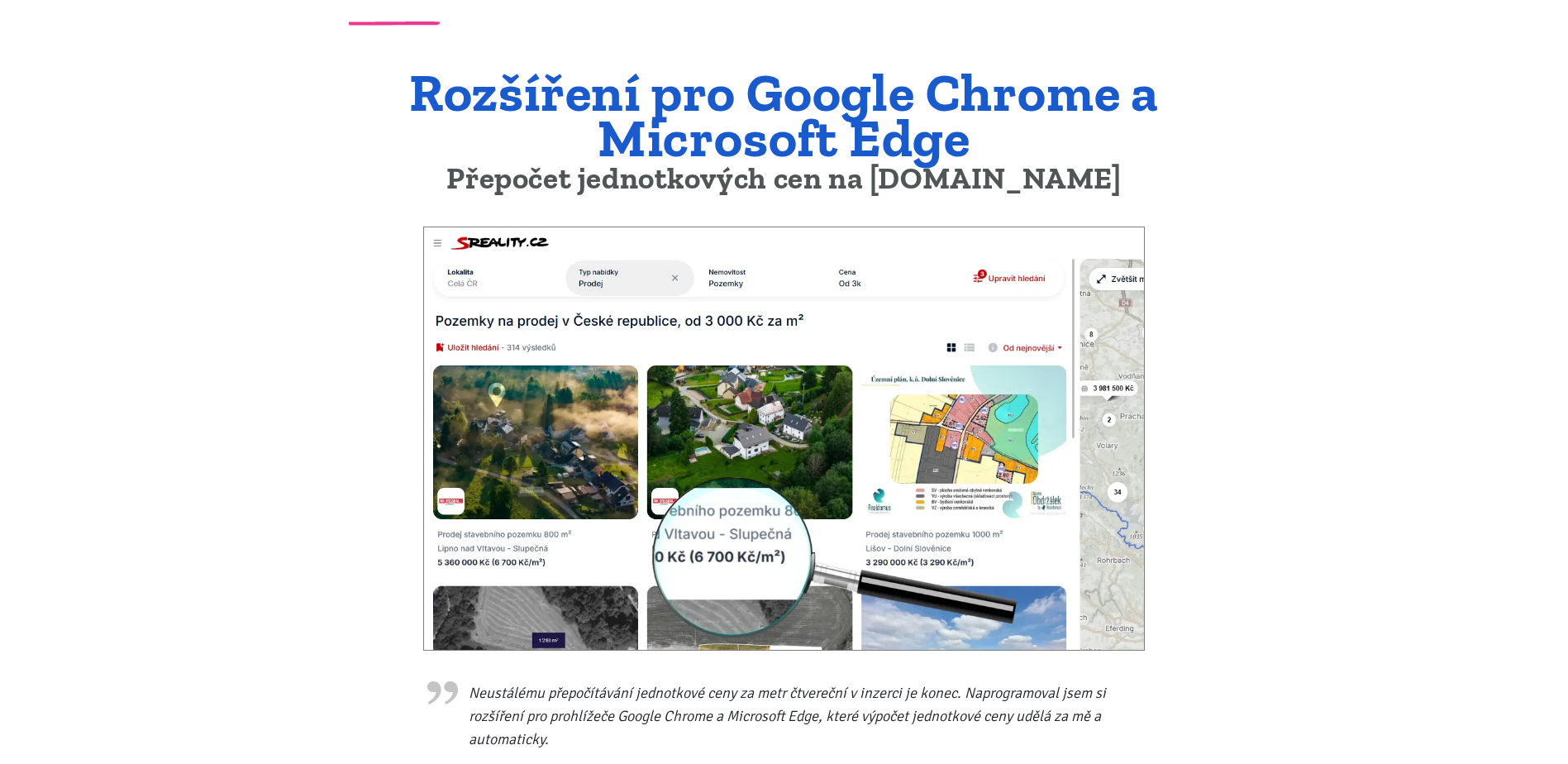
scroll to position [0, 0]
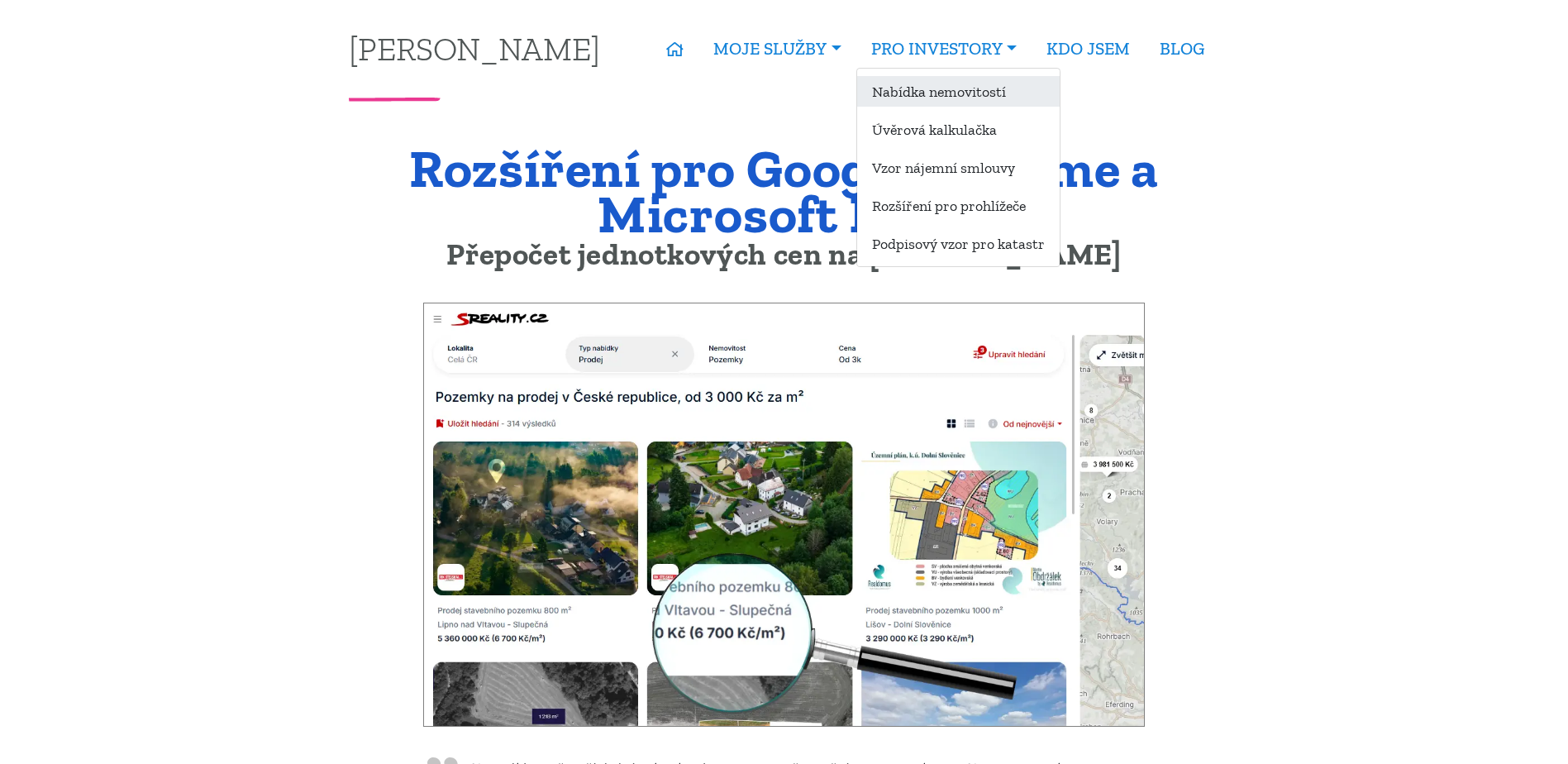
click at [972, 91] on link "Nabídka nemovitostí" at bounding box center [958, 91] width 202 height 31
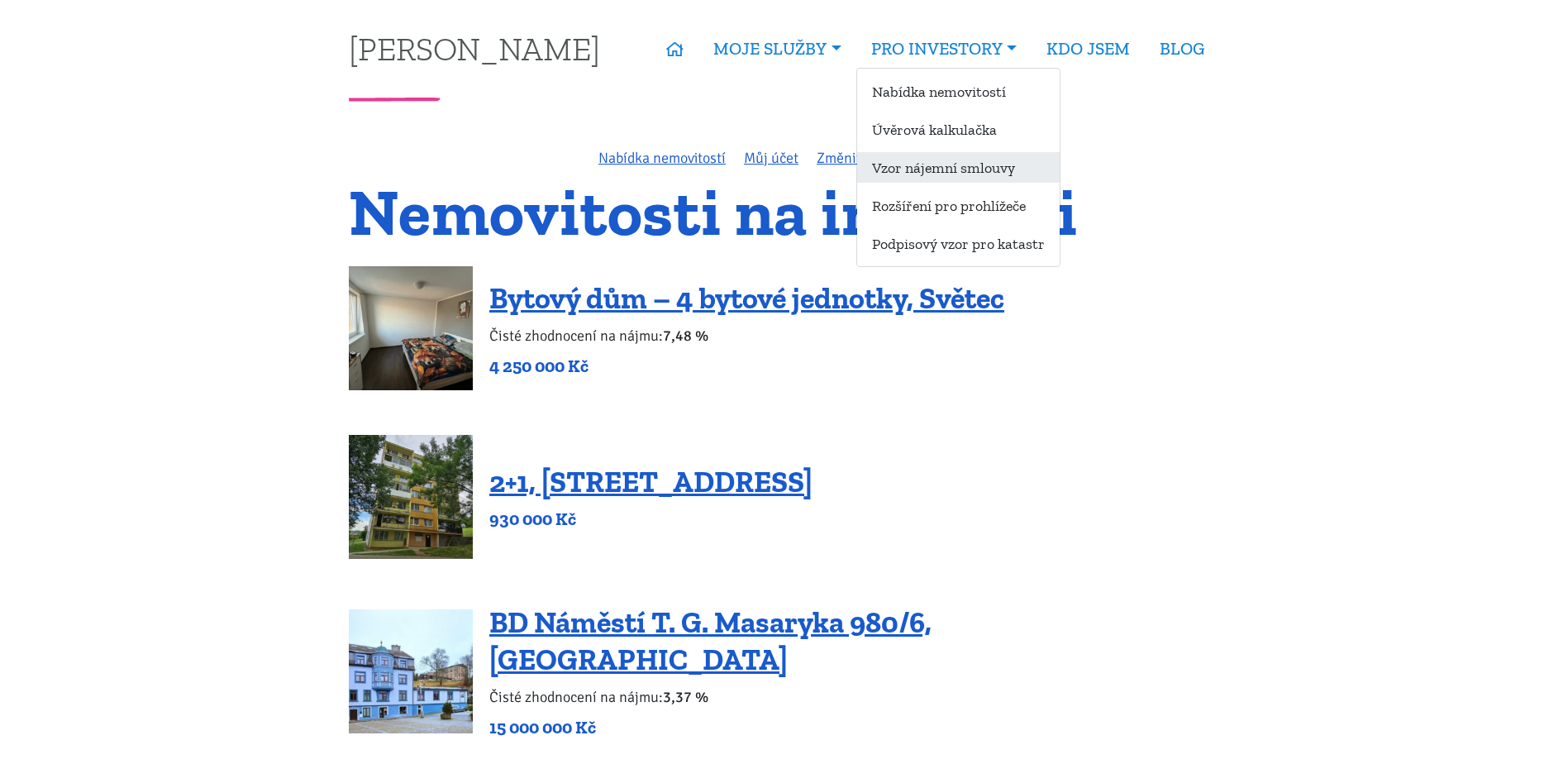
click at [902, 165] on link "Vzor nájemní smlouvy" at bounding box center [958, 167] width 202 height 31
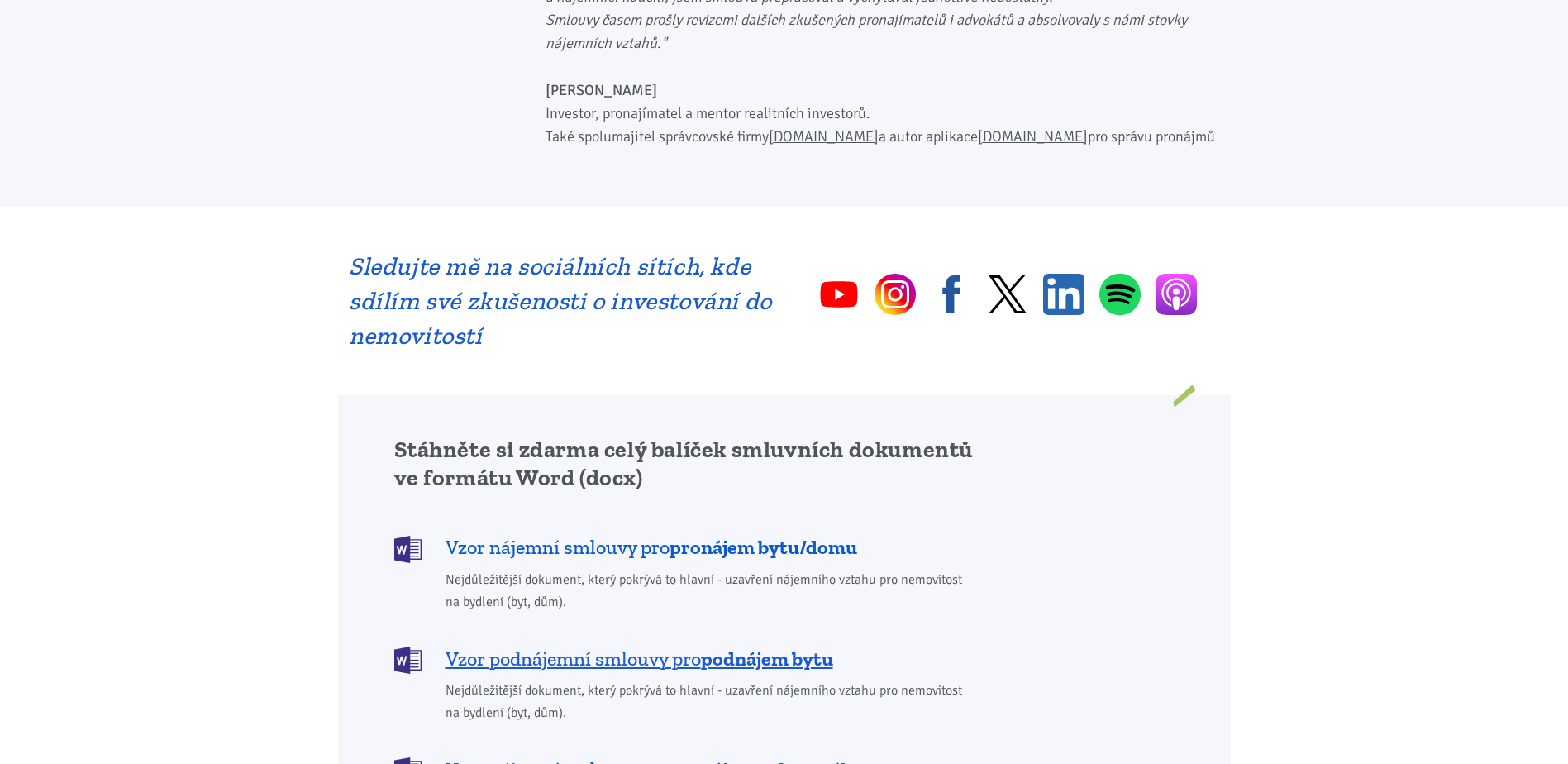
scroll to position [992, 0]
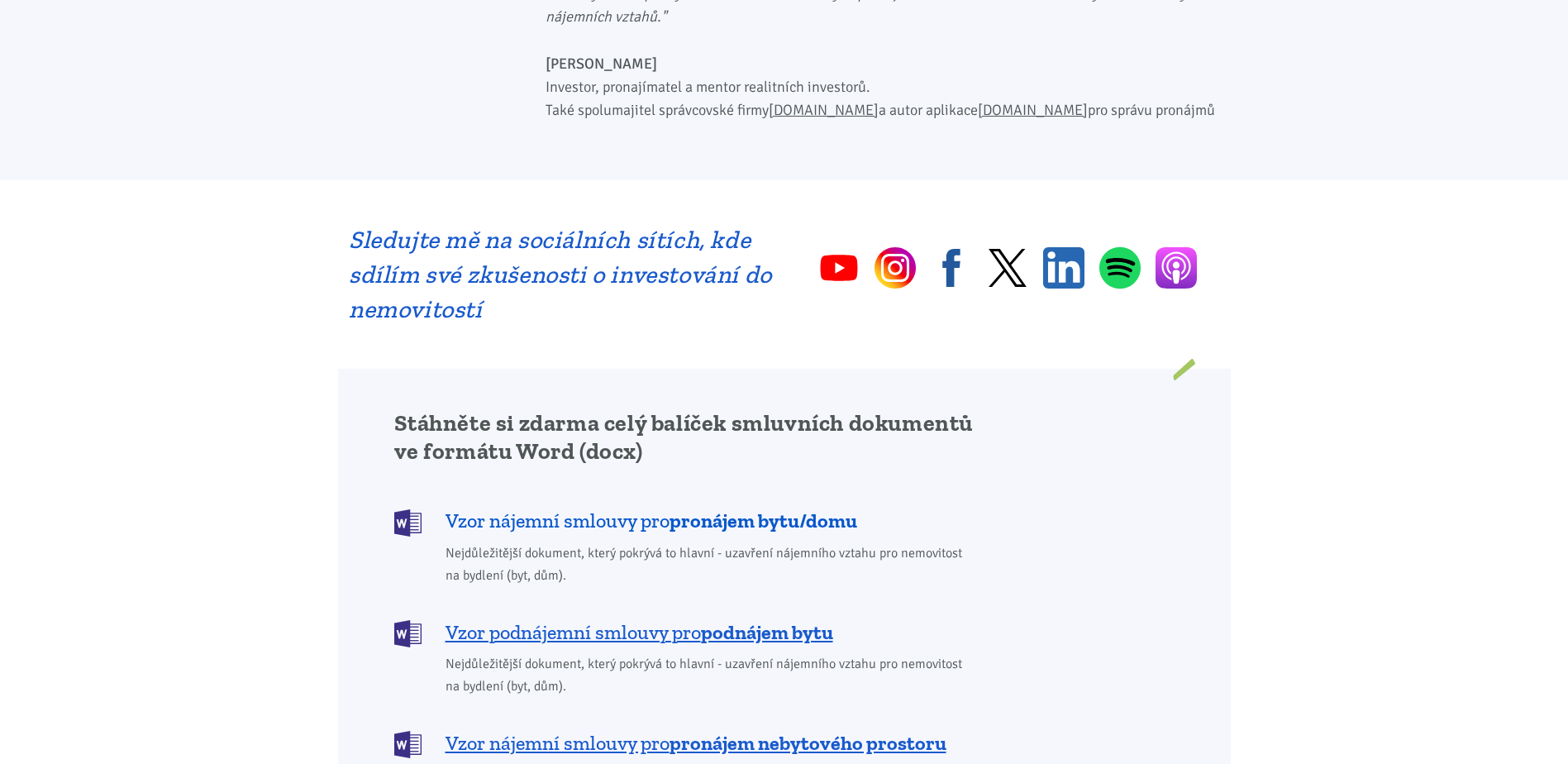
click at [722, 508] on b "pronájem bytu/domu" at bounding box center [763, 520] width 187 height 24
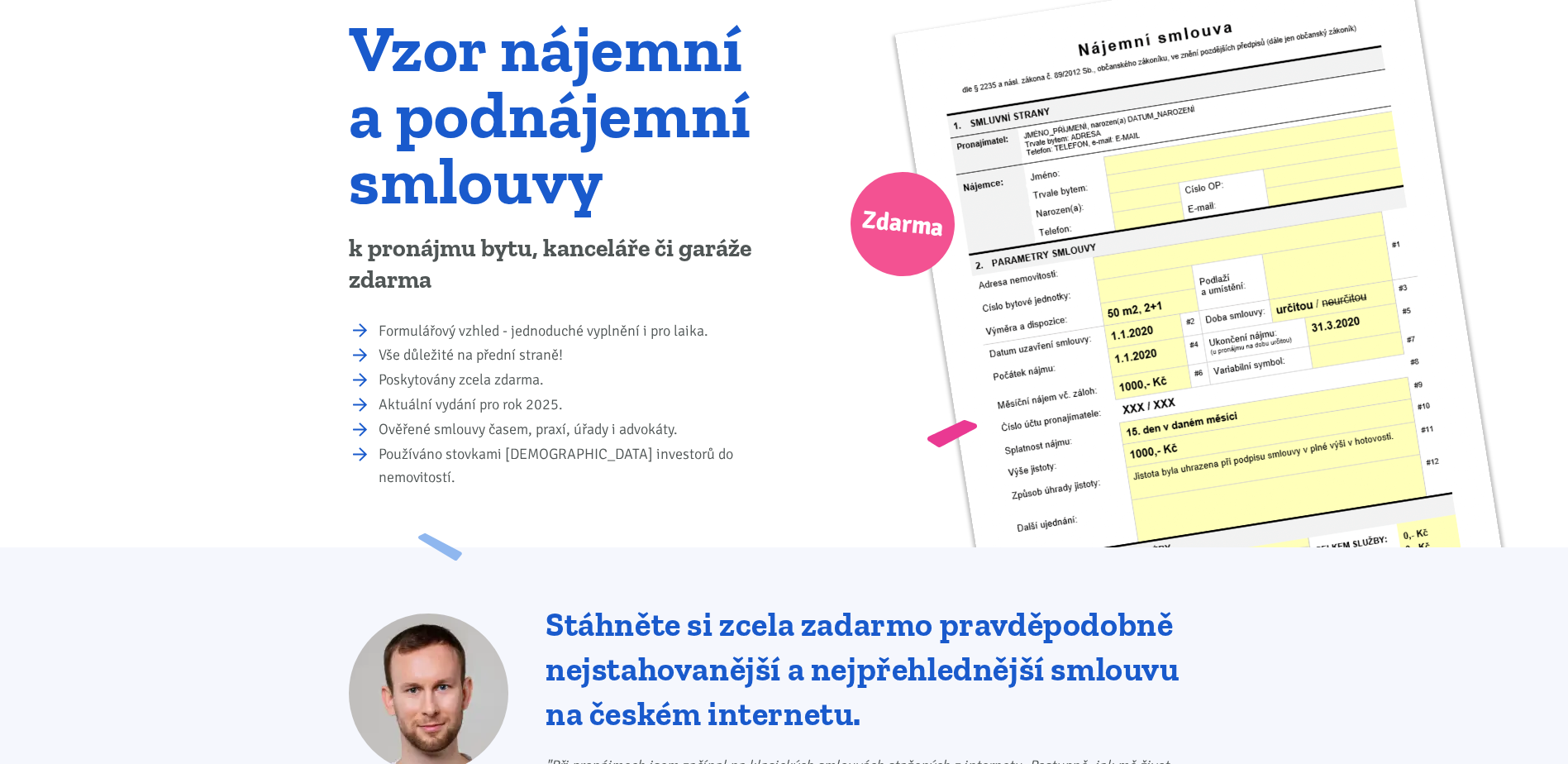
scroll to position [0, 0]
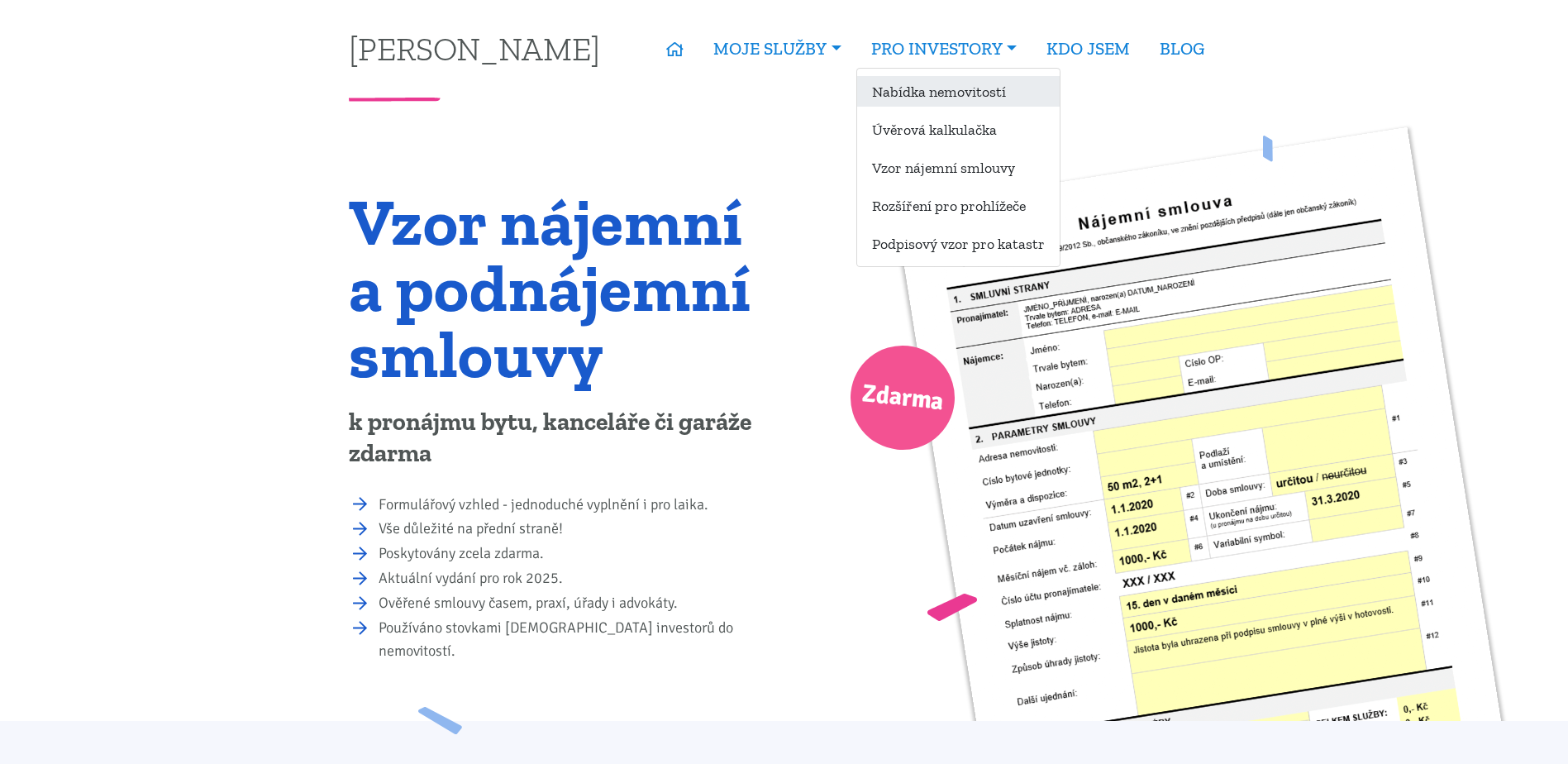
click at [923, 85] on link "Nabídka nemovitostí" at bounding box center [958, 91] width 202 height 31
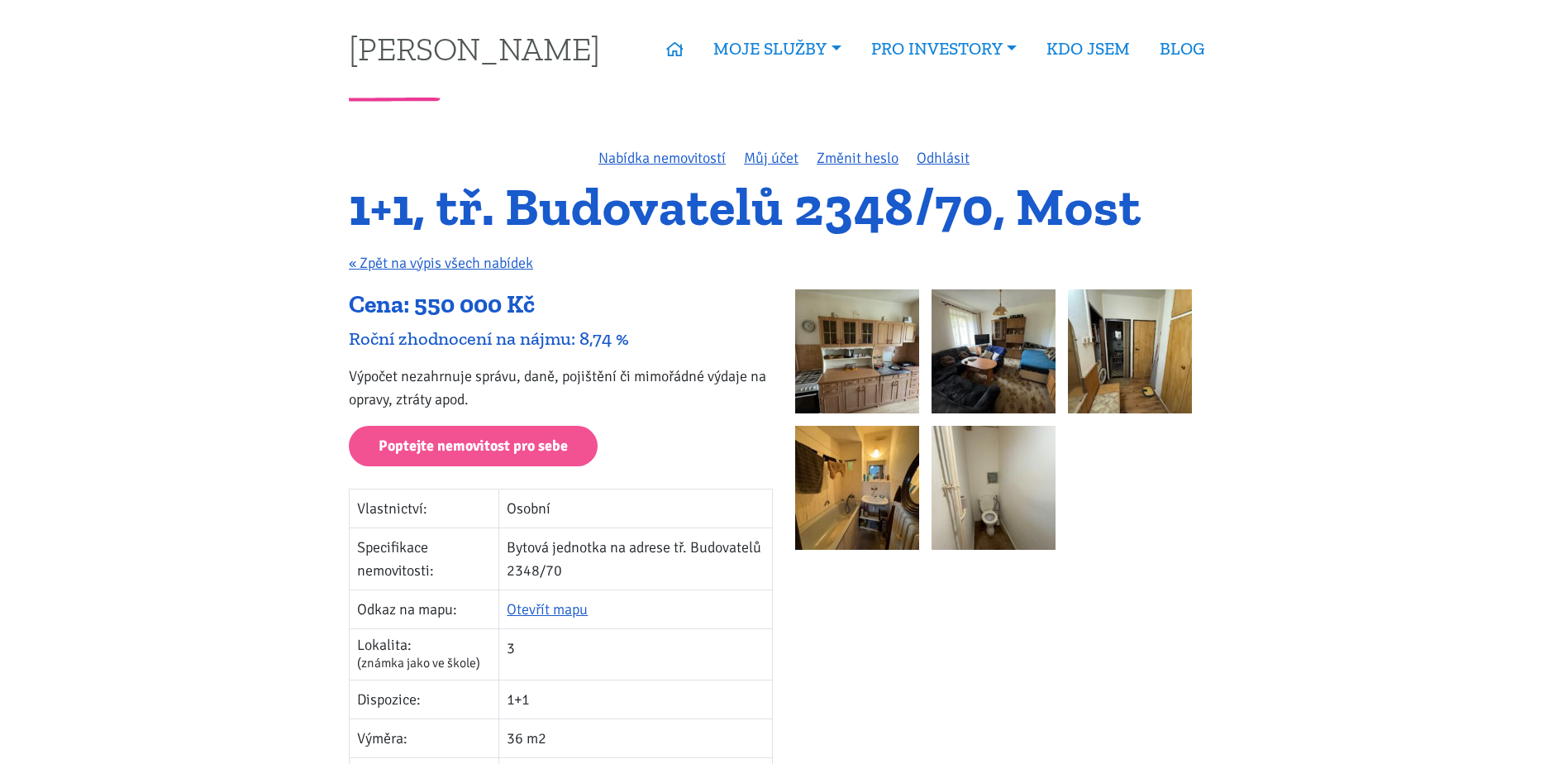
click at [865, 361] on img at bounding box center [857, 351] width 124 height 124
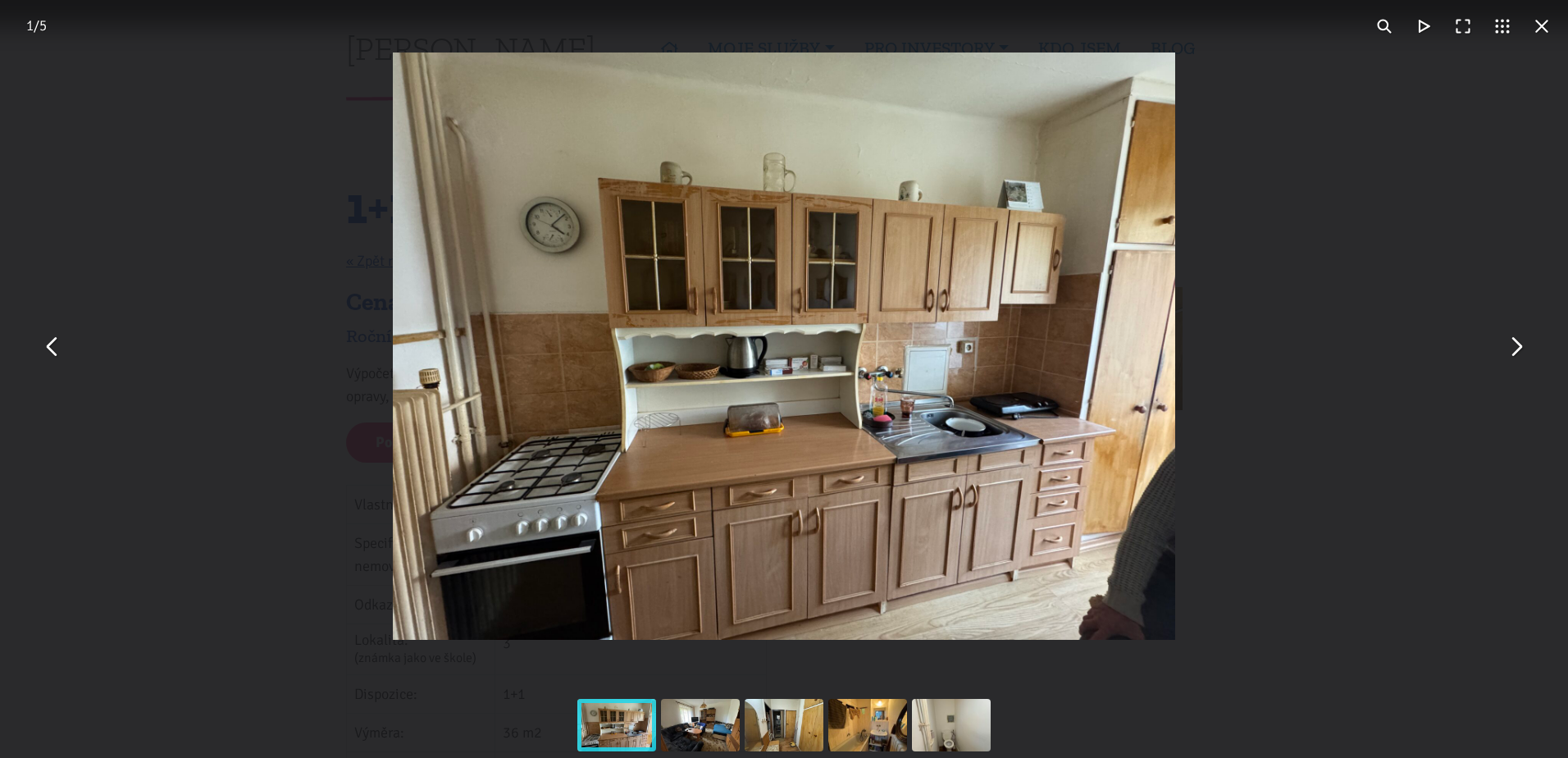
click at [1509, 359] on button "You can close this modal content with the ESC key" at bounding box center [1515, 345] width 39 height 39
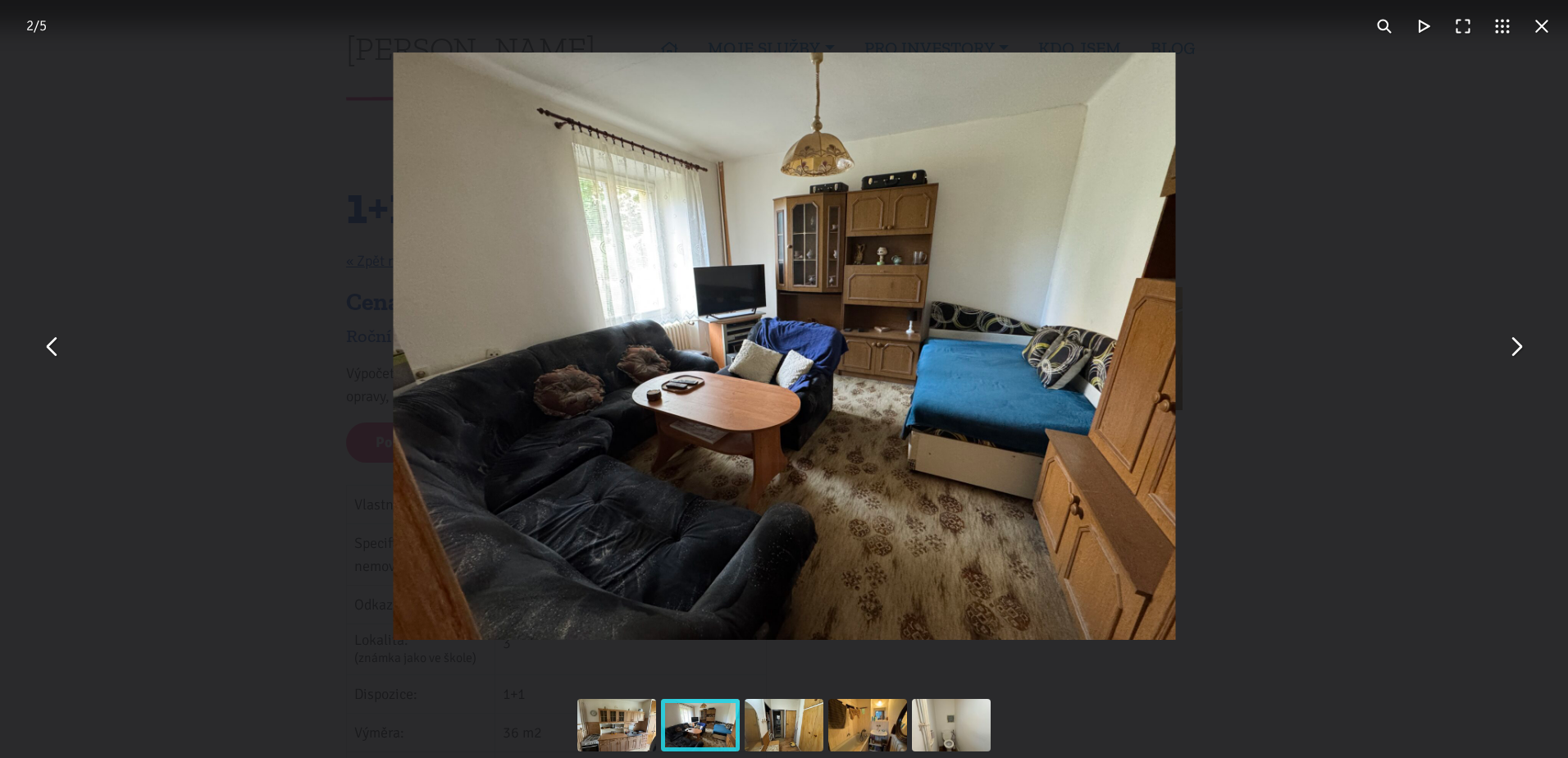
click at [1503, 360] on button "You can close this modal content with the ESC key" at bounding box center [1515, 345] width 39 height 39
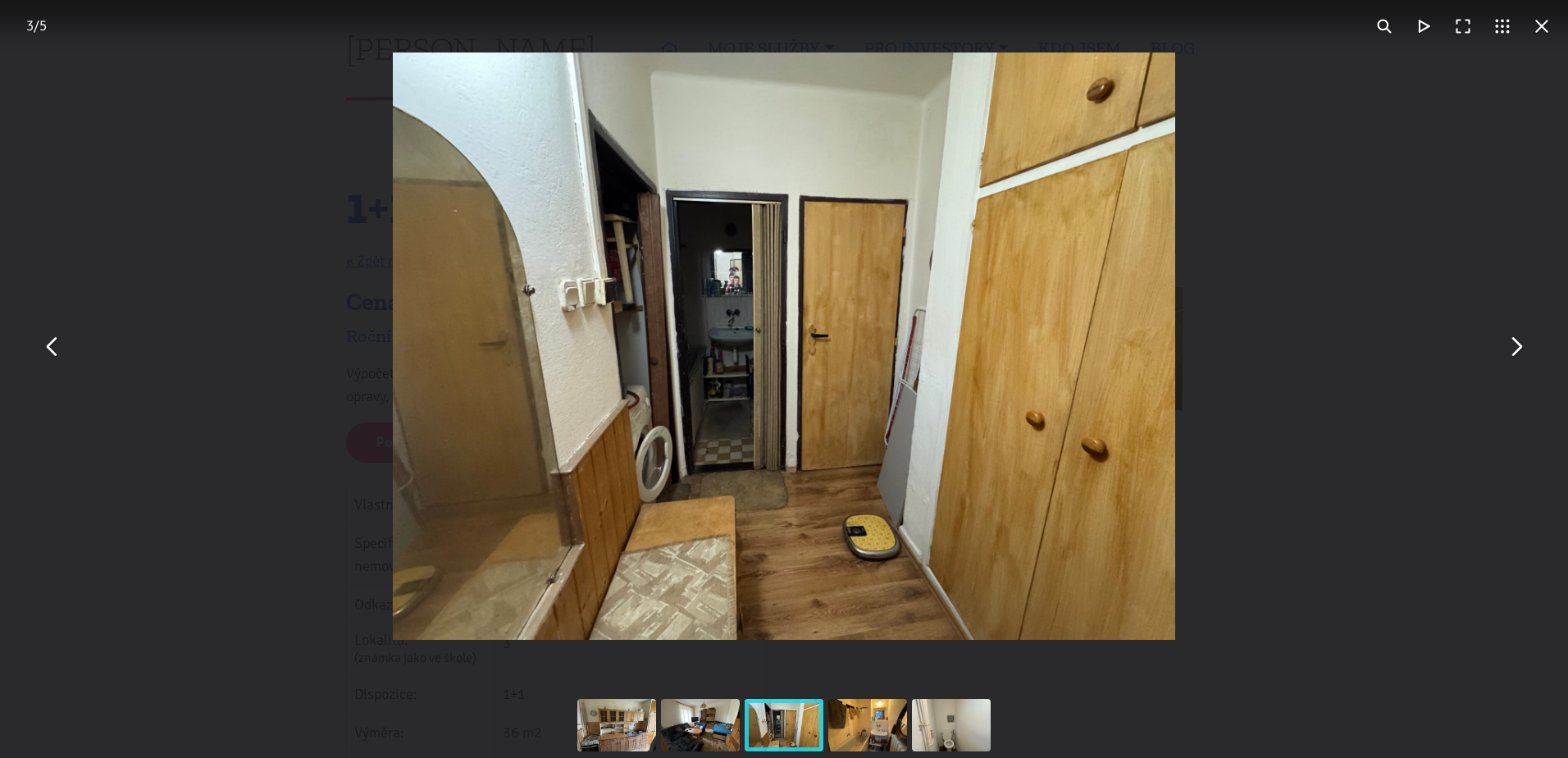
click at [1501, 360] on div "You can close this modal content with the ESC key" at bounding box center [784, 346] width 1568 height 693
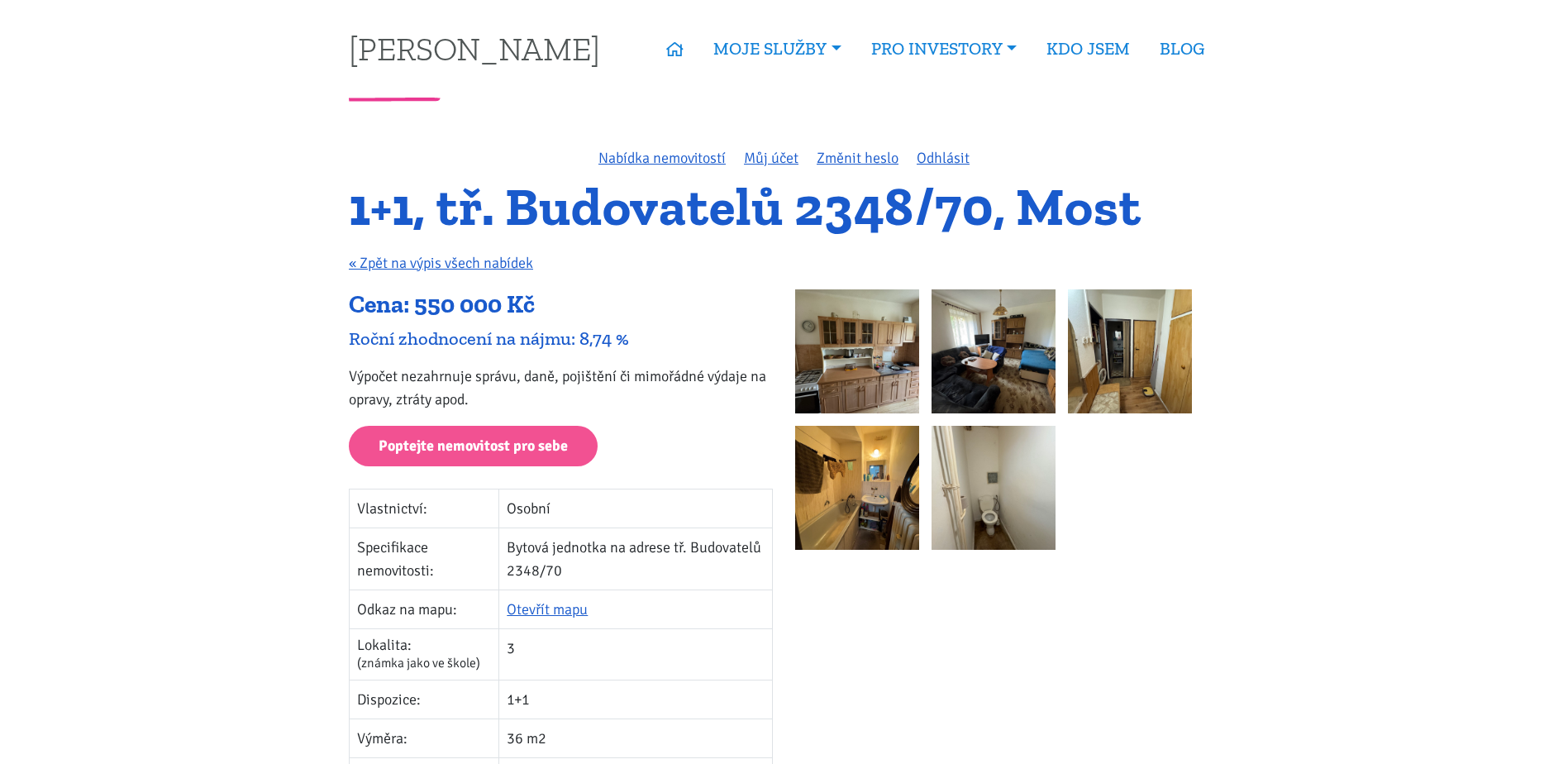
click at [933, 201] on h1 "1+1, tř. Budovatelů 2348/70, Most" at bounding box center [784, 207] width 870 height 46
drag, startPoint x: 933, startPoint y: 201, endPoint x: 1099, endPoint y: 222, distance: 167.3
click at [1091, 228] on h1 "1+1, tř. Budovatelů 2348/70, Most" at bounding box center [784, 207] width 870 height 46
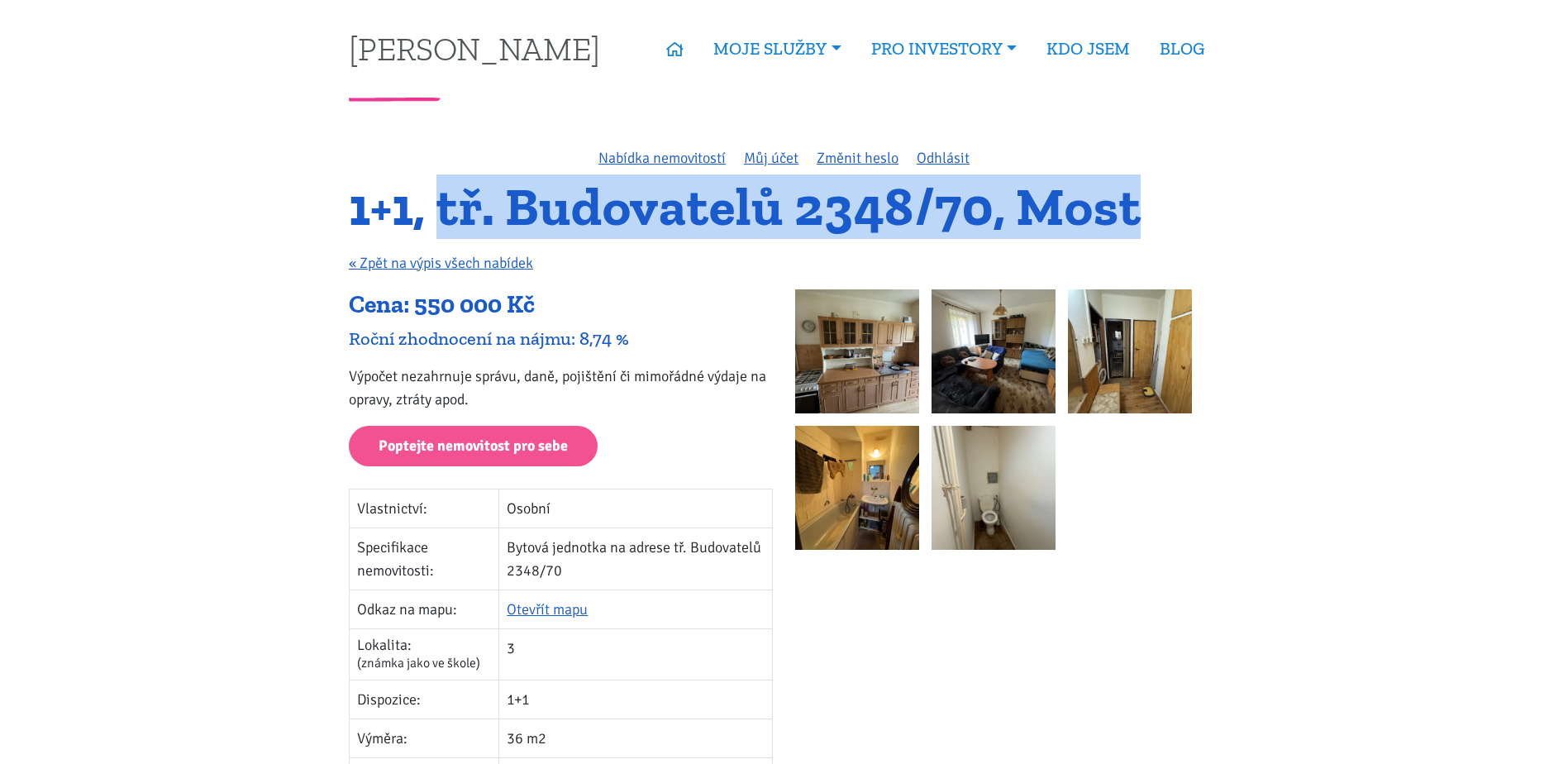
drag, startPoint x: 1152, startPoint y: 215, endPoint x: 446, endPoint y: 229, distance: 706.1
click at [446, 229] on h1 "1+1, tř. Budovatelů 2348/70, Most" at bounding box center [784, 207] width 870 height 46
copy h1 "tř. Budovatelů 2348/70, Most"
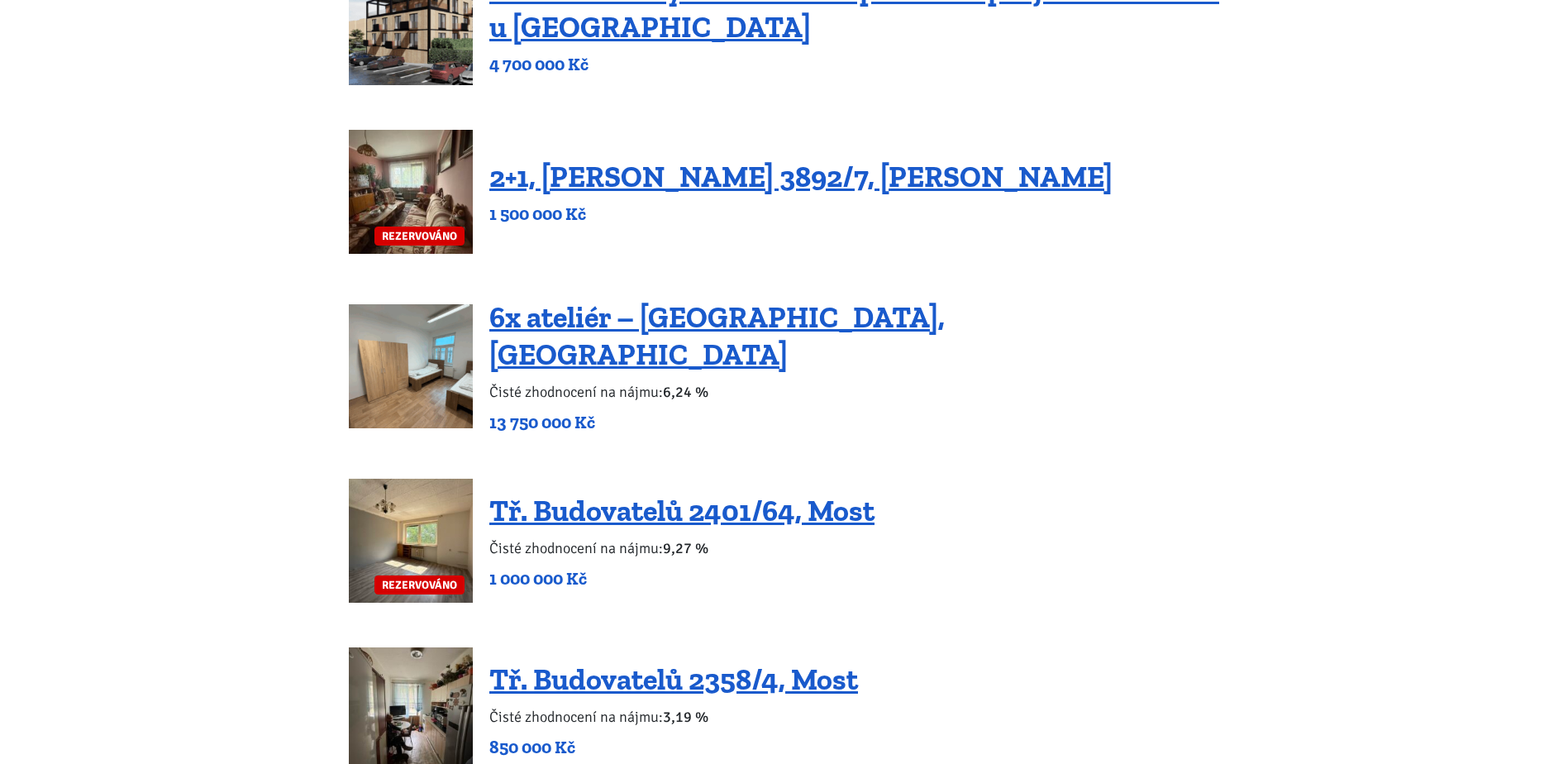
scroll to position [1406, 0]
